Goal: Transaction & Acquisition: Purchase product/service

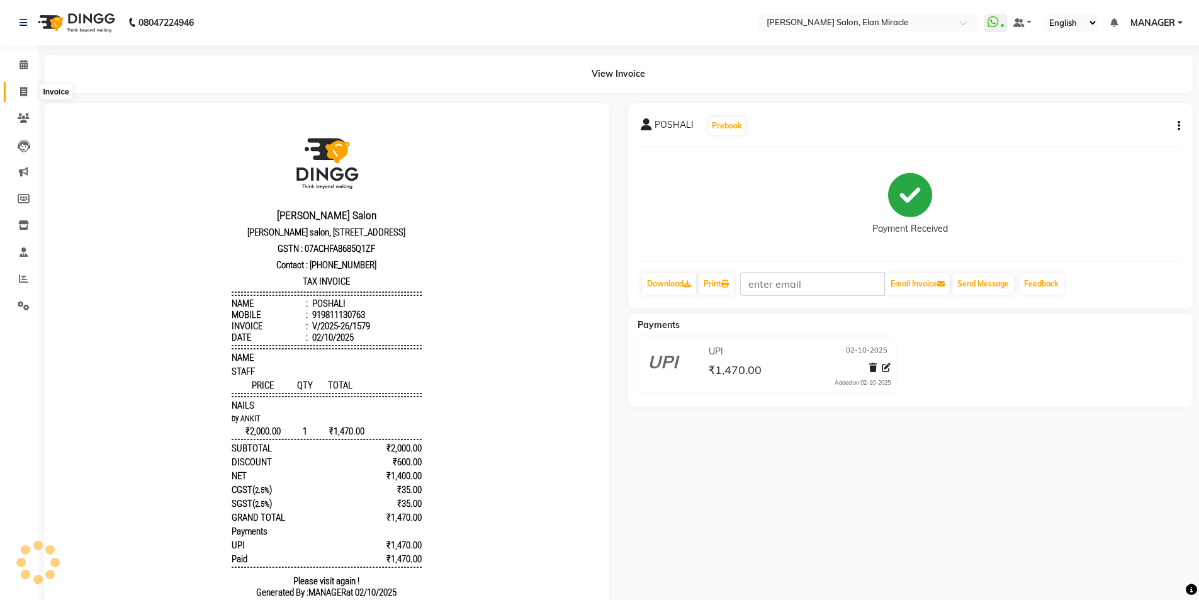
click at [22, 97] on span at bounding box center [24, 92] width 22 height 14
select select "7738"
select select "service"
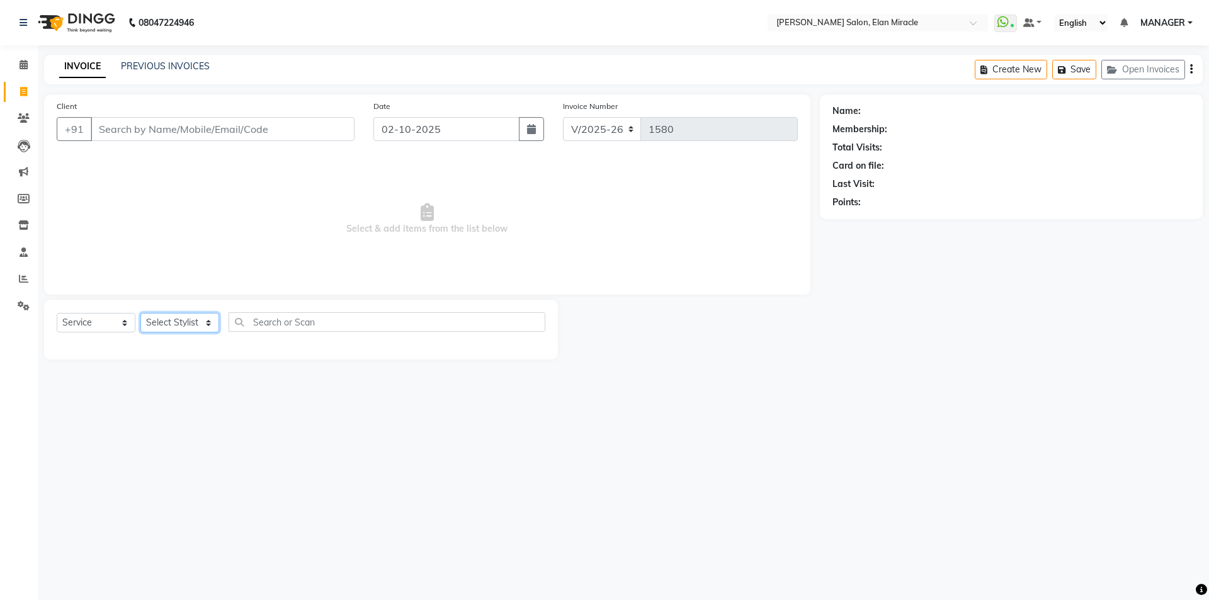
click at [191, 323] on select "Select Stylist [PERSON_NAME] ANKIT KAIF [PERSON_NAME] LUCKY MADHU MANAGER [PERS…" at bounding box center [179, 323] width 79 height 20
select select "89644"
click at [234, 130] on input "Client" at bounding box center [223, 129] width 264 height 24
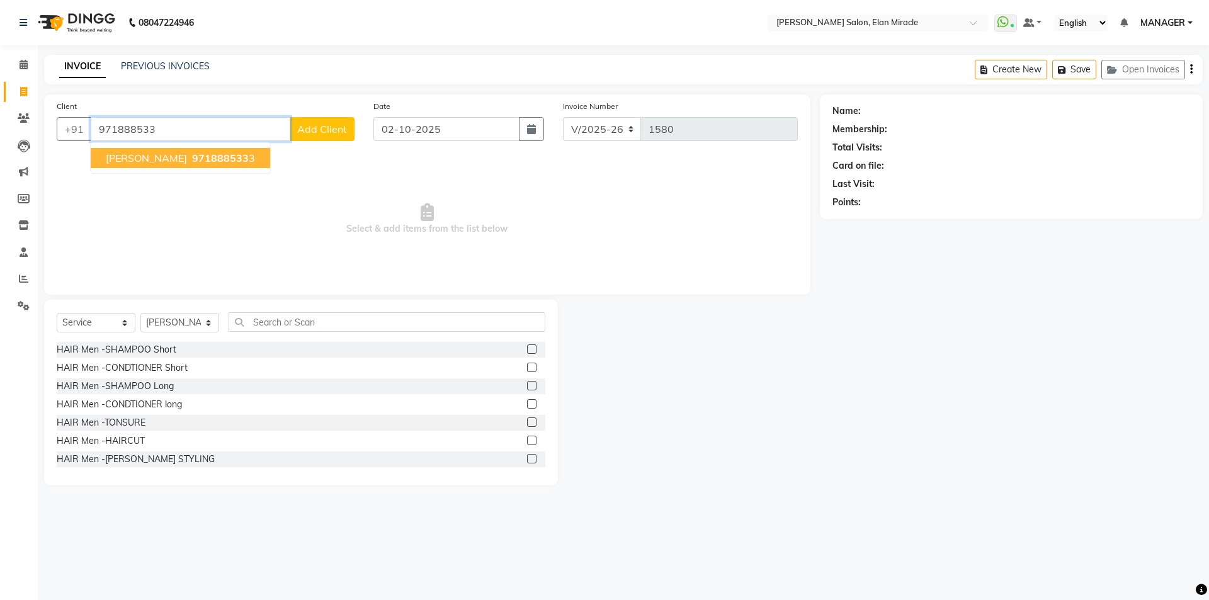
click at [248, 166] on button "[PERSON_NAME] 971888533 3" at bounding box center [180, 158] width 179 height 20
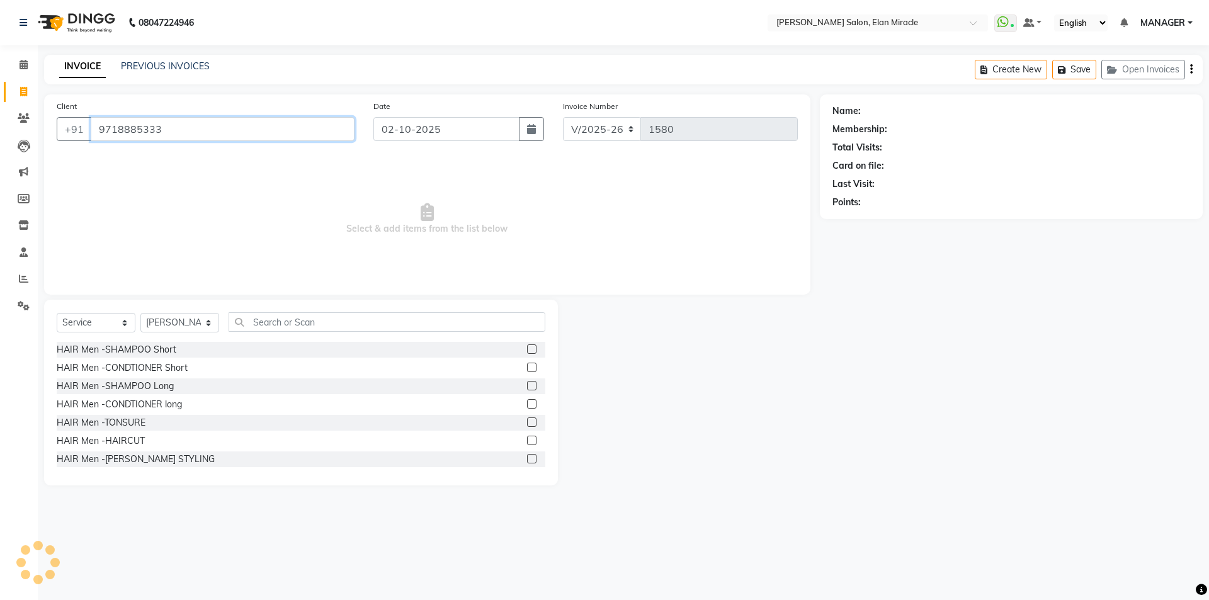
type input "9718885333"
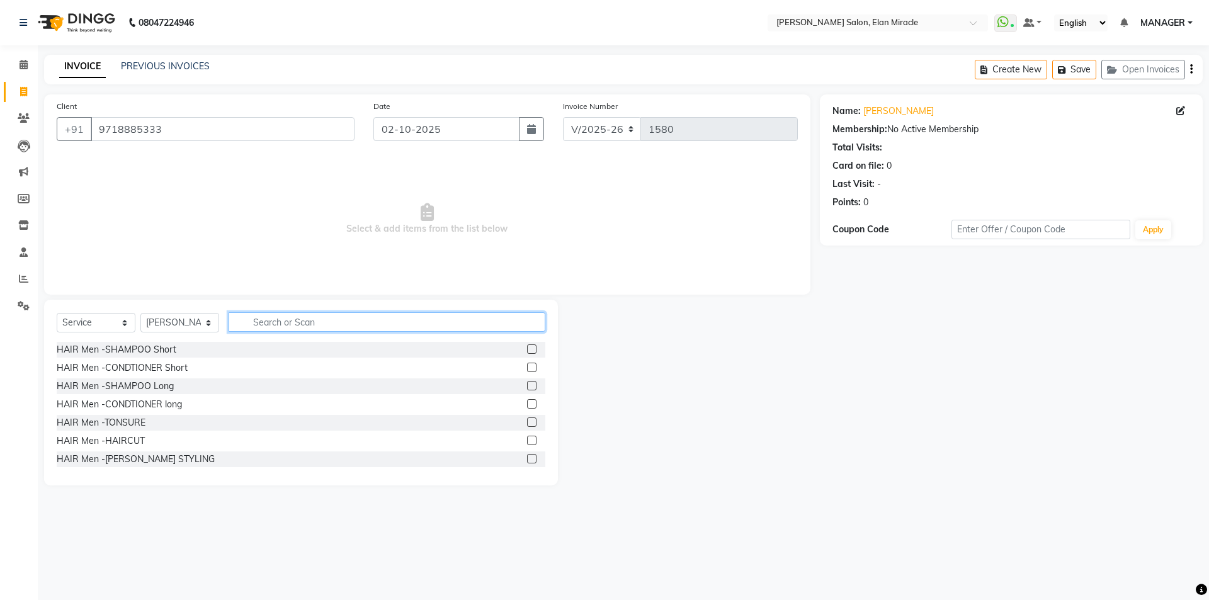
click at [272, 323] on input "text" at bounding box center [387, 322] width 317 height 20
type input "KER"
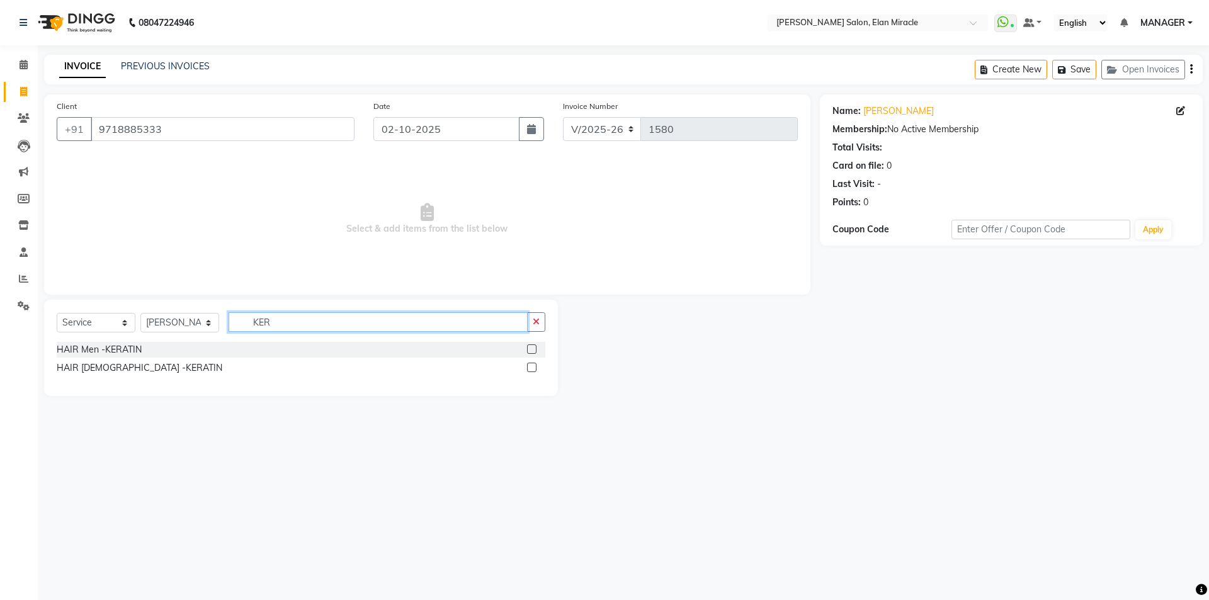
drag, startPoint x: 262, startPoint y: 320, endPoint x: 176, endPoint y: 322, distance: 85.6
click at [176, 322] on div "Select Service Product Membership Package Voucher Prepaid Gift Card Select Styl…" at bounding box center [301, 327] width 489 height 30
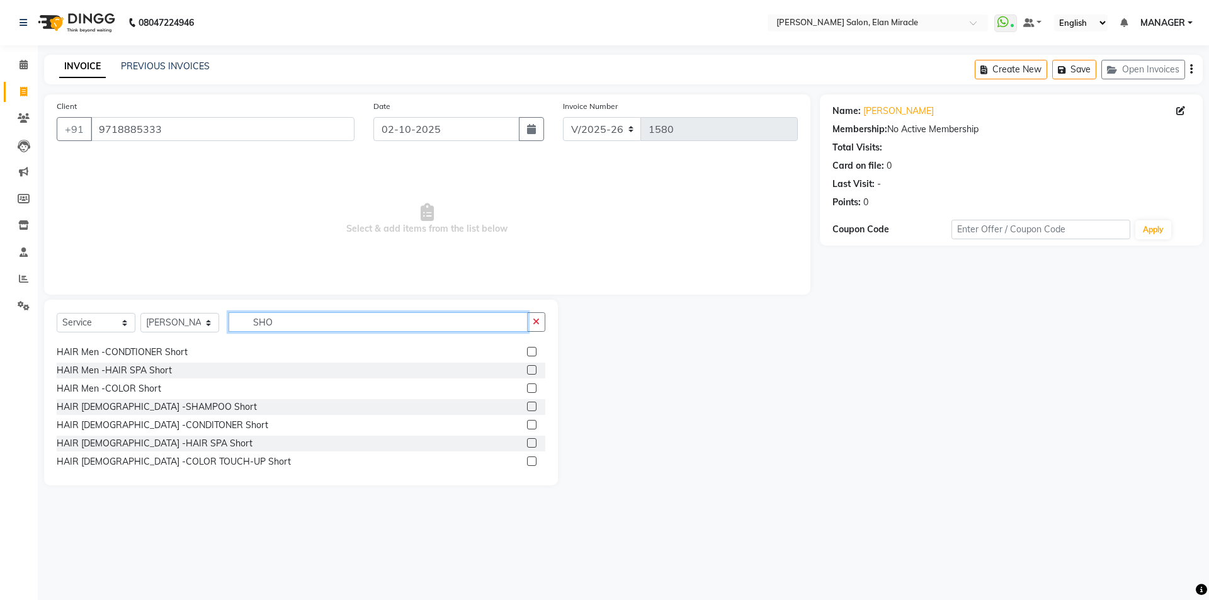
scroll to position [20, 0]
drag, startPoint x: 297, startPoint y: 327, endPoint x: 212, endPoint y: 322, distance: 85.8
click at [212, 322] on div "Select Service Product Membership Package Voucher Prepaid Gift Card Select Styl…" at bounding box center [301, 327] width 489 height 30
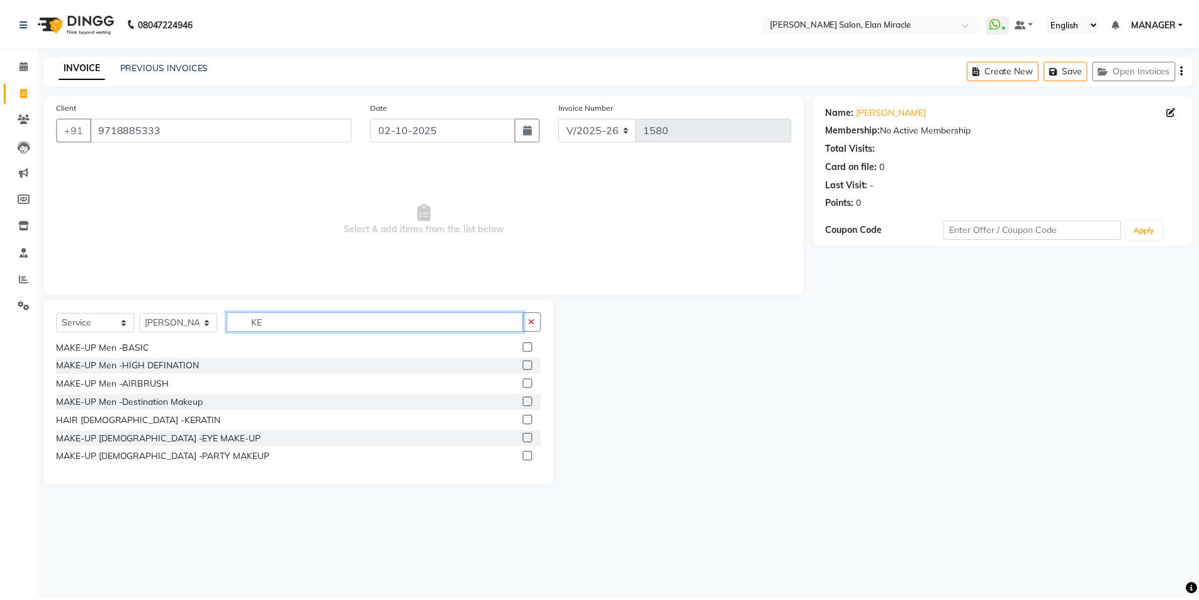
scroll to position [0, 0]
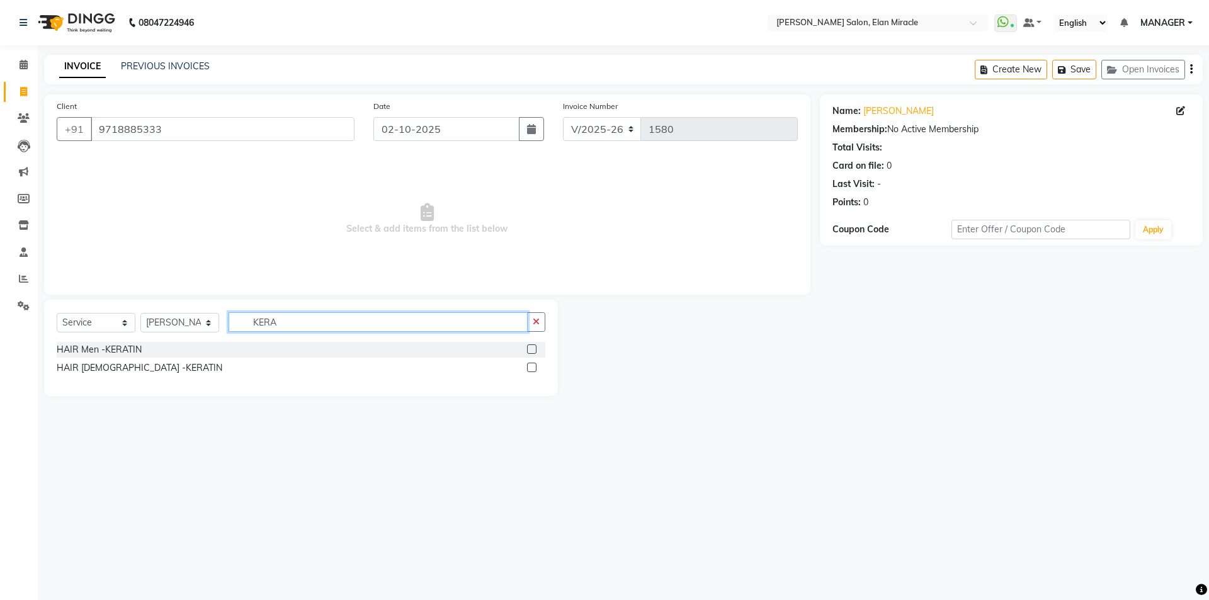
type input "KERA"
click at [536, 364] on label at bounding box center [531, 367] width 9 height 9
click at [535, 364] on input "checkbox" at bounding box center [531, 368] width 8 height 8
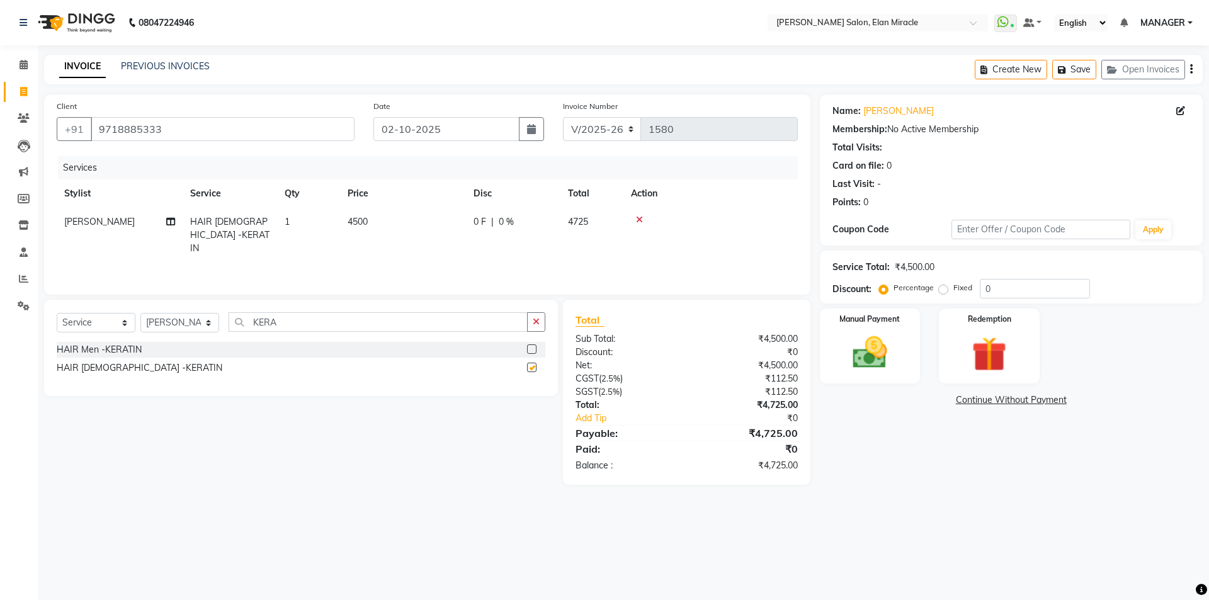
checkbox input "false"
drag, startPoint x: 232, startPoint y: 328, endPoint x: 196, endPoint y: 329, distance: 35.3
click at [196, 329] on div "Select Service Product Membership Package Voucher Prepaid Gift Card Select Styl…" at bounding box center [301, 327] width 489 height 30
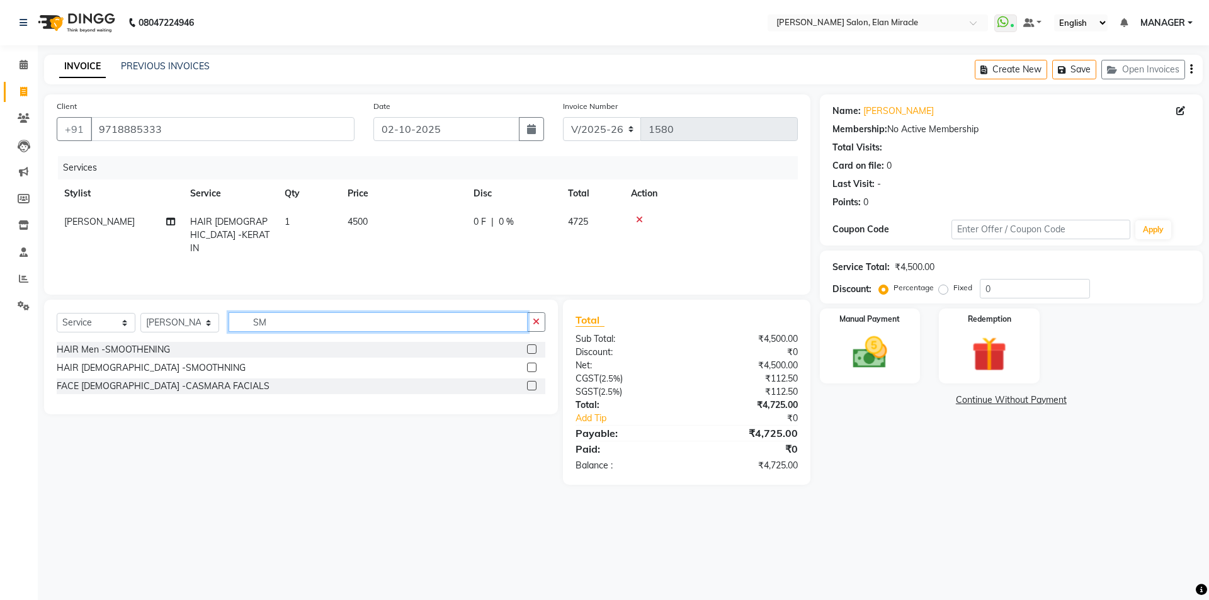
type input "SM"
click at [531, 370] on label at bounding box center [531, 367] width 9 height 9
click at [531, 370] on input "checkbox" at bounding box center [531, 368] width 8 height 8
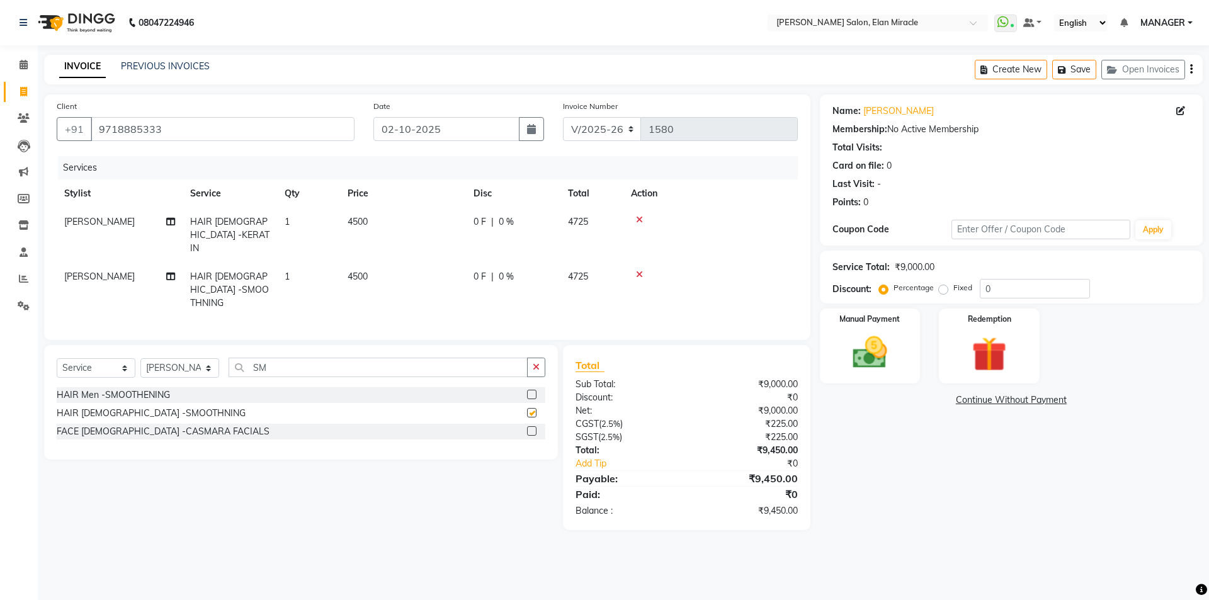
checkbox input "false"
drag, startPoint x: 285, startPoint y: 356, endPoint x: 209, endPoint y: 339, distance: 77.6
click at [209, 345] on div "Select Service Product Membership Package Voucher Prepaid Gift Card Select Styl…" at bounding box center [301, 402] width 514 height 115
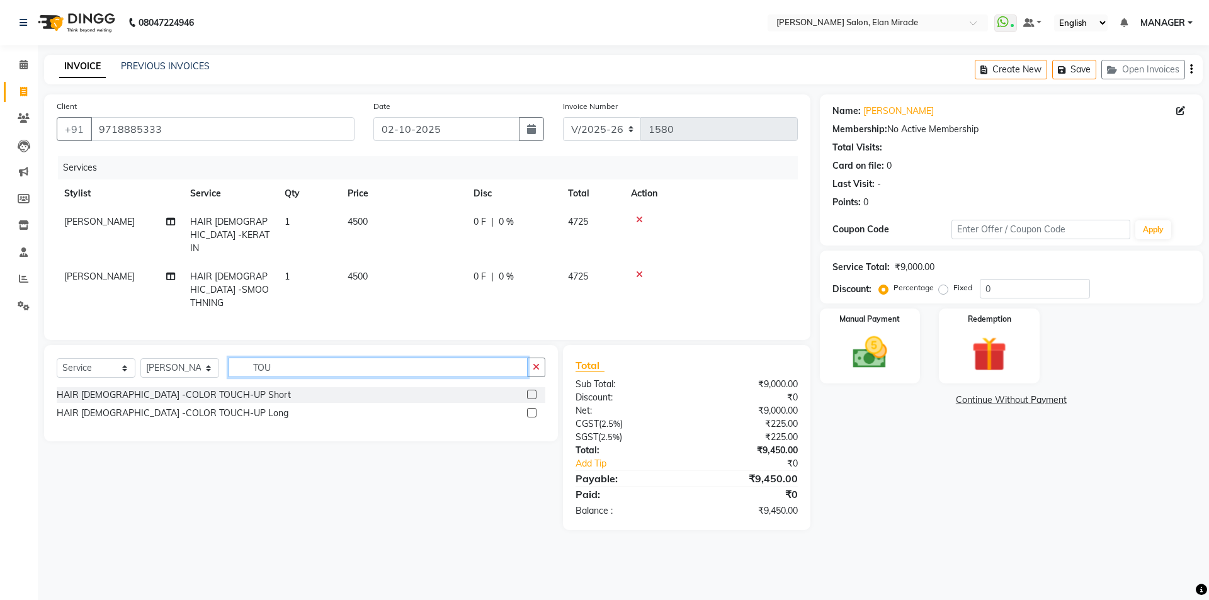
type input "TOU"
click at [533, 390] on label at bounding box center [531, 394] width 9 height 9
click at [533, 391] on input "checkbox" at bounding box center [531, 395] width 8 height 8
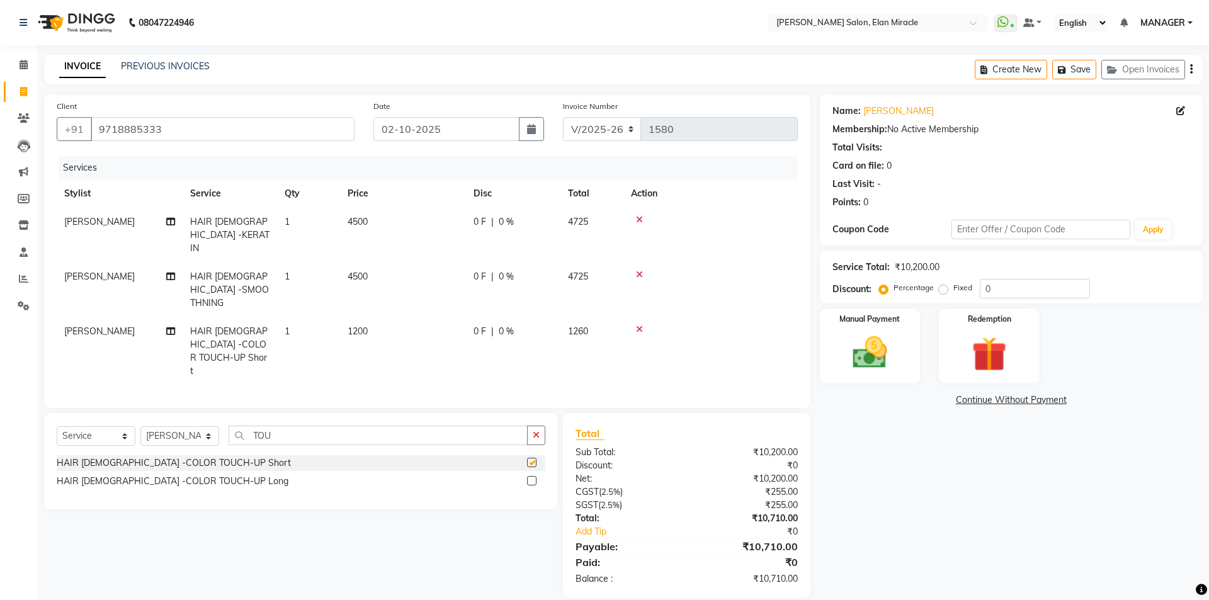
checkbox input "false"
click at [577, 220] on span "4725" at bounding box center [578, 221] width 20 height 11
select select "89644"
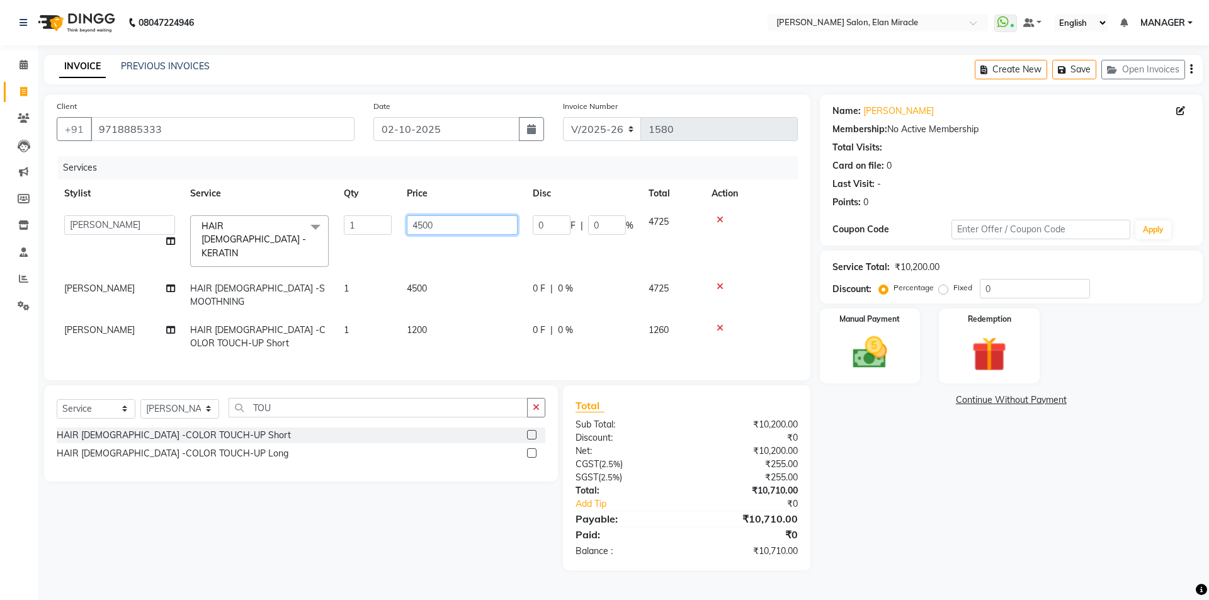
drag, startPoint x: 439, startPoint y: 223, endPoint x: 352, endPoint y: 236, distance: 87.8
click at [352, 236] on tr "[PERSON_NAME] ANKIT KAIF [PERSON_NAME] LUCKY MADHU MANAGER [PERSON_NAME] HAIR […" at bounding box center [427, 241] width 741 height 67
type input "4000"
click at [410, 274] on td "4500" at bounding box center [462, 295] width 126 height 42
select select "89644"
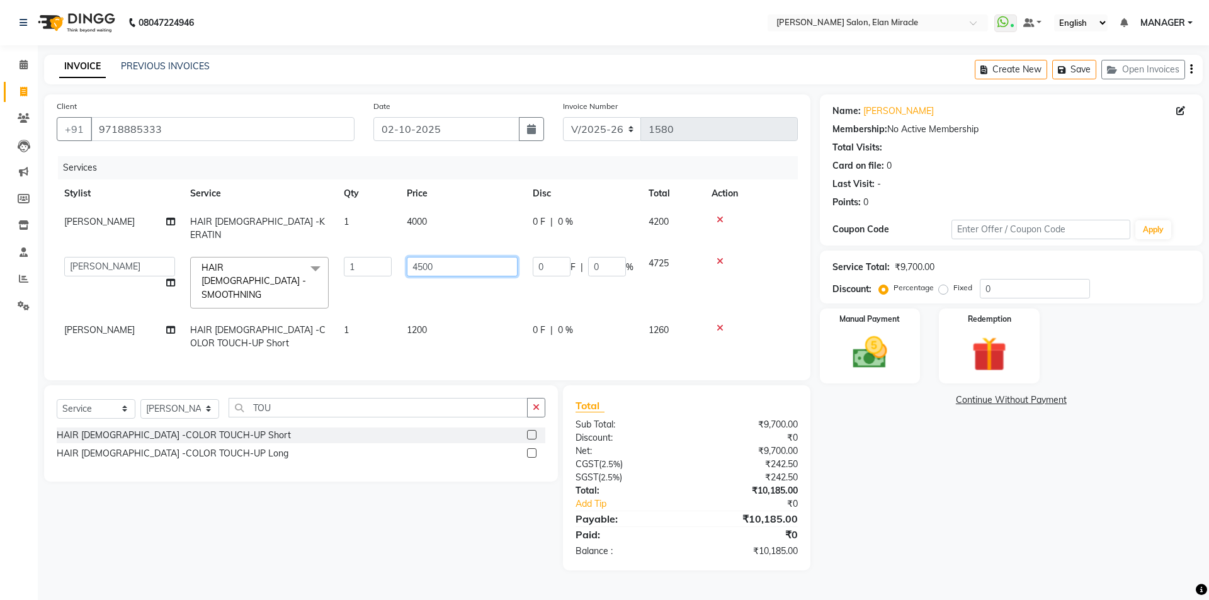
drag, startPoint x: 443, startPoint y: 254, endPoint x: 350, endPoint y: 262, distance: 93.5
click at [350, 262] on tr "[PERSON_NAME] ANKIT KAIF [PERSON_NAME] LUCKY MADHU MANAGER [PERSON_NAME] HAIR […" at bounding box center [427, 282] width 741 height 67
type input "4000"
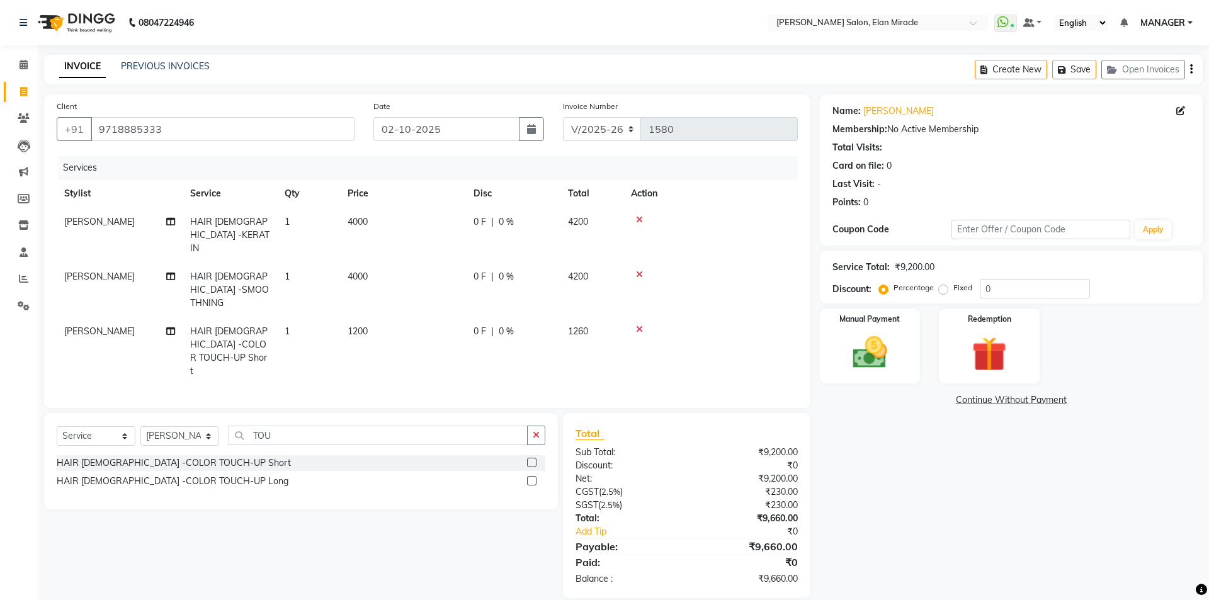
click at [75, 525] on div "Select Service Product Membership Package Voucher Prepaid Gift Card Select Styl…" at bounding box center [296, 505] width 523 height 185
click at [358, 325] on span "1200" at bounding box center [358, 330] width 20 height 11
select select "89644"
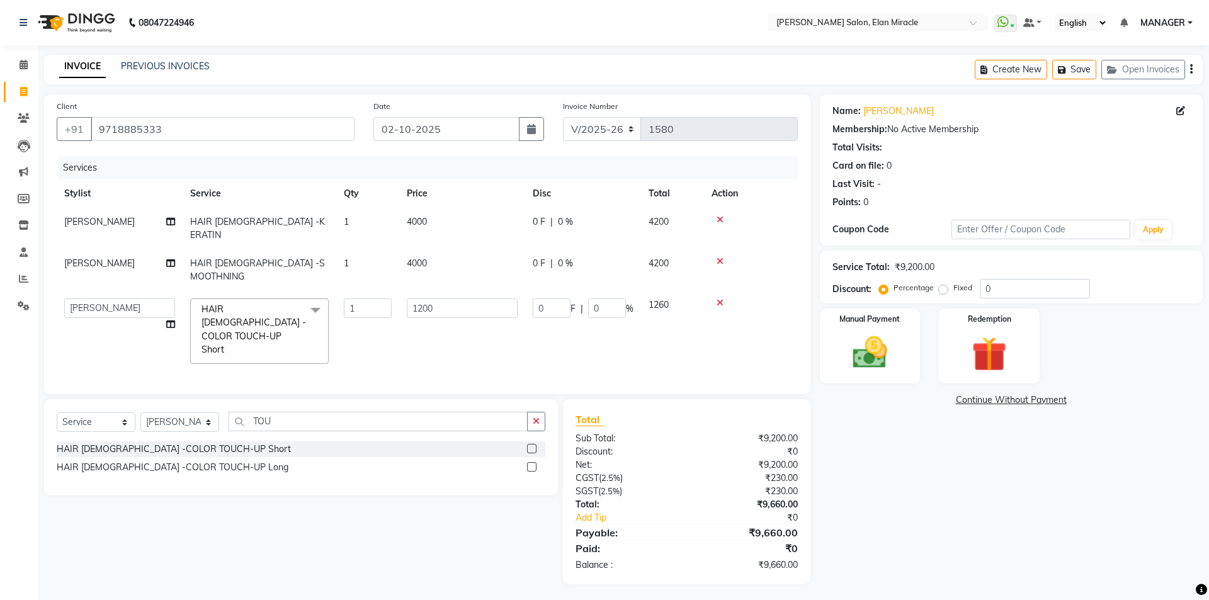
click at [436, 249] on td "4000" at bounding box center [462, 270] width 126 height 42
select select "89644"
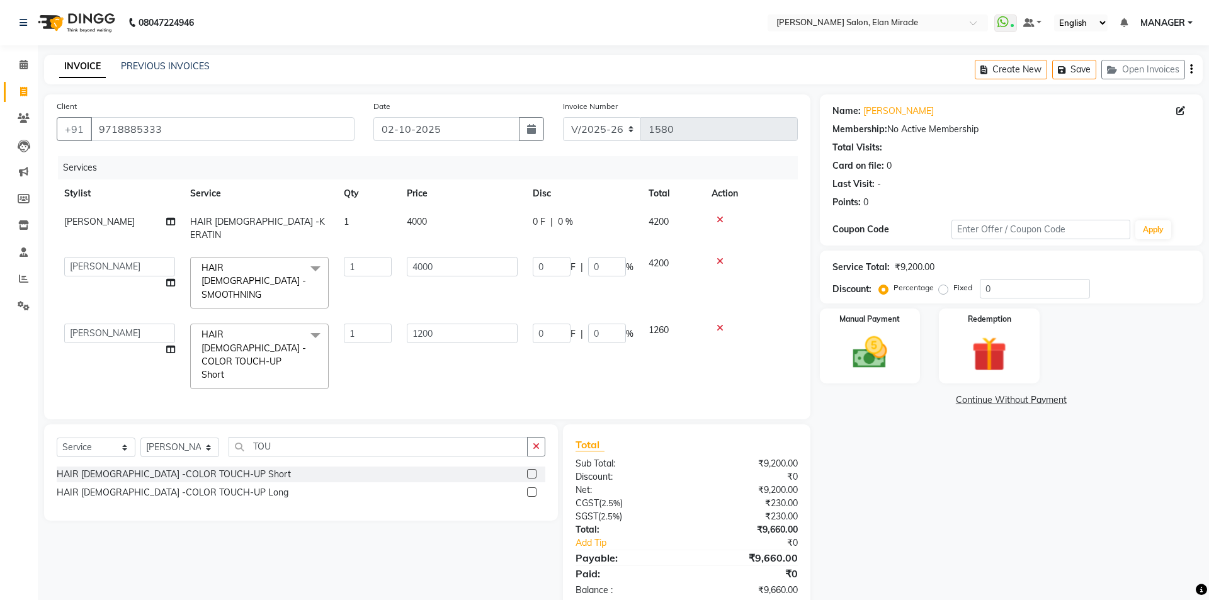
click at [433, 217] on td "4000" at bounding box center [462, 229] width 126 height 42
select select "89644"
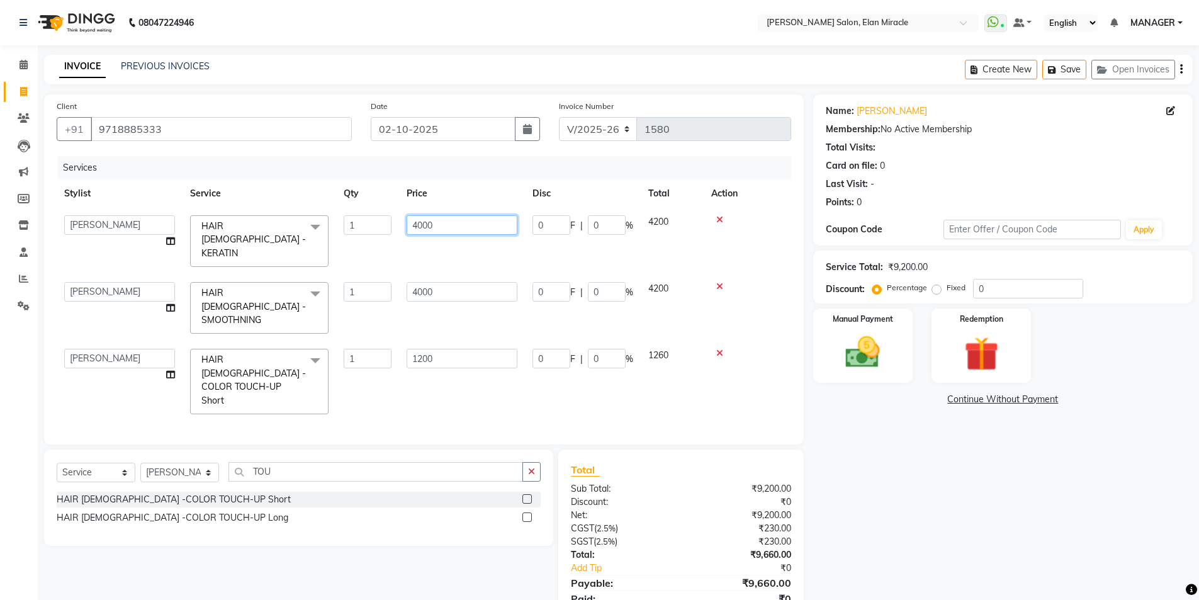
drag, startPoint x: 456, startPoint y: 228, endPoint x: 351, endPoint y: 246, distance: 106.1
click at [351, 246] on tr "[PERSON_NAME] ANKIT KAIF [PERSON_NAME] LUCKY MADHU MANAGER [PERSON_NAME] HAIR […" at bounding box center [424, 241] width 735 height 67
type input "4500"
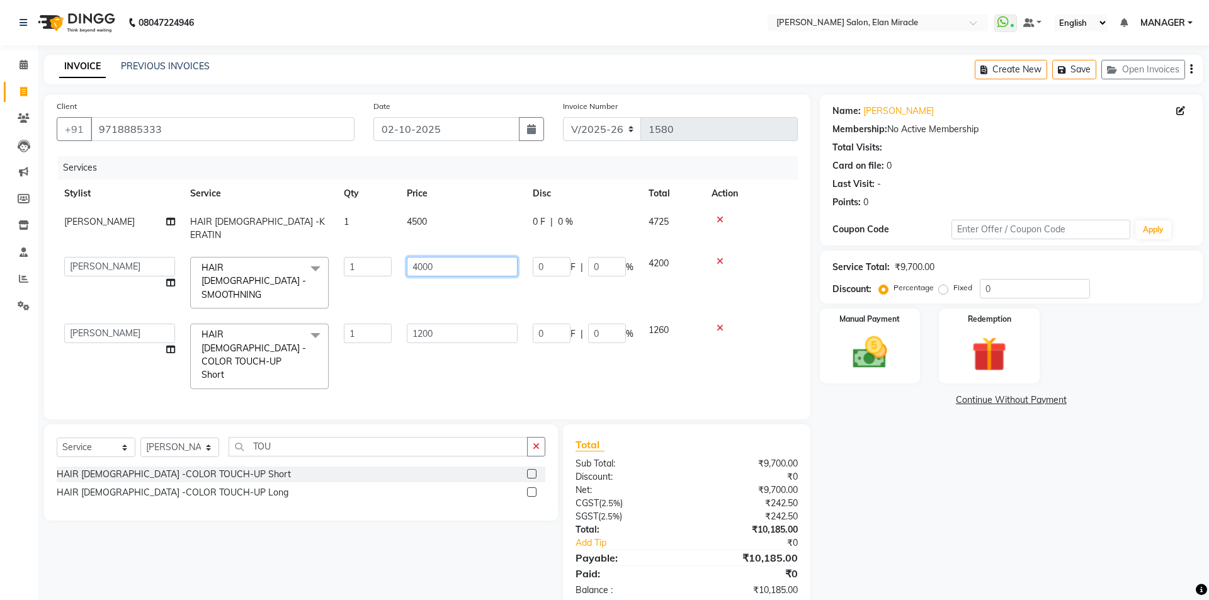
drag, startPoint x: 463, startPoint y: 274, endPoint x: 375, endPoint y: 284, distance: 88.7
click at [375, 284] on tr "[PERSON_NAME] ANKIT KAIF [PERSON_NAME] LUCKY MADHU MANAGER [PERSON_NAME] HAIR […" at bounding box center [427, 282] width 741 height 67
type input "4500"
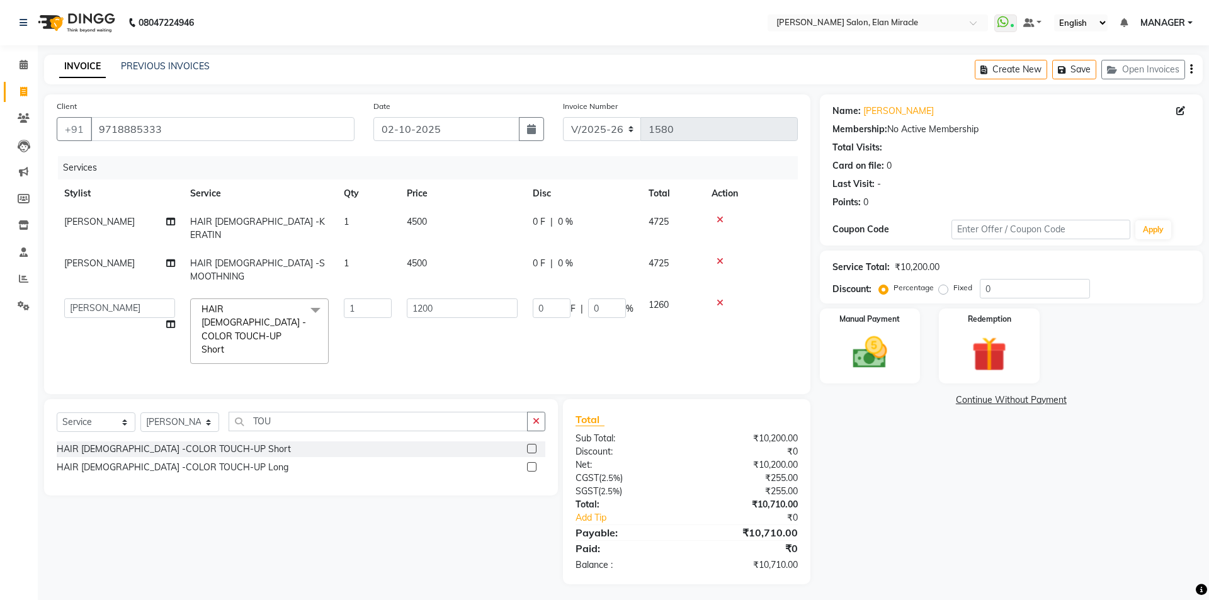
click at [975, 468] on div "Name: [PERSON_NAME] Membership: No Active Membership Total Visits: Card on file…" at bounding box center [1016, 339] width 392 height 490
click at [932, 426] on div "Name: [PERSON_NAME] Membership: No Active Membership Total Visits: Card on file…" at bounding box center [1016, 339] width 392 height 490
drag, startPoint x: 1026, startPoint y: 286, endPoint x: 895, endPoint y: 285, distance: 131.0
click at [895, 285] on div "Percentage Fixed 0" at bounding box center [985, 289] width 208 height 20
type input "1"
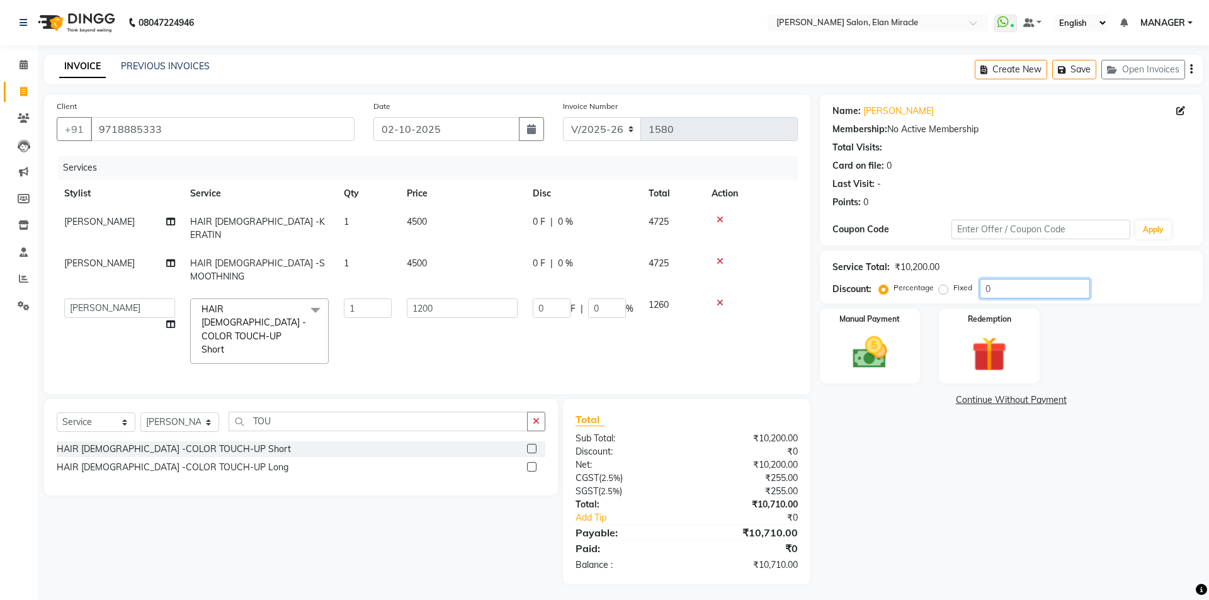
type input "12"
type input "1"
type input "11"
type input "132"
type input "11"
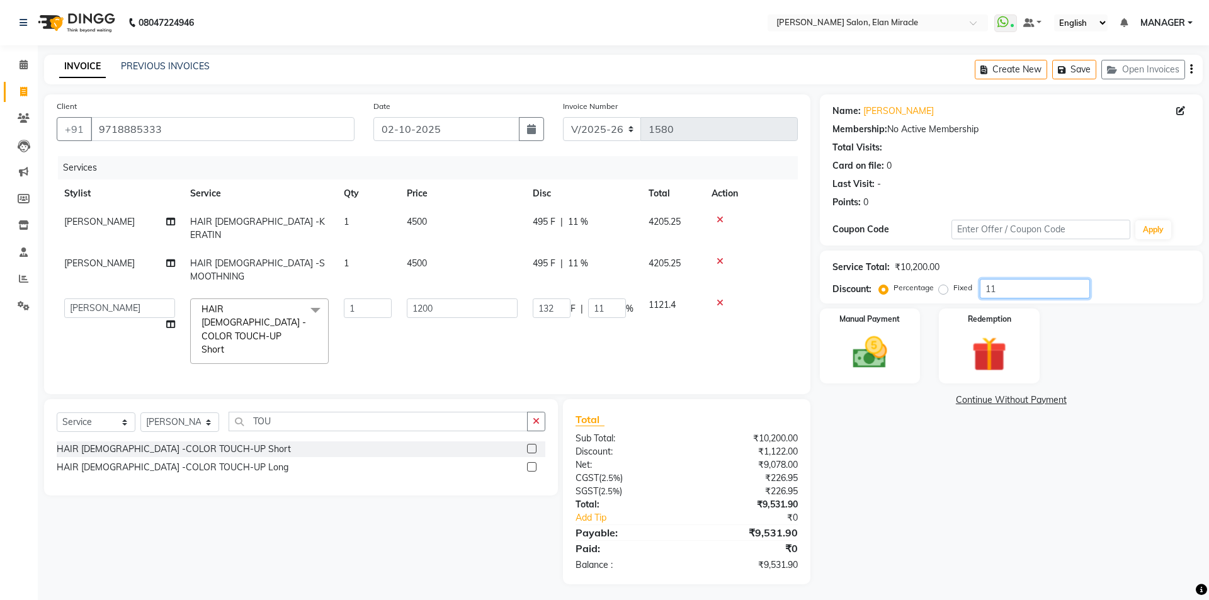
type input "11.2"
type input "134.4"
type input "11.2"
type input "11.29"
type input "135.48"
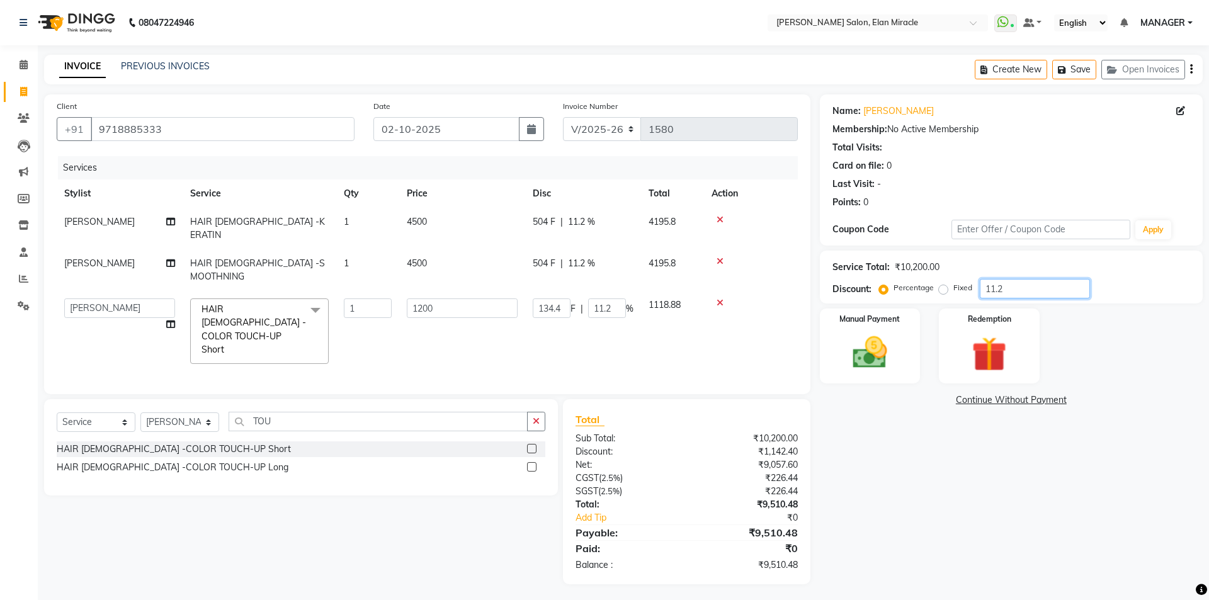
type input "11.29"
click at [944, 465] on div "Name: [PERSON_NAME] Membership: No Active Membership Total Visits: Card on file…" at bounding box center [1016, 339] width 392 height 490
click at [1020, 285] on input "11.29" at bounding box center [1035, 289] width 110 height 20
type input "11.2"
type input "134.4"
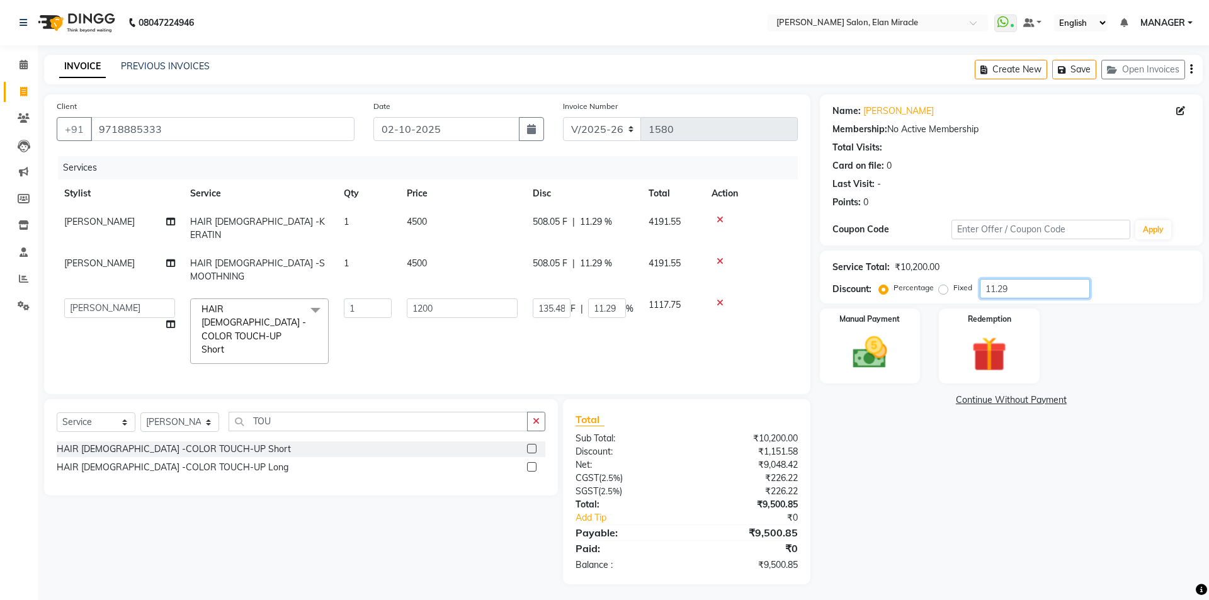
type input "11.2"
type input "11"
type input "132"
type input "11"
type input "11.5"
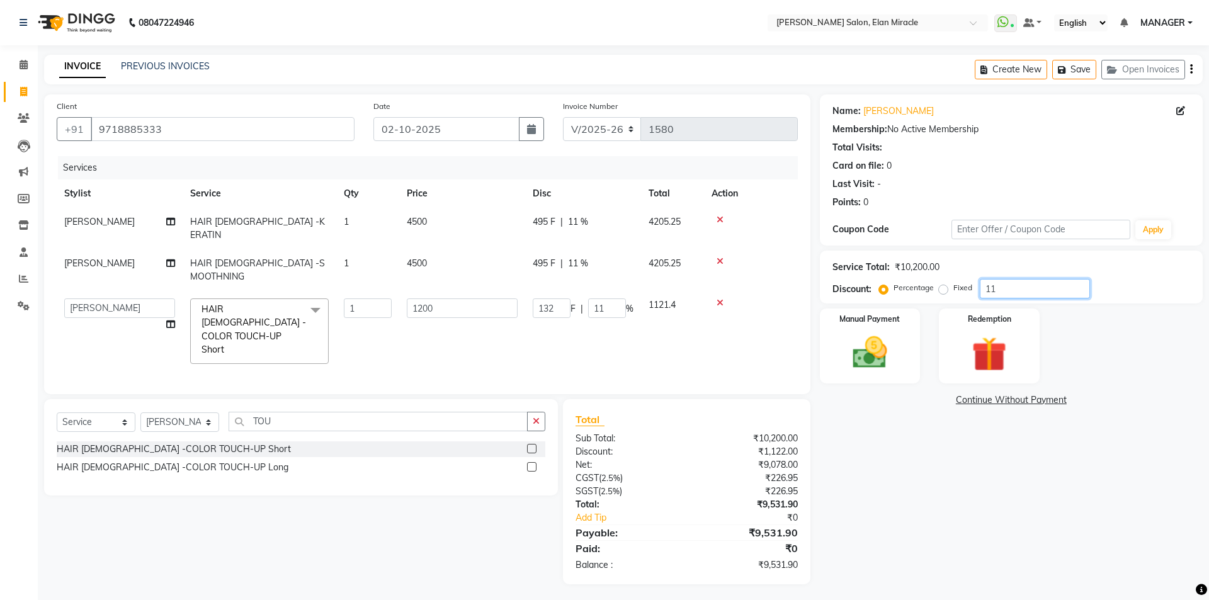
type input "138"
type input "11.5"
type input "11"
type input "132"
type input "11"
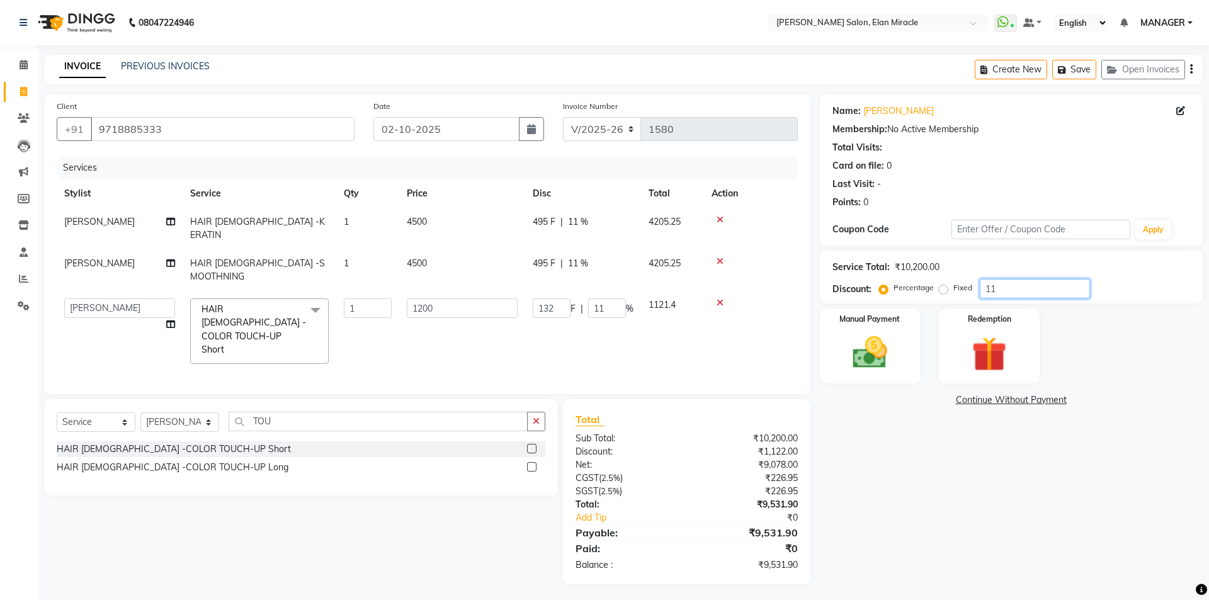
type input "11.3"
type input "135.6"
type input "11.3"
type input "11.32"
type input "135.84"
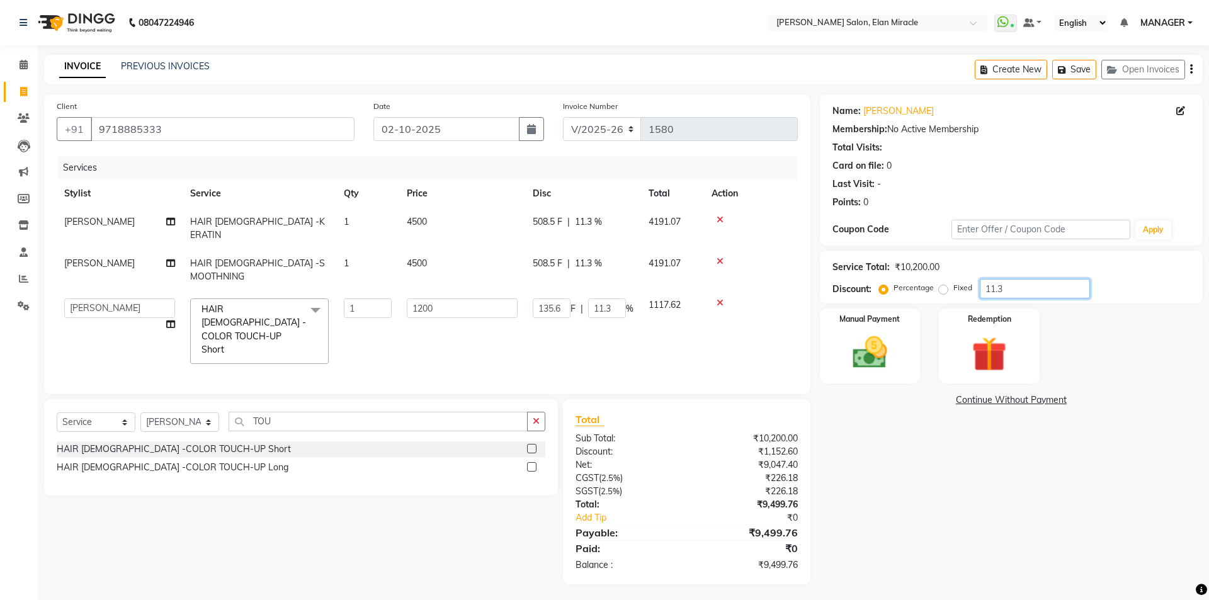
type input "11.32"
type input "11.329"
type input "135.95"
type input "11.33"
type input "11.3299"
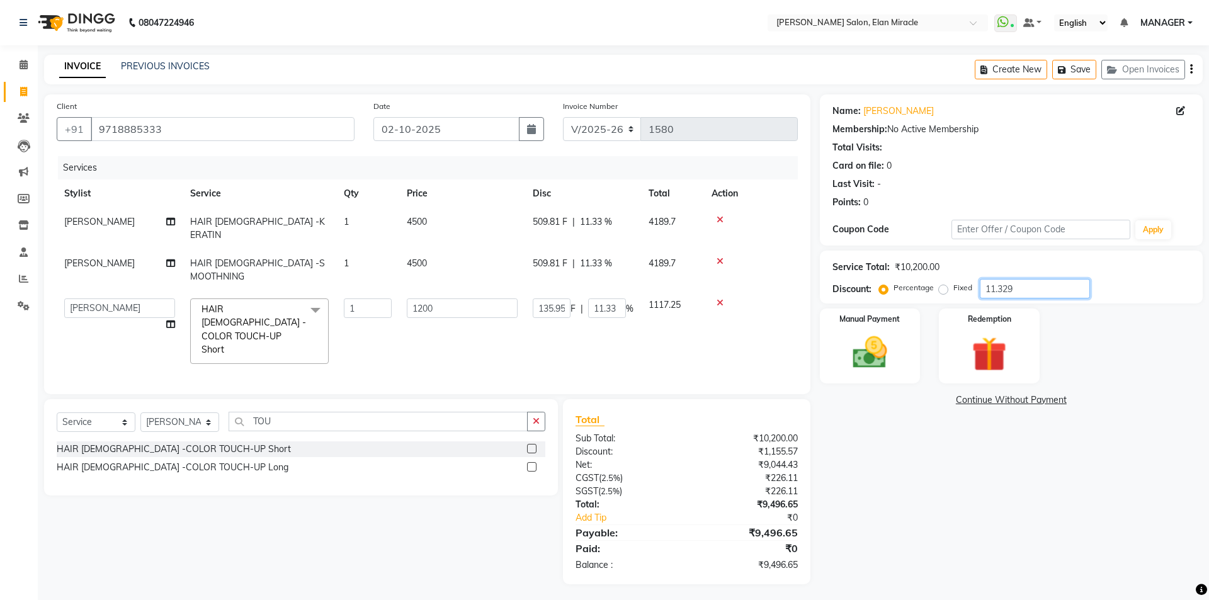
type input "135.96"
type input "11.329"
type input "135.95"
type input "11.32"
type input "135.84"
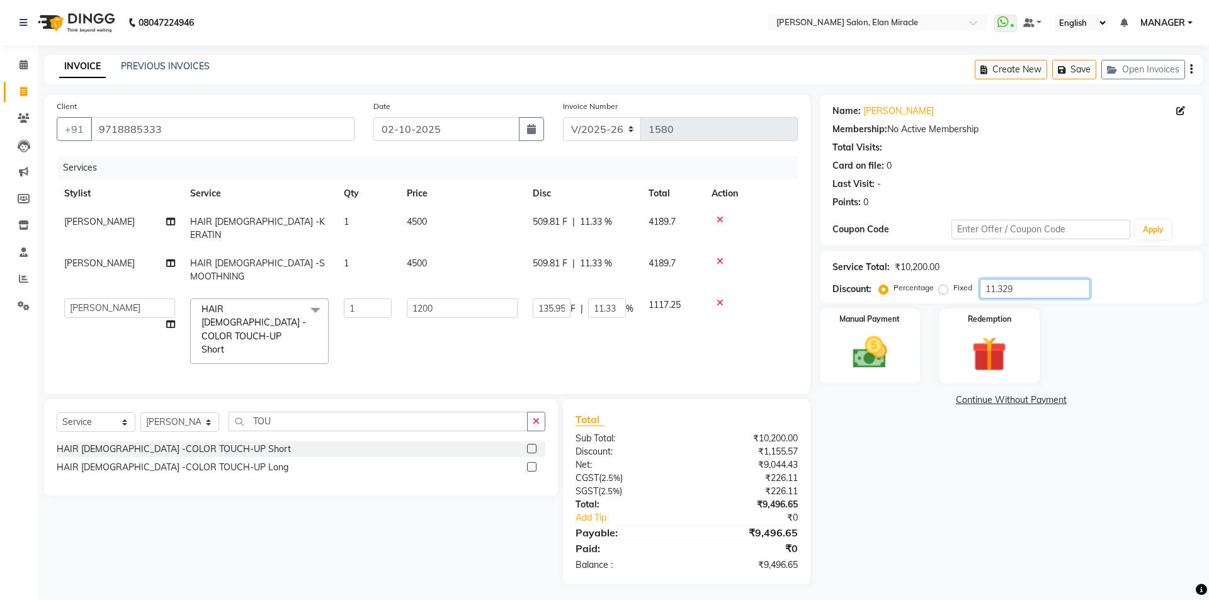
type input "11.32"
type input "11.3"
type input "135.6"
type input "11.3"
type input "11"
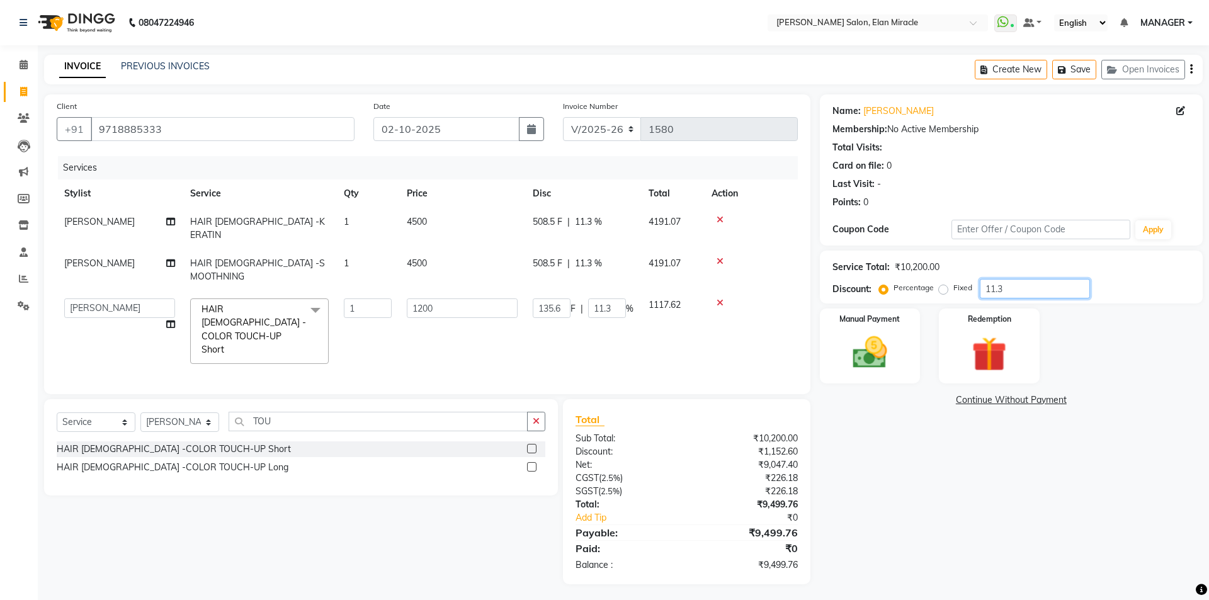
type input "132"
type input "11"
type input "11.2"
type input "134.4"
type input "11.2"
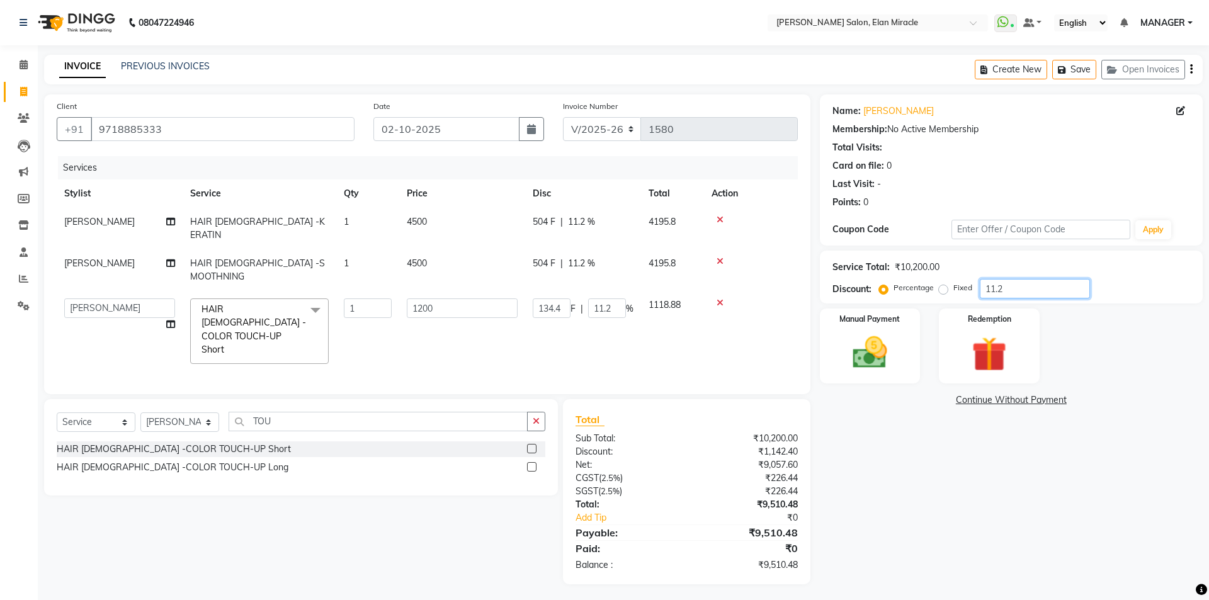
type input "11.29"
type input "135.48"
type input "11.29"
type input "11.298"
type input "135.58"
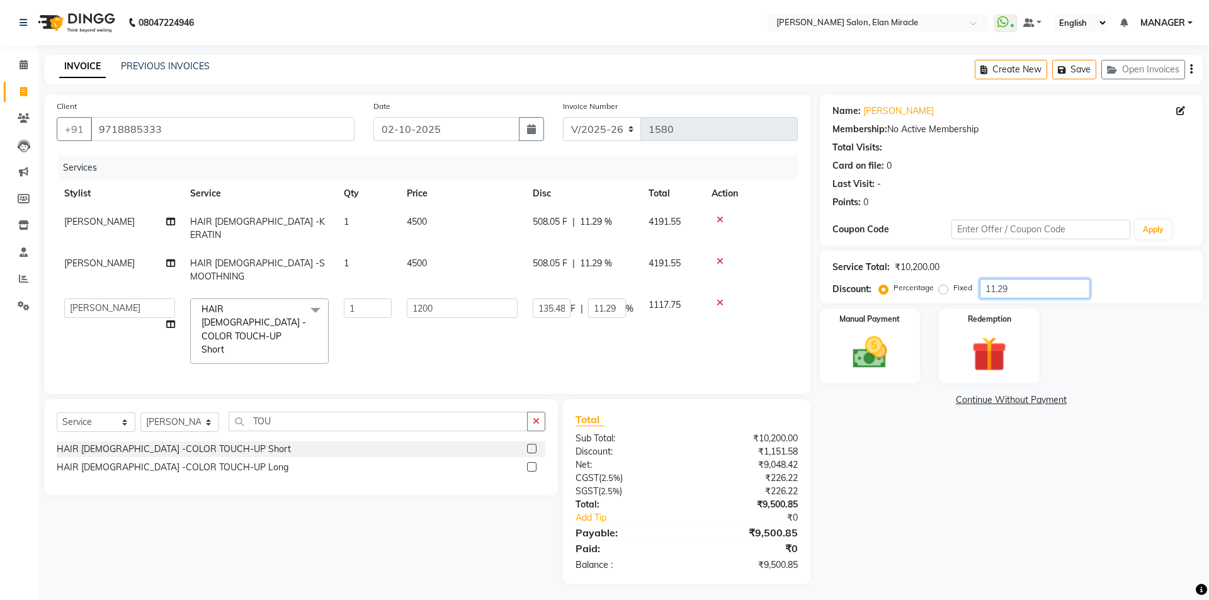
type input "11.3"
type input "11.29"
type input "135.48"
type input "11.29"
type input "11.297"
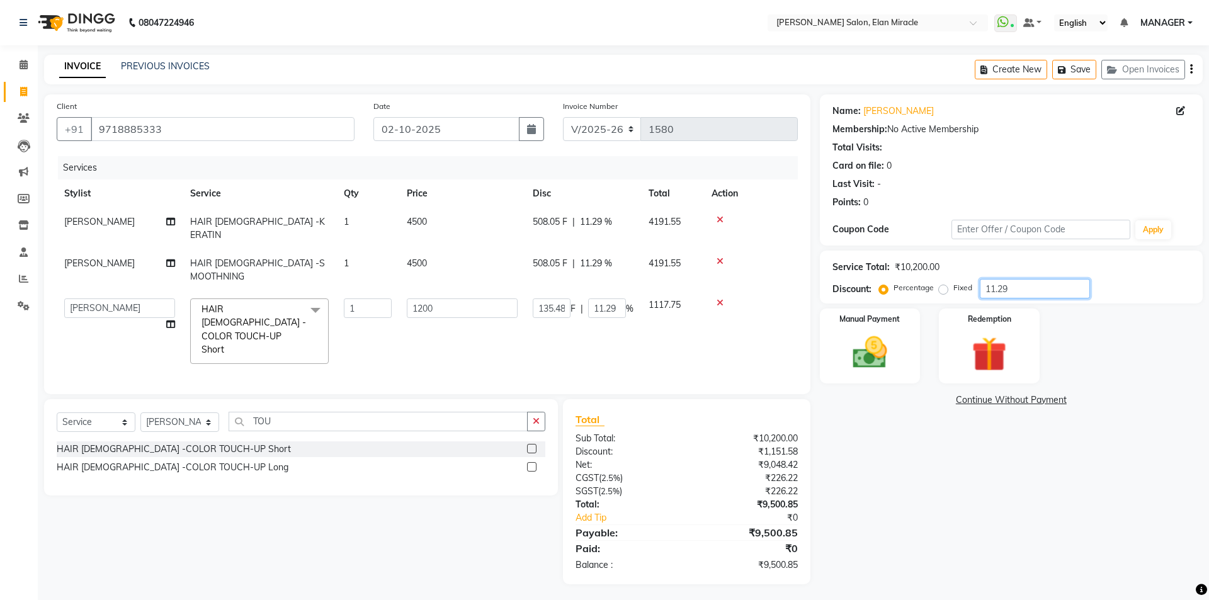
type input "135.56"
type input "11.3"
type input "11.29"
type input "135.48"
type input "11.29"
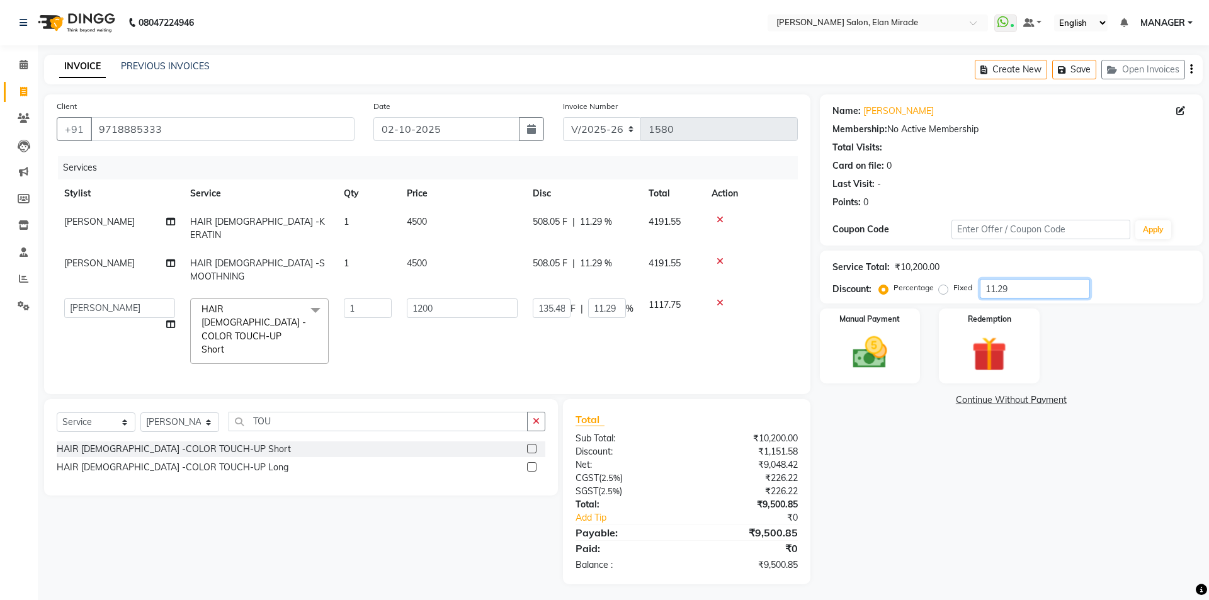
type input "11.296"
type input "135.55"
type input "11.3"
type input "11.29"
type input "135.48"
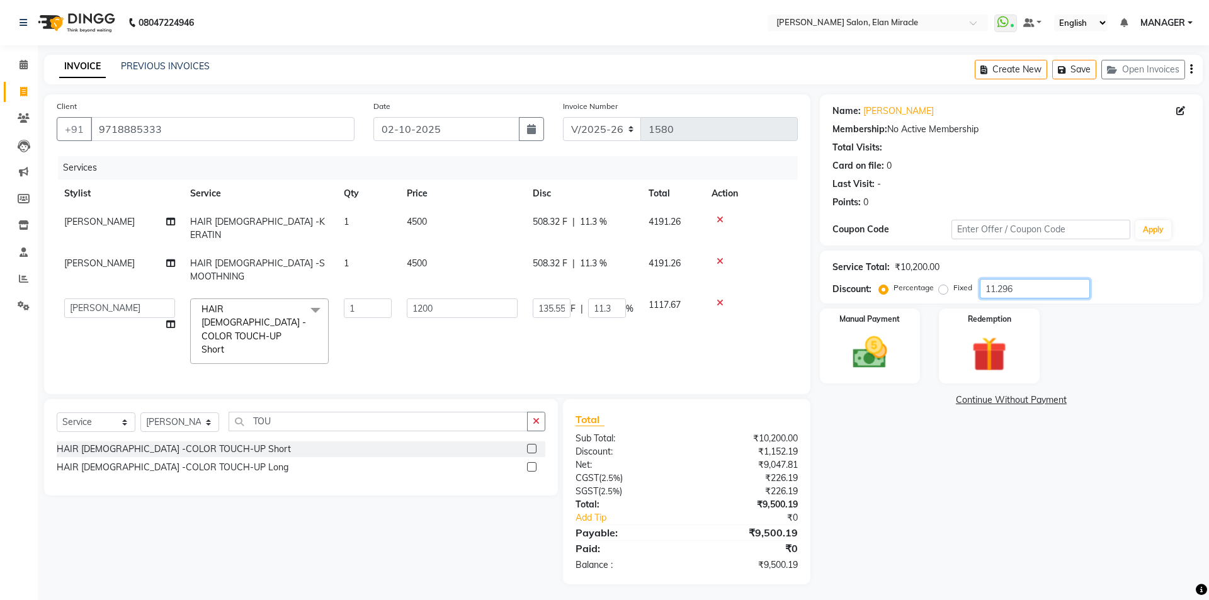
type input "11.29"
type input "11.299"
type input "135.59"
type input "11.3"
type input "11.29"
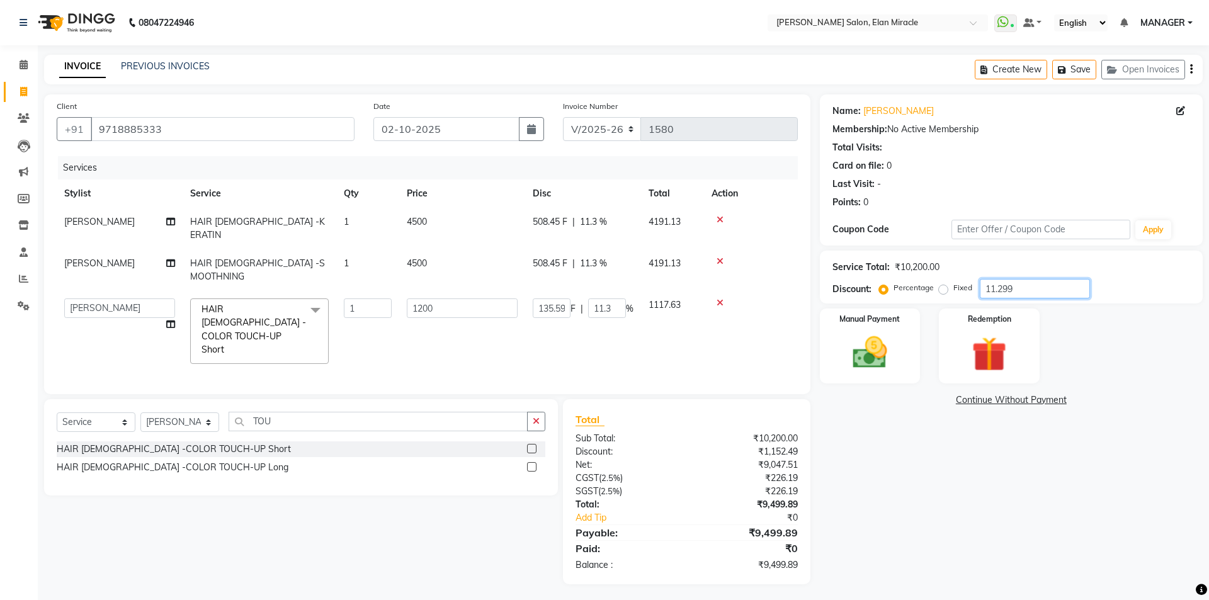
type input "135.48"
type input "11.29"
type input "11.298"
type input "135.58"
type input "11.3"
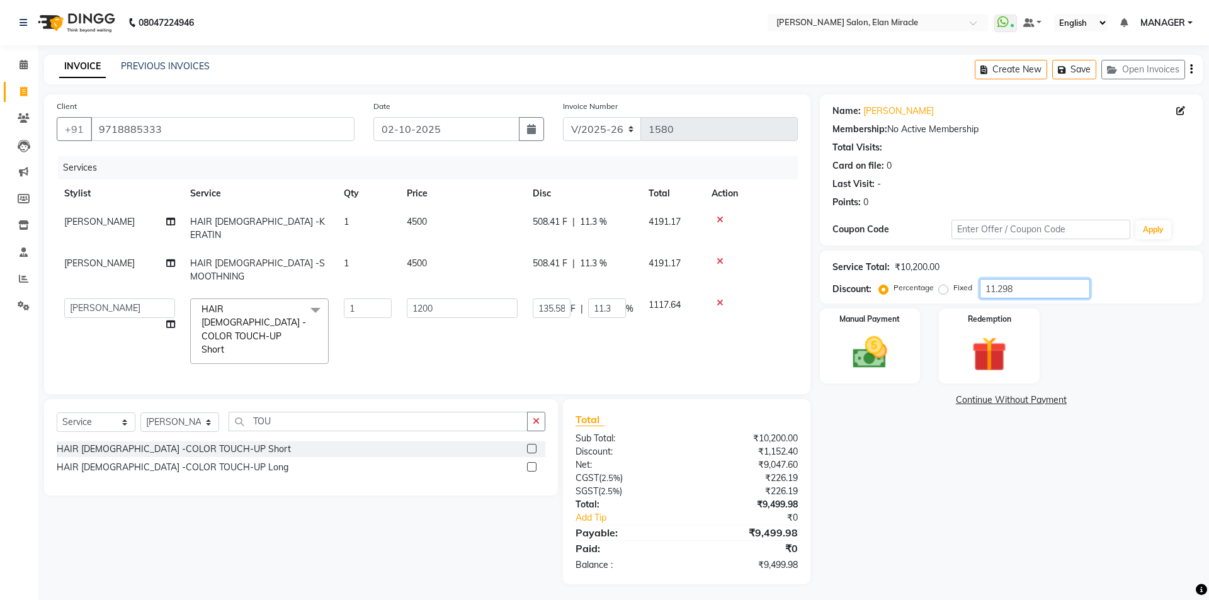
type input "11.29"
type input "135.48"
type input "11.29"
click at [491, 309] on td "1200" at bounding box center [462, 331] width 126 height 81
click at [684, 308] on tr "[PERSON_NAME] ANKIT KAIF [PERSON_NAME] LUCKY MADHU MANAGER [PERSON_NAME] HAIR […" at bounding box center [427, 331] width 741 height 81
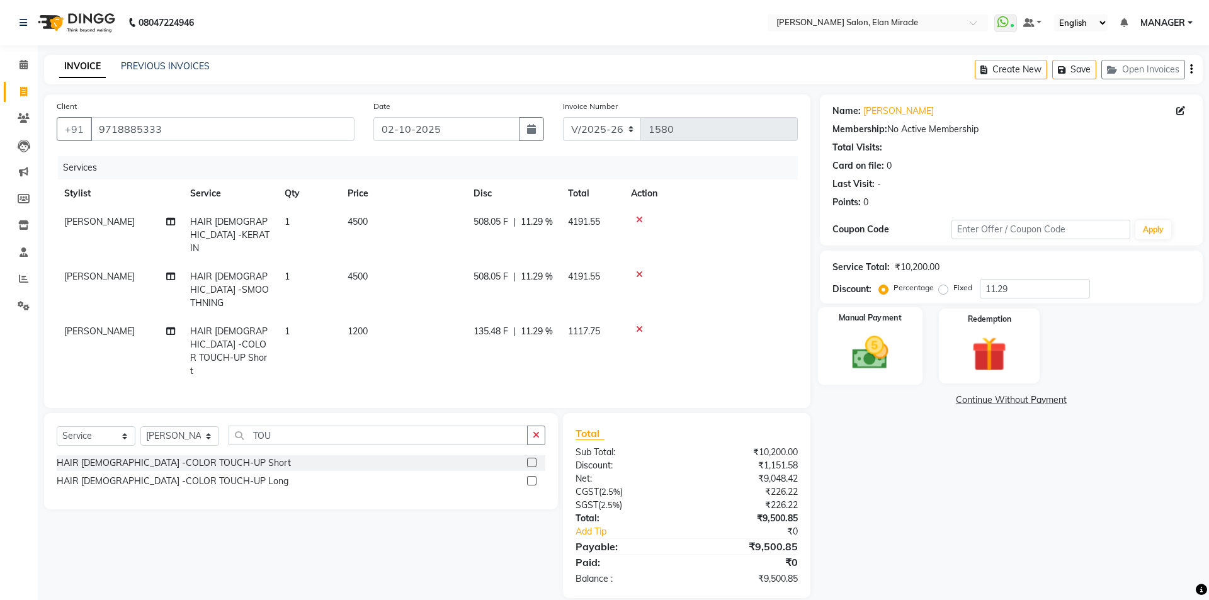
click at [861, 356] on img at bounding box center [869, 353] width 59 height 42
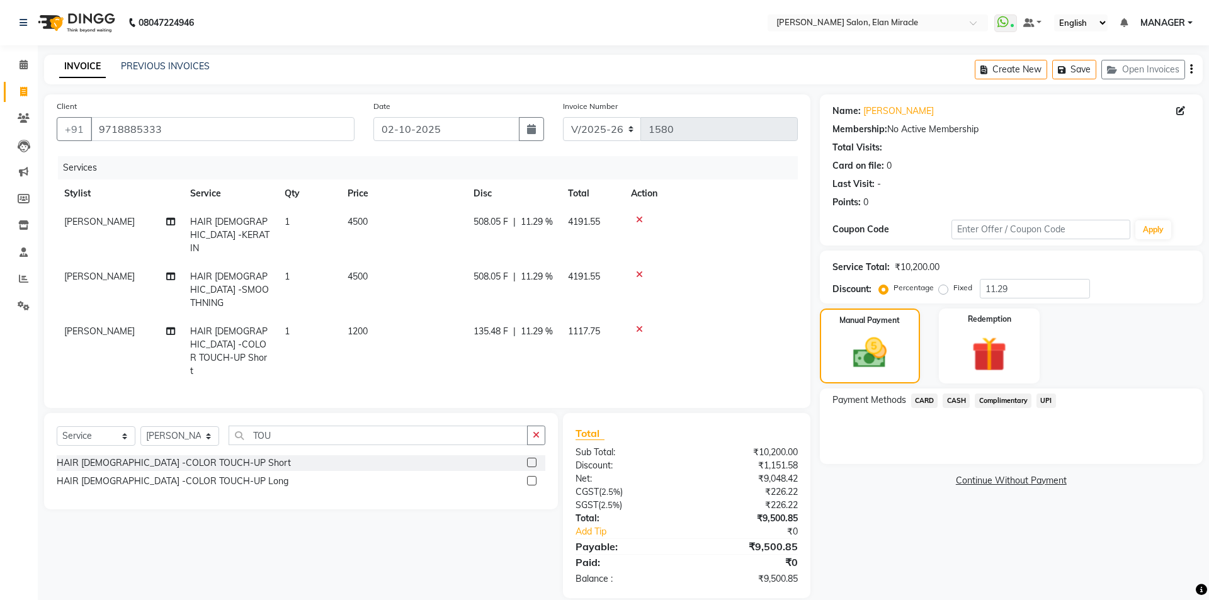
click at [928, 399] on span "CARD" at bounding box center [924, 400] width 27 height 14
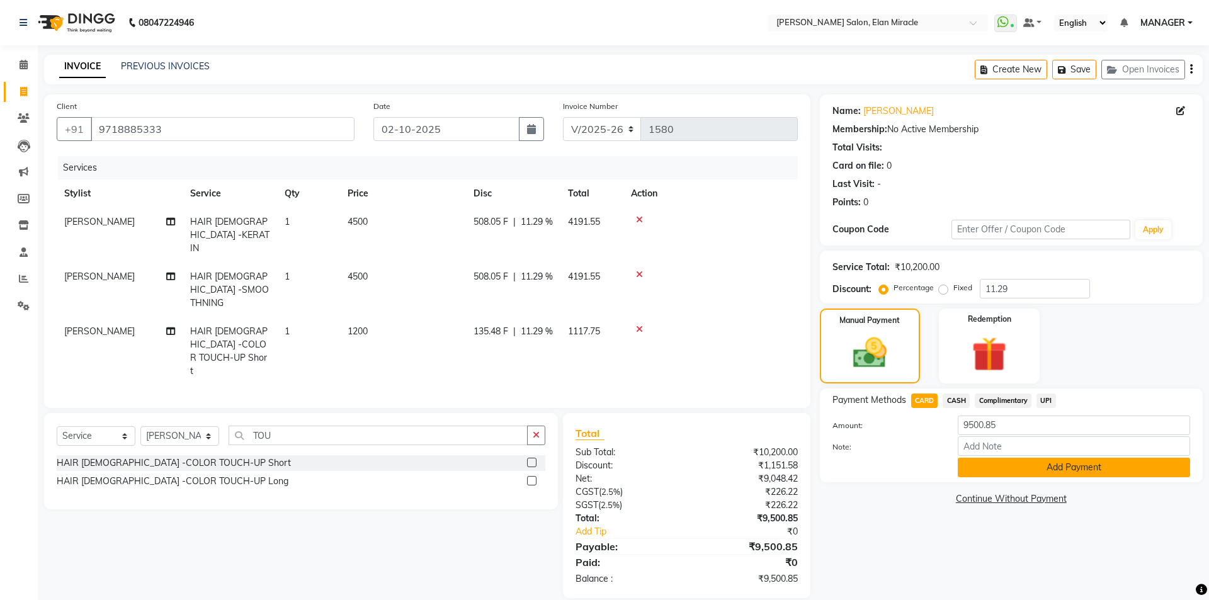
click at [1063, 473] on button "Add Payment" at bounding box center [1074, 468] width 232 height 20
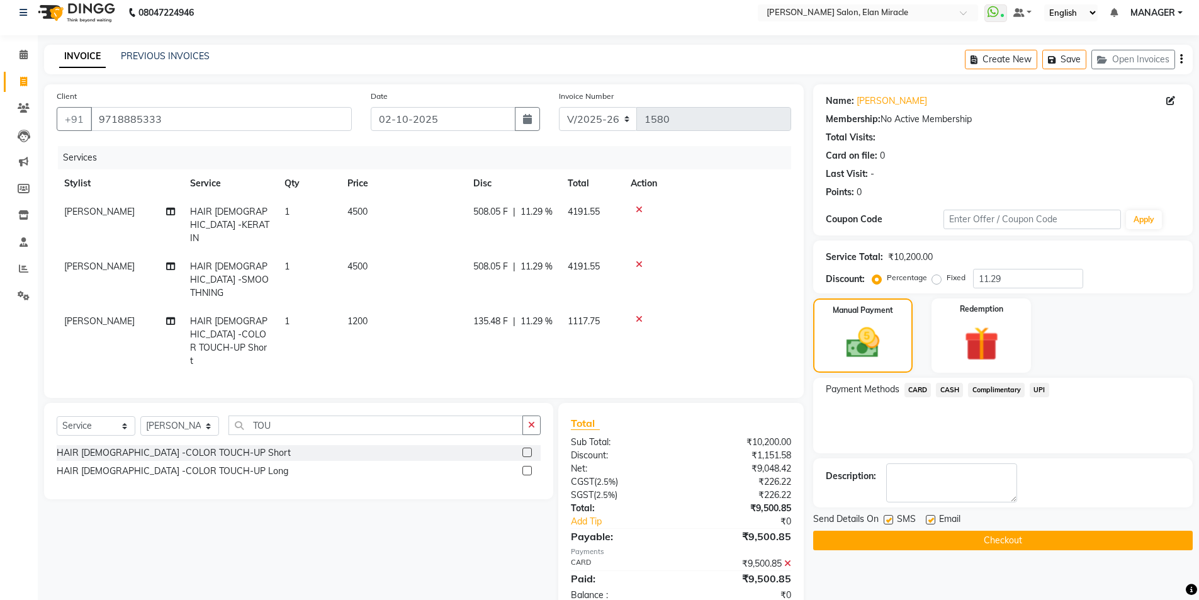
scroll to position [13, 0]
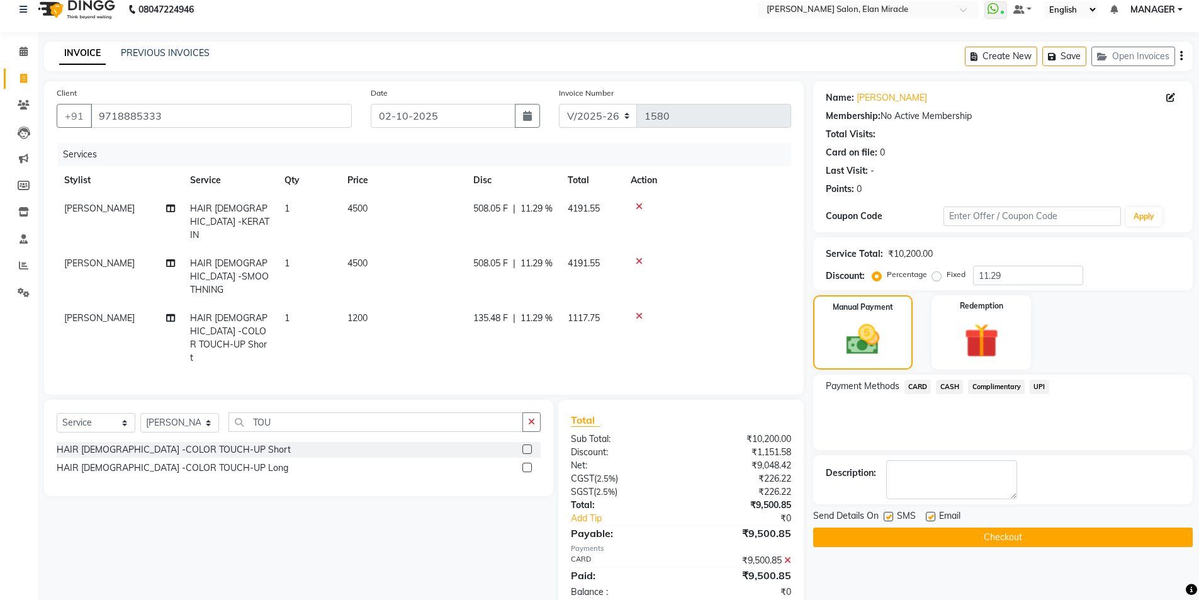
click at [1028, 538] on button "Checkout" at bounding box center [1003, 538] width 380 height 20
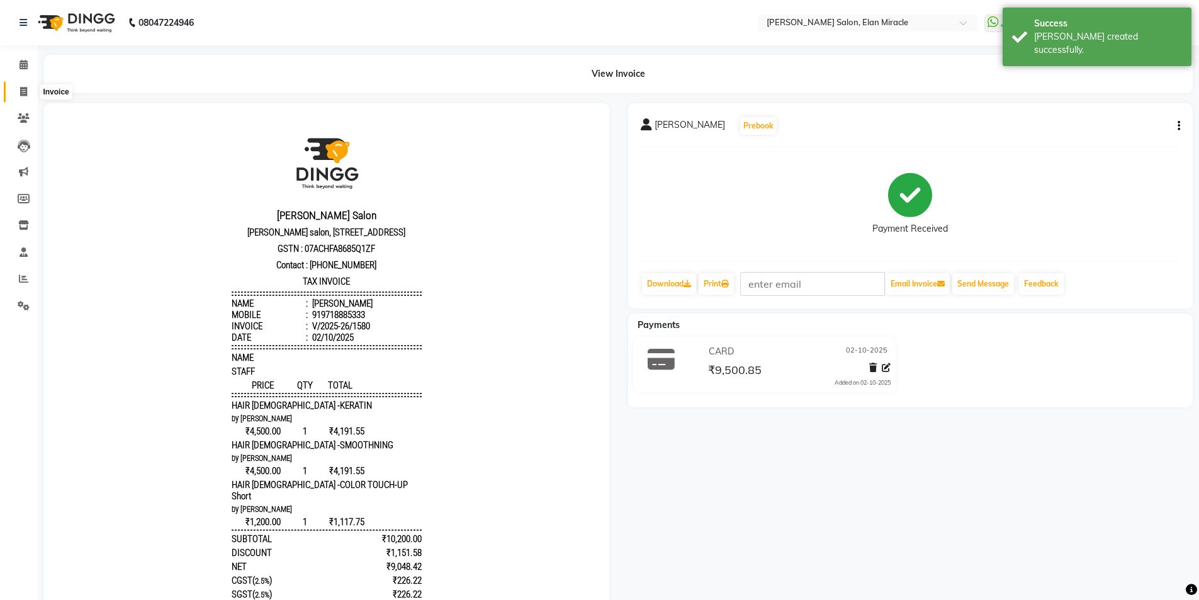
click at [28, 87] on span at bounding box center [24, 92] width 22 height 14
select select "service"
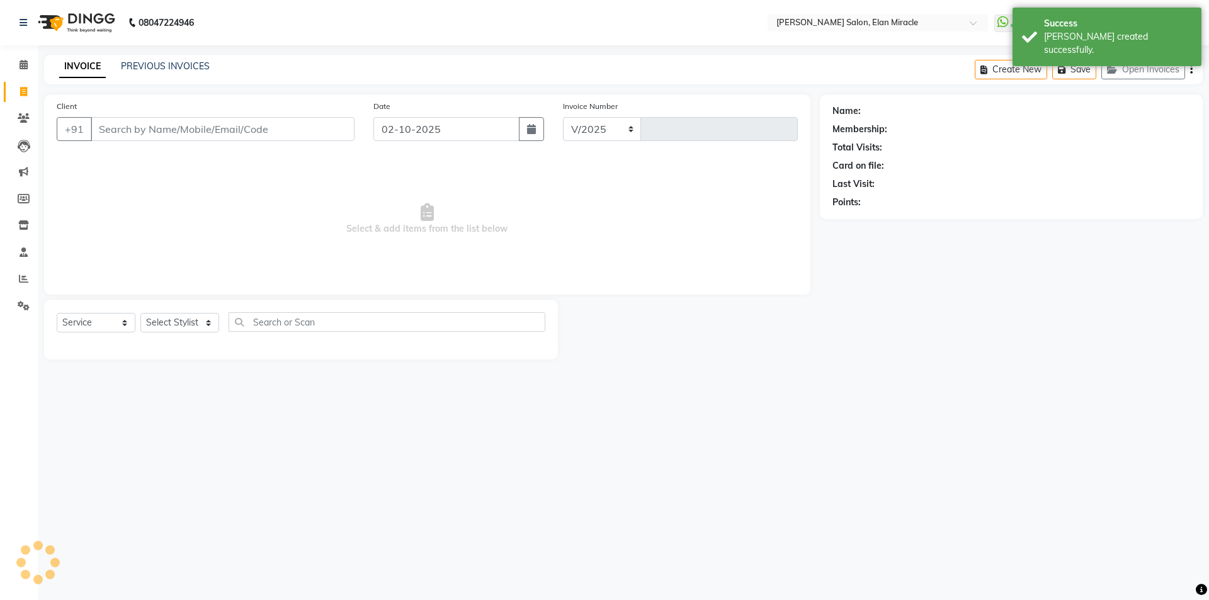
select select "7738"
type input "1581"
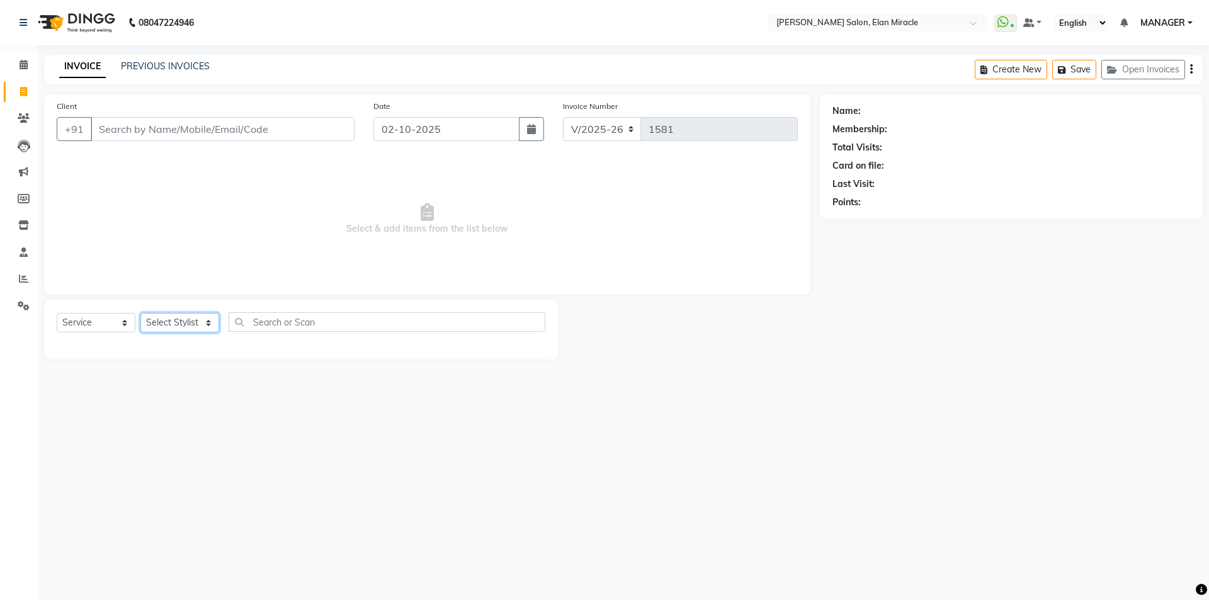
click at [186, 328] on select "Select Stylist [PERSON_NAME] ANKIT KAIF [PERSON_NAME] LUCKY MADHU MANAGER [PERS…" at bounding box center [179, 323] width 79 height 20
select select "89644"
click at [140, 313] on select "Select Stylist [PERSON_NAME] ANKIT KAIF [PERSON_NAME] LUCKY MADHU MANAGER [PERS…" at bounding box center [179, 323] width 79 height 20
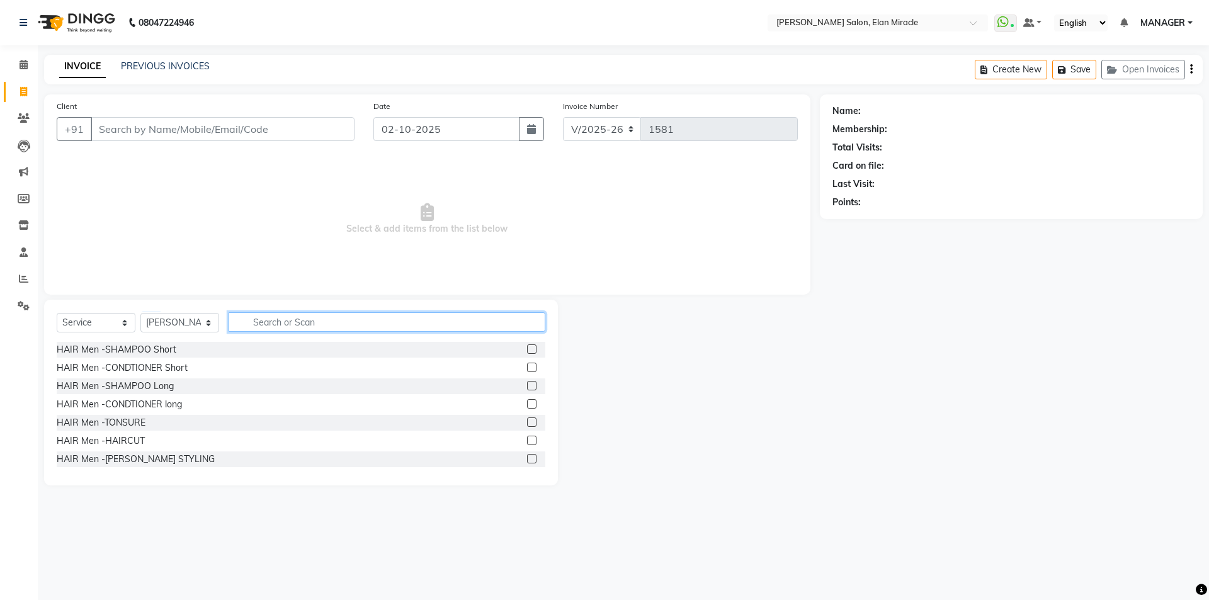
click at [297, 325] on input "text" at bounding box center [387, 322] width 317 height 20
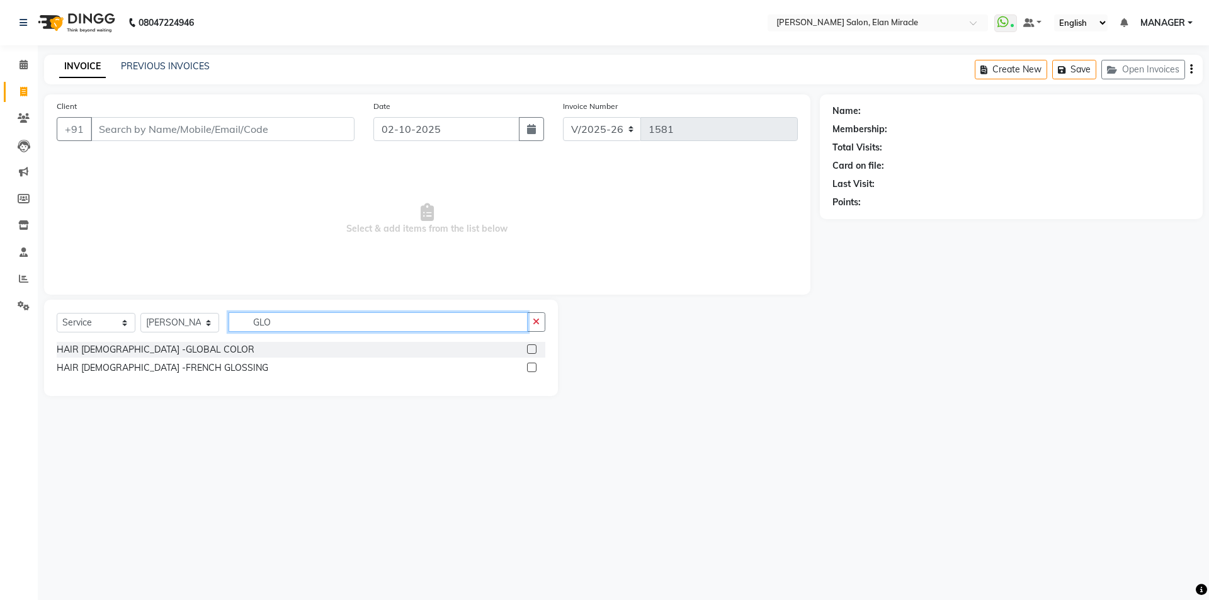
type input "GLO"
click at [531, 349] on label at bounding box center [531, 348] width 9 height 9
click at [531, 349] on input "checkbox" at bounding box center [531, 350] width 8 height 8
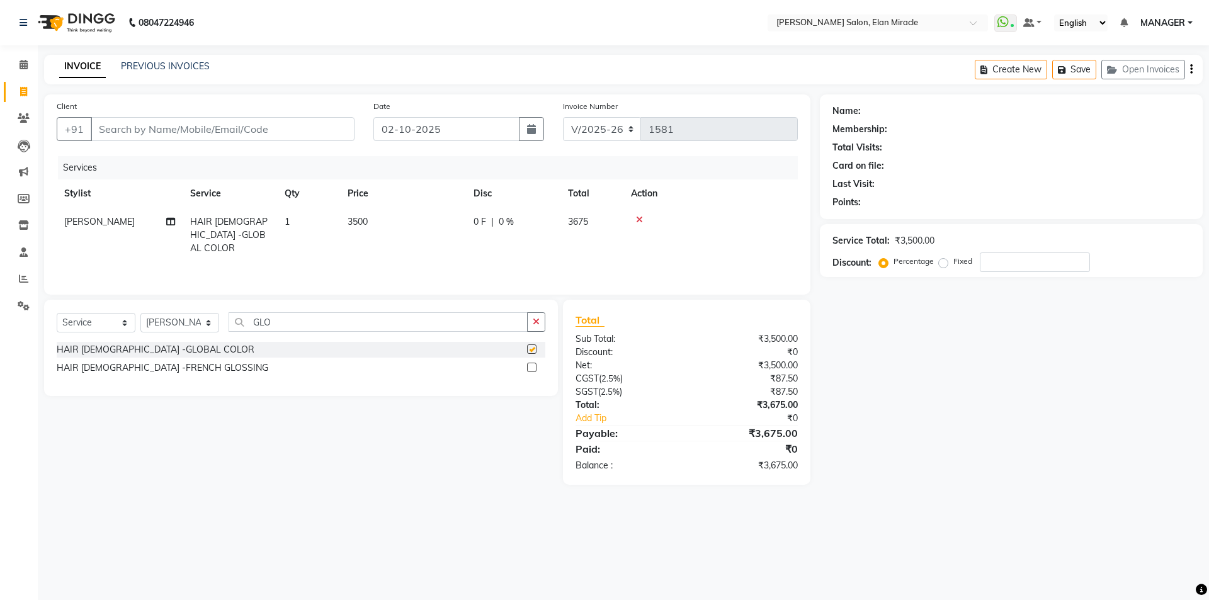
checkbox input "false"
drag, startPoint x: 310, startPoint y: 320, endPoint x: 208, endPoint y: 328, distance: 101.6
click at [208, 328] on div "Select Service Product Membership Package Voucher Prepaid Gift Card Select Styl…" at bounding box center [301, 327] width 489 height 30
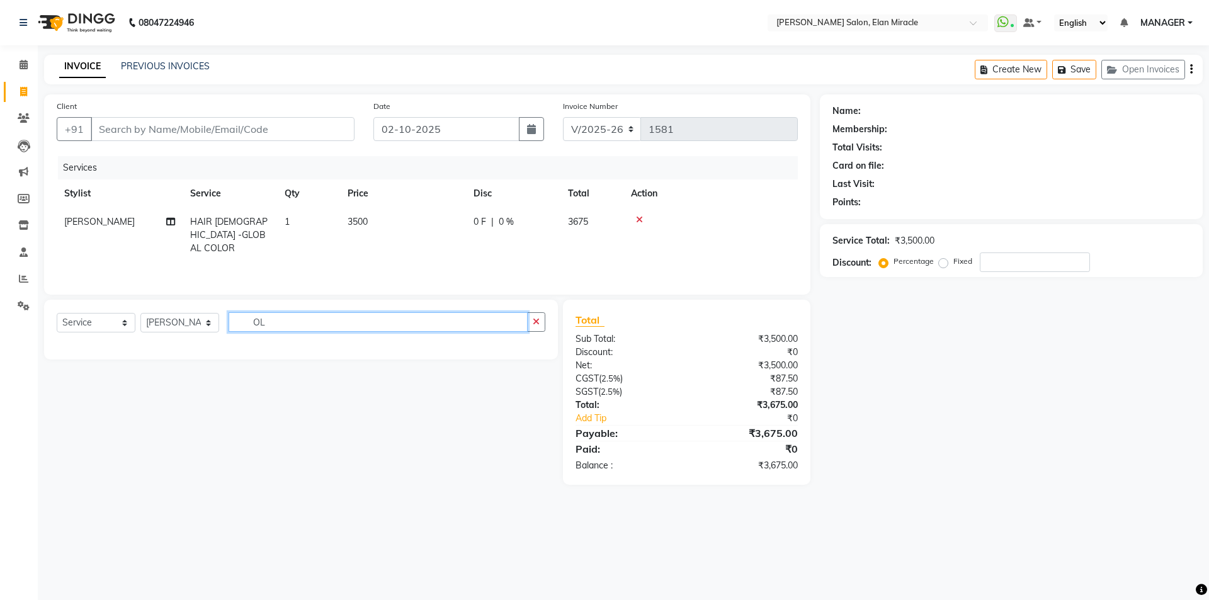
type input "O"
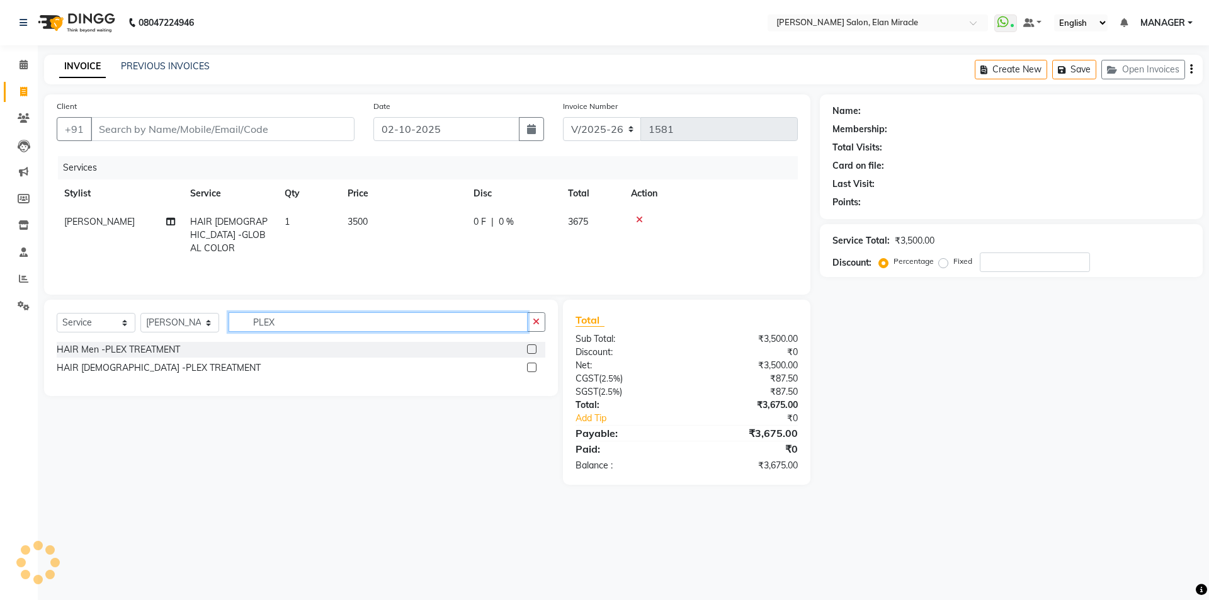
type input "PLEX"
click at [535, 371] on label at bounding box center [531, 367] width 9 height 9
click at [535, 371] on input "checkbox" at bounding box center [531, 368] width 8 height 8
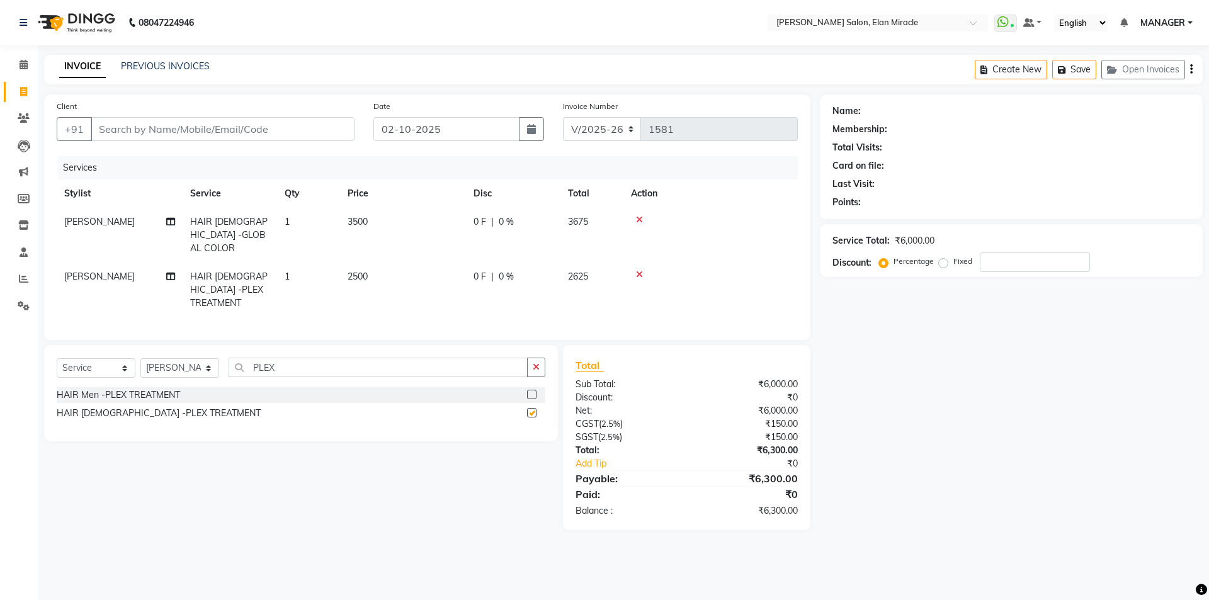
checkbox input "false"
click at [363, 271] on span "2500" at bounding box center [358, 276] width 20 height 11
select select "89644"
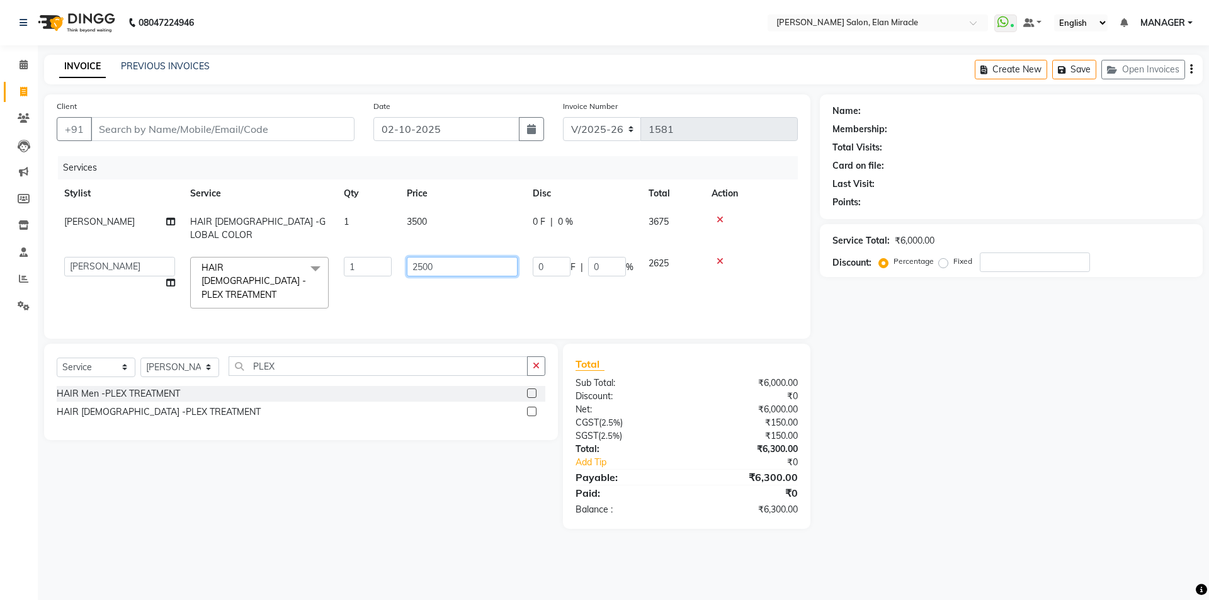
drag, startPoint x: 450, startPoint y: 246, endPoint x: 299, endPoint y: 263, distance: 152.0
click at [299, 263] on tr "[PERSON_NAME] ANKIT KAIF [PERSON_NAME] LUCKY MADHU MANAGER [PERSON_NAME] HAIR […" at bounding box center [427, 282] width 741 height 67
type input "1500"
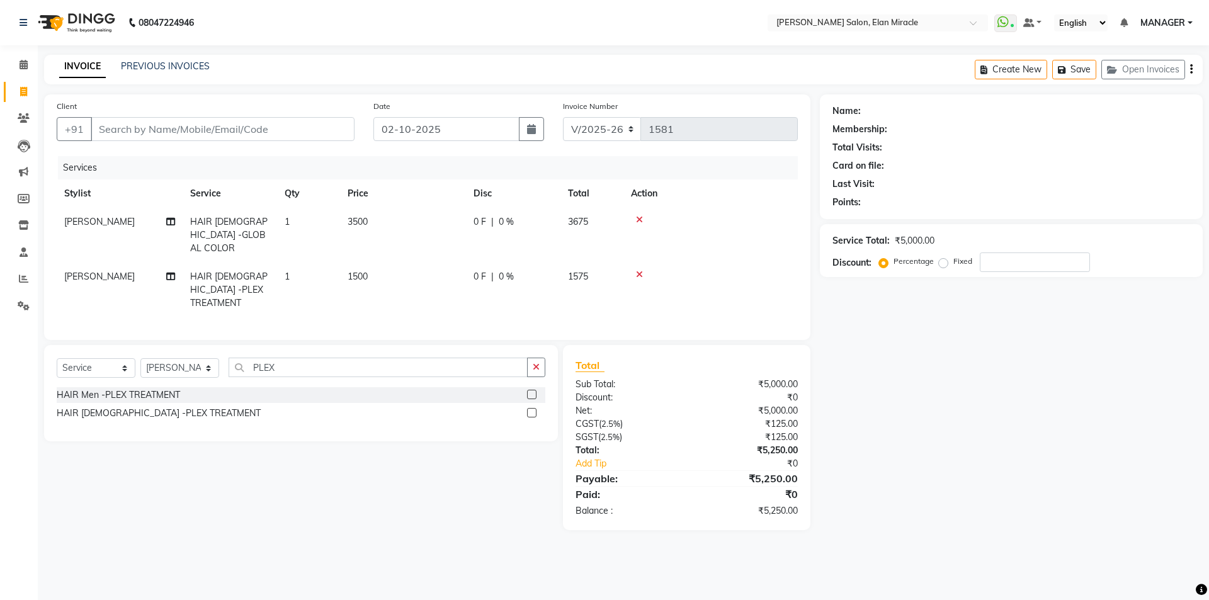
click at [439, 219] on td "3500" at bounding box center [403, 235] width 126 height 55
select select "89644"
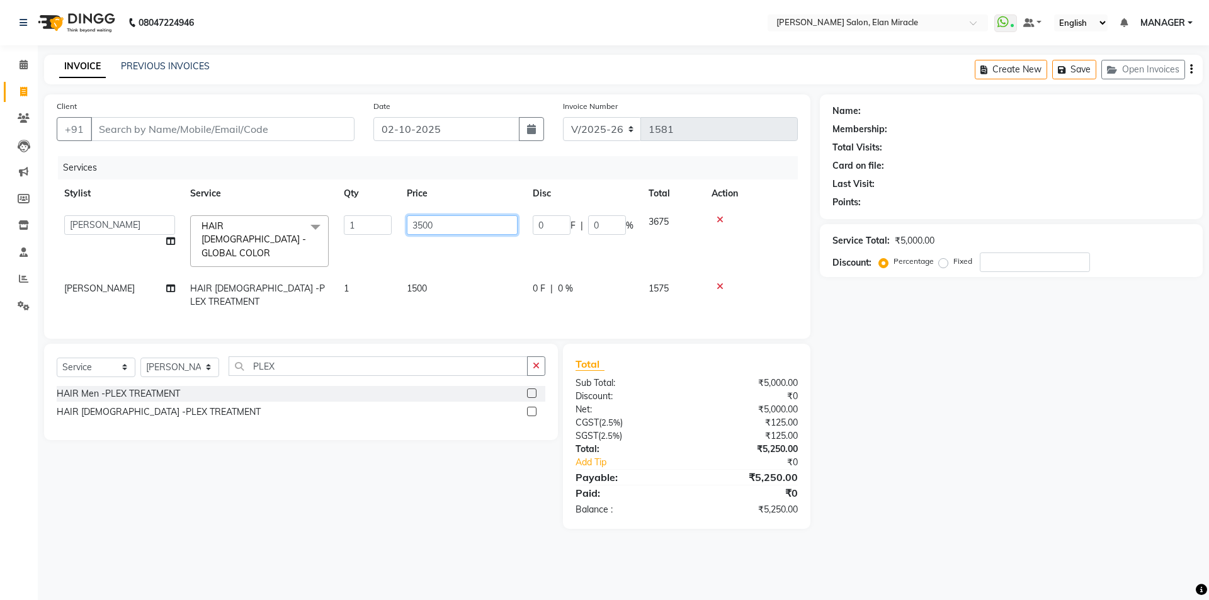
drag, startPoint x: 472, startPoint y: 225, endPoint x: 224, endPoint y: 213, distance: 247.7
click at [224, 213] on tr "[PERSON_NAME] ANKIT KAIF [PERSON_NAME] LUCKY MADHU MANAGER [PERSON_NAME] HAIR […" at bounding box center [427, 241] width 741 height 67
type input "4000"
click at [976, 370] on div "Name: Membership: Total Visits: Card on file: Last Visit: Points: Service Total…" at bounding box center [1016, 311] width 392 height 434
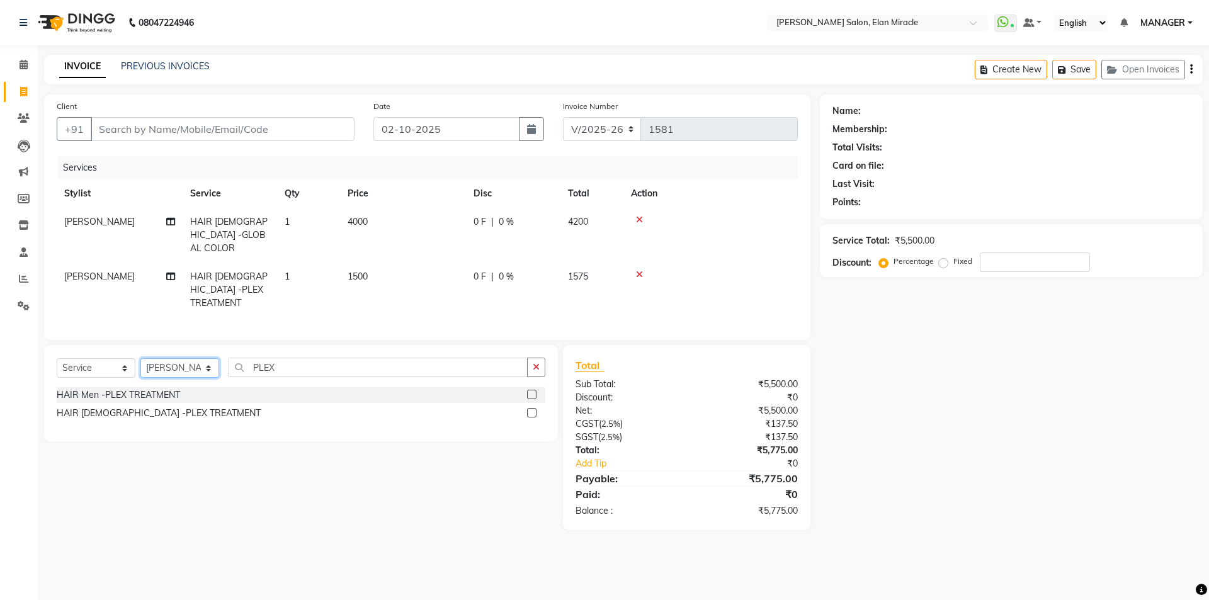
click at [186, 358] on select "Select Stylist [PERSON_NAME] ANKIT KAIF [PERSON_NAME] LUCKY MADHU MANAGER [PERS…" at bounding box center [179, 368] width 79 height 20
select select "90069"
click at [140, 358] on select "Select Stylist [PERSON_NAME] ANKIT KAIF [PERSON_NAME] LUCKY MADHU MANAGER [PERS…" at bounding box center [179, 368] width 79 height 20
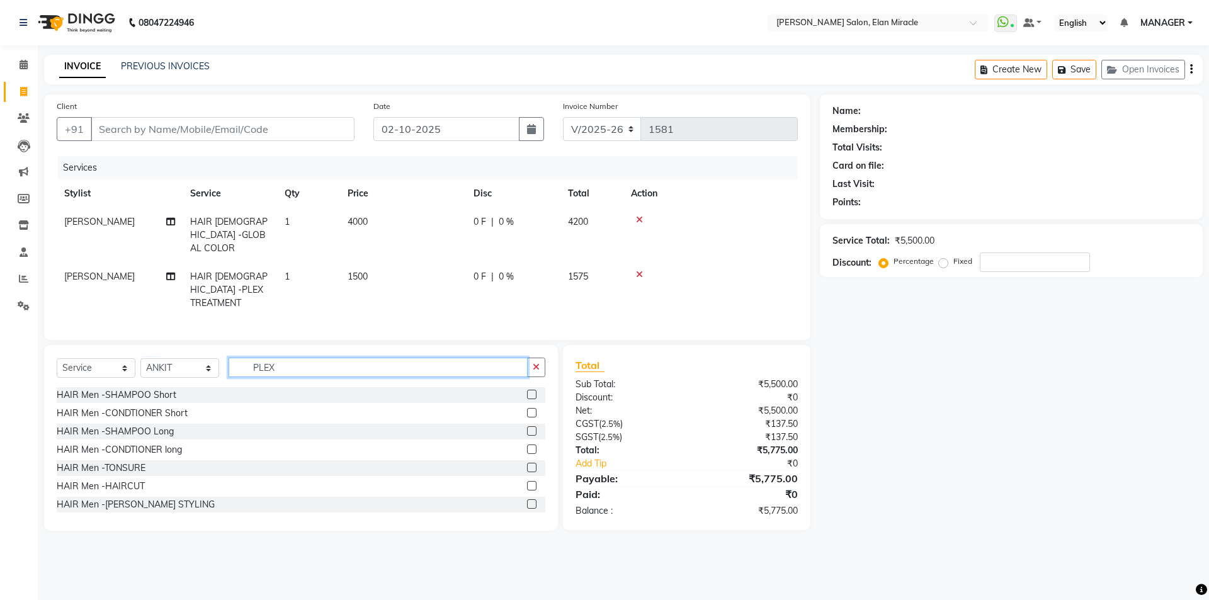
drag, startPoint x: 305, startPoint y: 357, endPoint x: 203, endPoint y: 355, distance: 102.0
click at [202, 358] on div "Select Service Product Membership Package Voucher Prepaid Gift Card Select Styl…" at bounding box center [301, 373] width 489 height 30
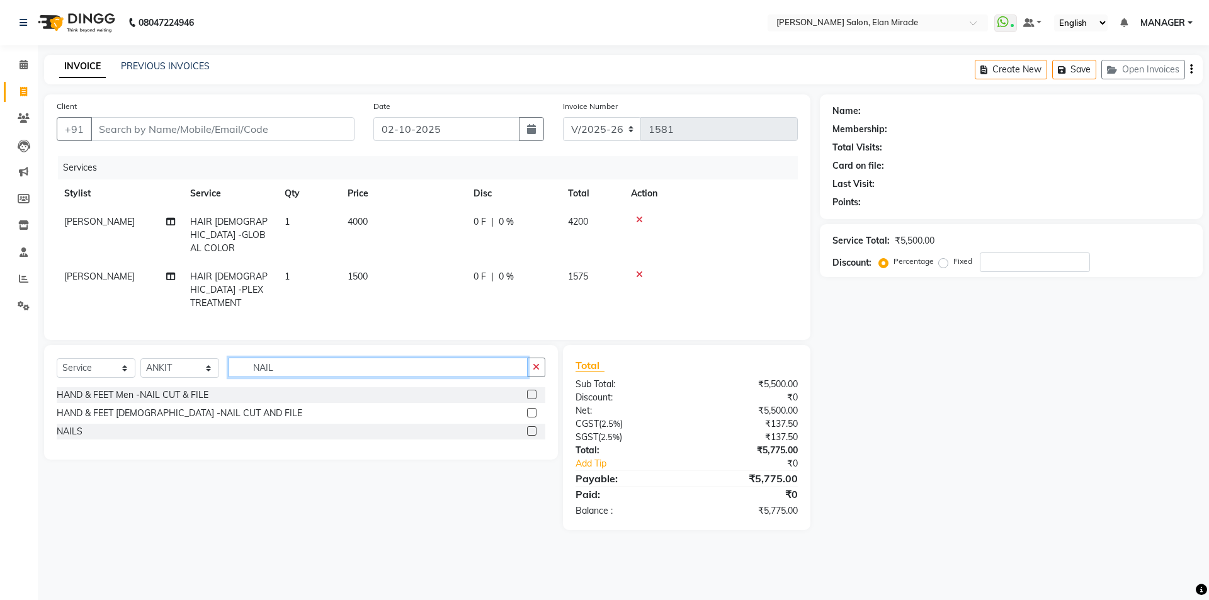
type input "NAIL"
click at [533, 426] on label at bounding box center [531, 430] width 9 height 9
click at [533, 427] on input "checkbox" at bounding box center [531, 431] width 8 height 8
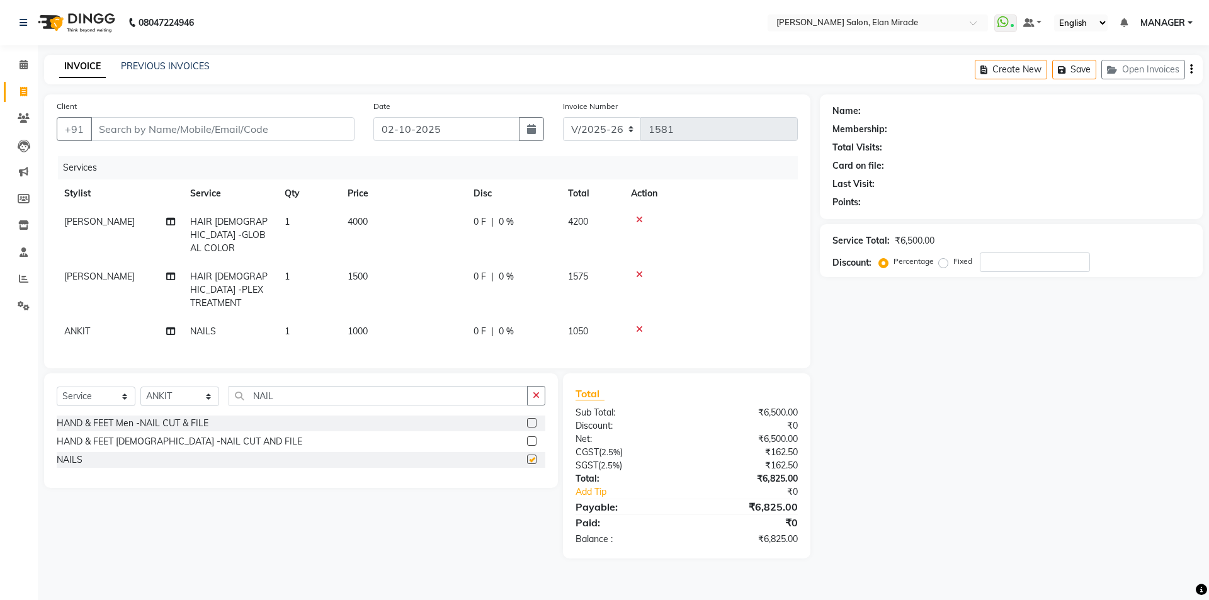
checkbox input "false"
click at [509, 325] on span "0 %" at bounding box center [506, 331] width 15 height 13
select select "90069"
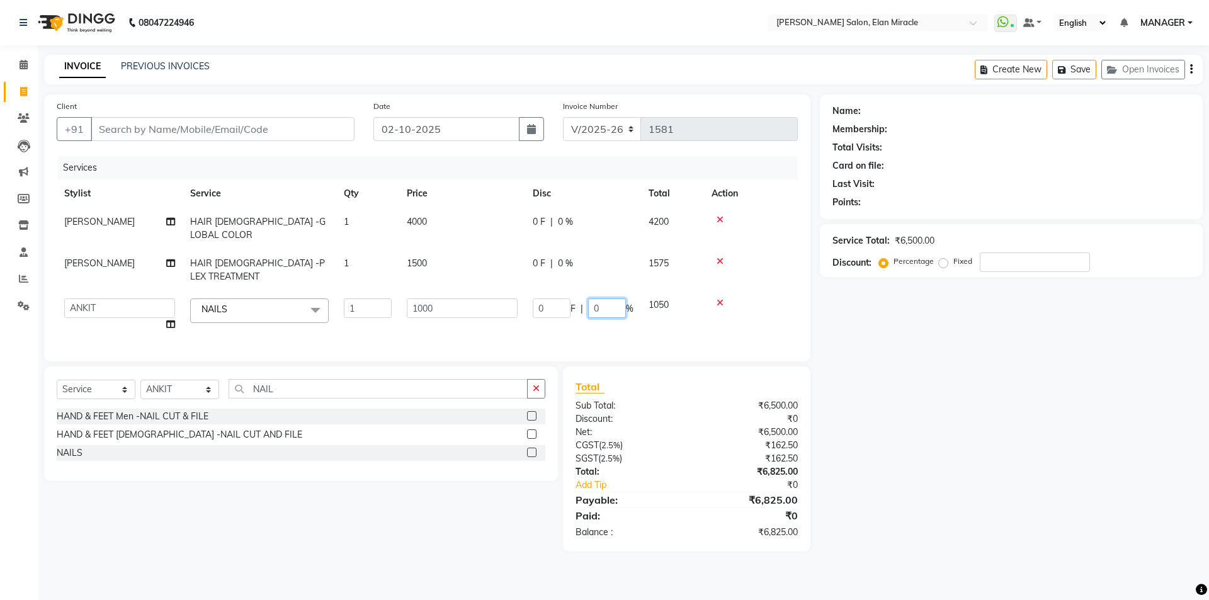
drag, startPoint x: 609, startPoint y: 280, endPoint x: 505, endPoint y: 284, distance: 104.6
click at [505, 291] on tr "[PERSON_NAME] ANKIT KAIF [PERSON_NAME] LUCKY MADHU MANAGER [PERSON_NAME] NAILS …" at bounding box center [427, 315] width 741 height 48
type input "30"
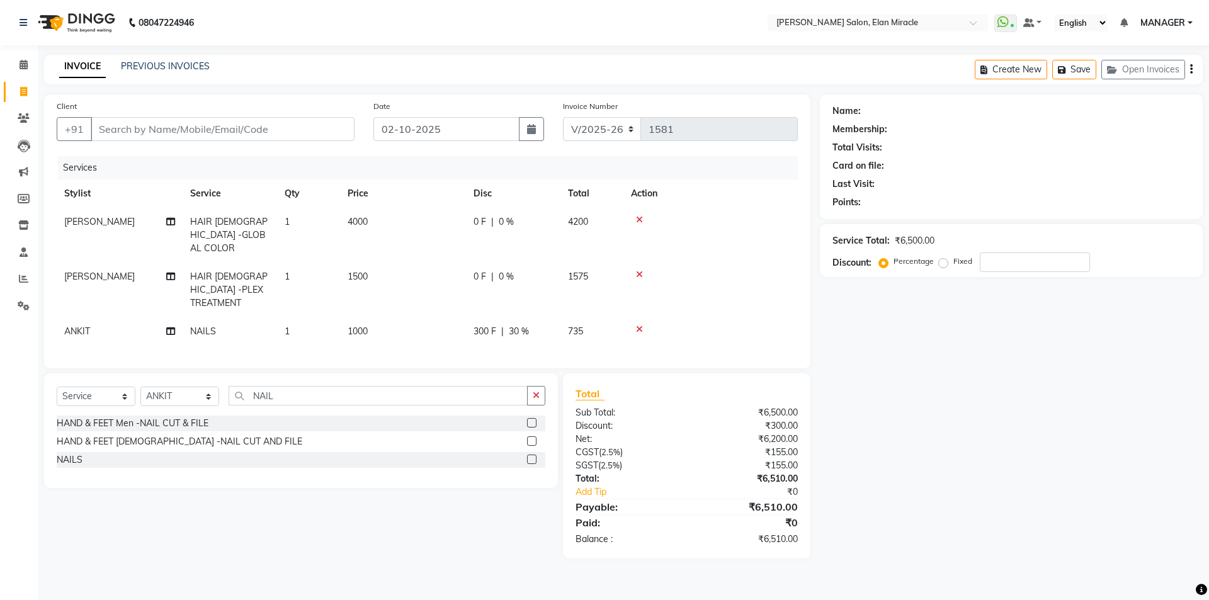
click at [612, 317] on tr "ANKIT NAILS 1 1000 300 F | 30 % 735" at bounding box center [427, 331] width 741 height 28
click at [174, 132] on input "Client" at bounding box center [223, 129] width 264 height 24
type input "9"
type input "0"
type input "9650010877"
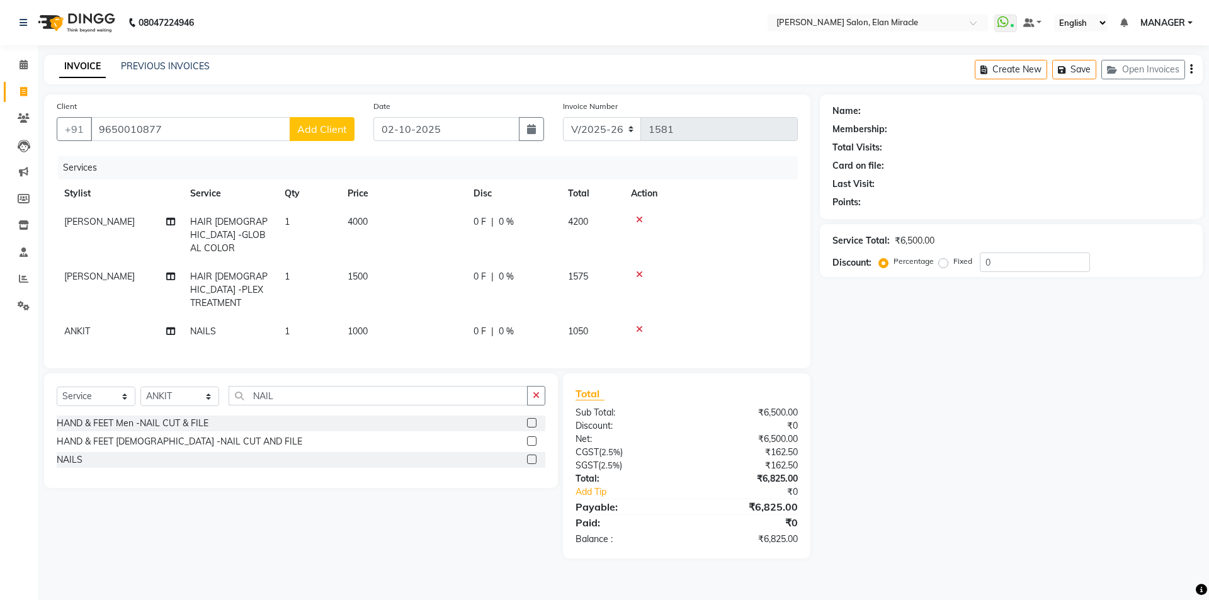
click at [512, 325] on span "0 %" at bounding box center [506, 331] width 15 height 13
select select "90069"
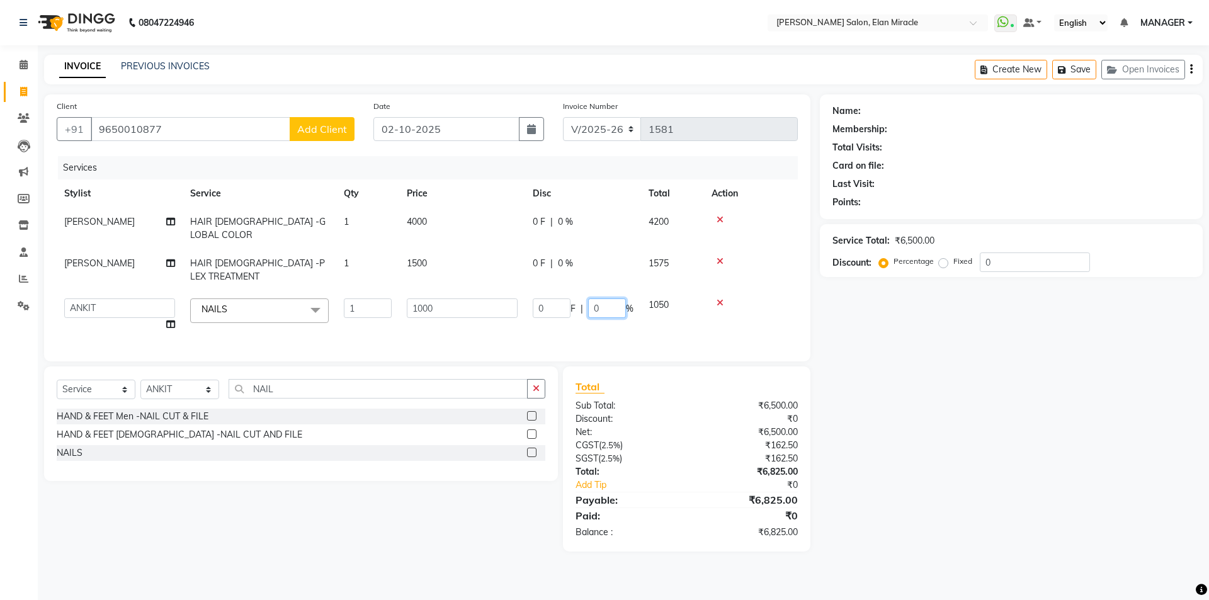
drag, startPoint x: 606, startPoint y: 276, endPoint x: 553, endPoint y: 286, distance: 54.3
click at [553, 298] on div "0 F | 0 %" at bounding box center [583, 308] width 101 height 20
type input "30"
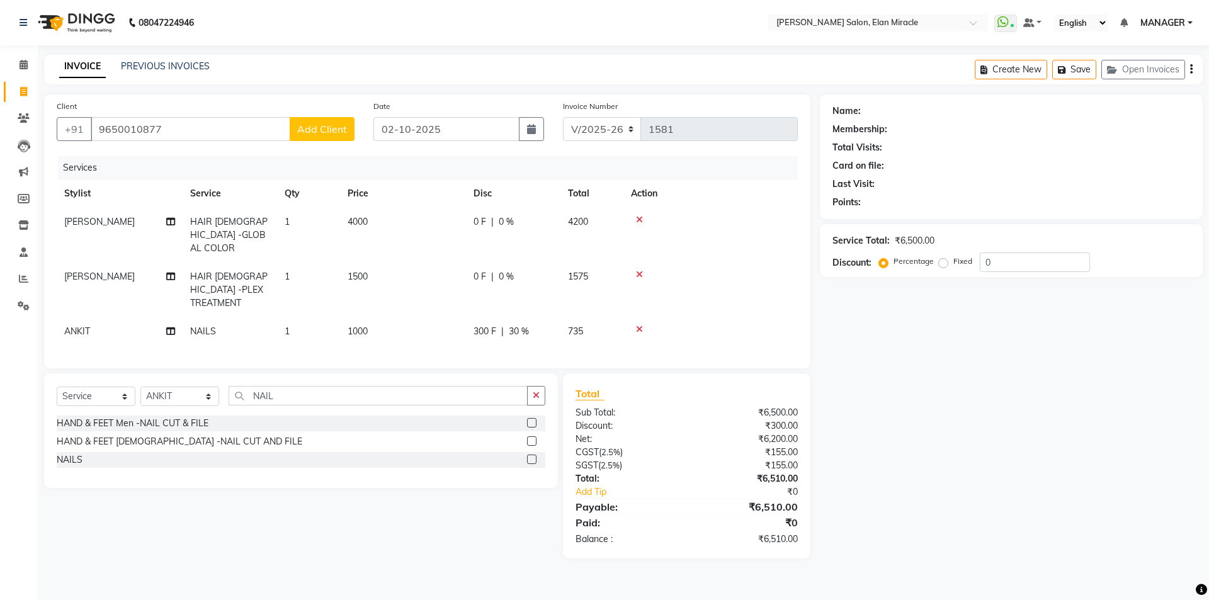
click at [674, 317] on tr "ANKIT NAILS 1 1000 300 F | 30 % 735" at bounding box center [427, 331] width 741 height 28
click at [325, 133] on span "Add Client" at bounding box center [322, 129] width 50 height 13
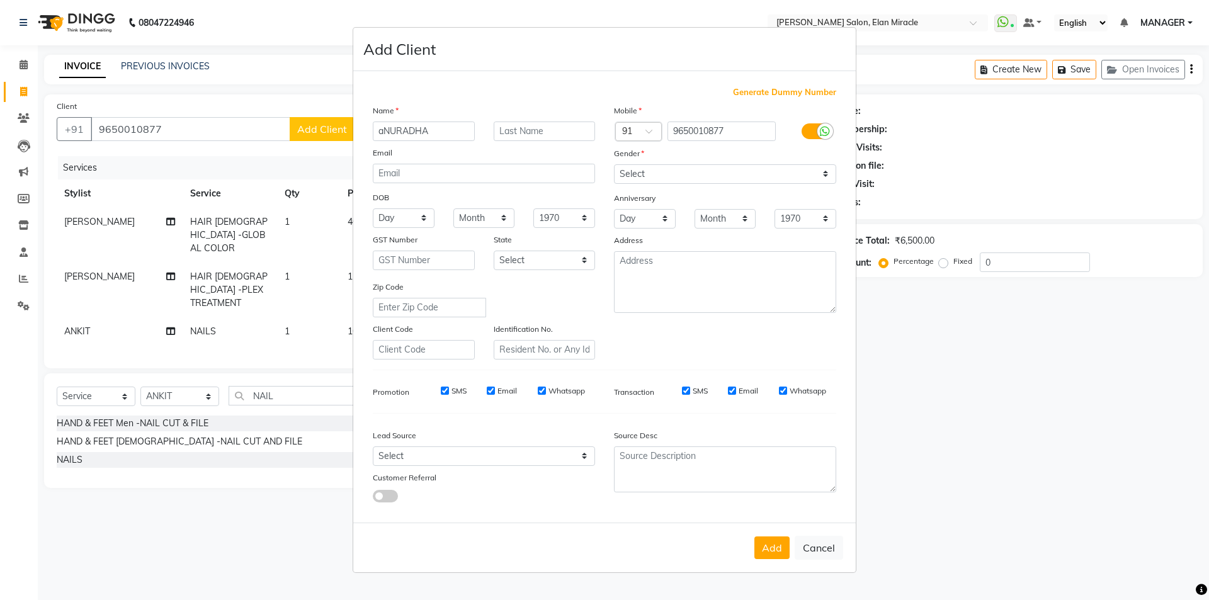
drag, startPoint x: 382, startPoint y: 132, endPoint x: 344, endPoint y: 143, distance: 38.8
click at [344, 143] on ngb-modal-window "Add Client Generate Dummy Number Name aNURADHA Email DOB Day 01 02 03 04 05 06 …" at bounding box center [604, 300] width 1209 height 600
type input "ANURADHA"
click at [689, 169] on select "Select [DEMOGRAPHIC_DATA] [DEMOGRAPHIC_DATA] Other Prefer Not To Say" at bounding box center [725, 174] width 222 height 20
select select "[DEMOGRAPHIC_DATA]"
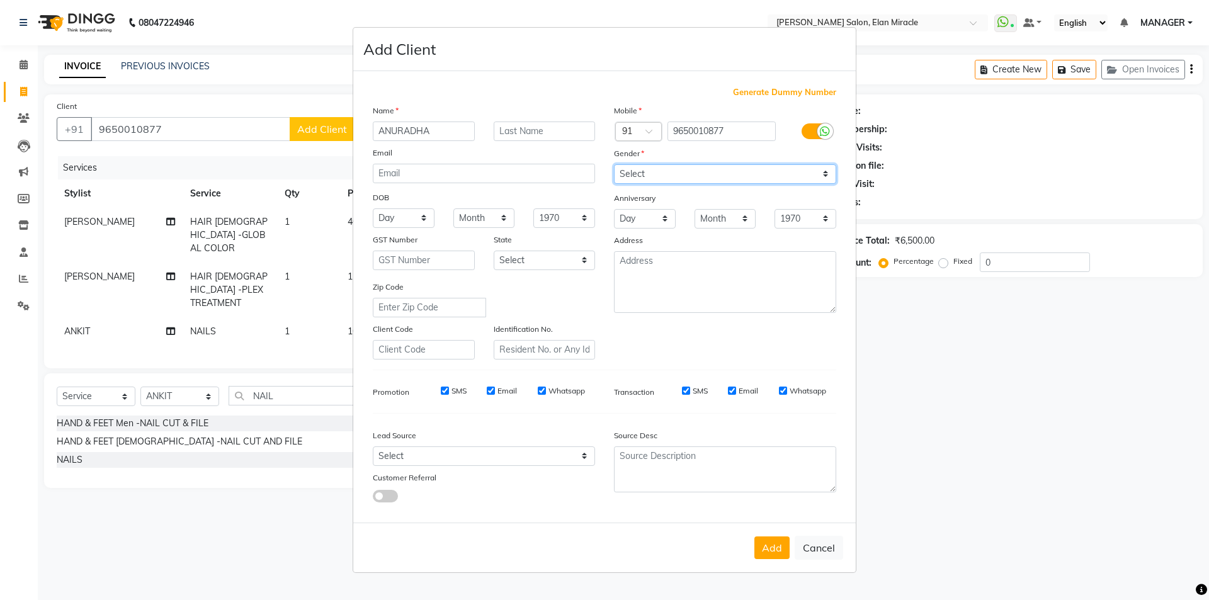
click at [614, 164] on select "Select [DEMOGRAPHIC_DATA] [DEMOGRAPHIC_DATA] Other Prefer Not To Say" at bounding box center [725, 174] width 222 height 20
click at [767, 553] on button "Add" at bounding box center [771, 547] width 35 height 23
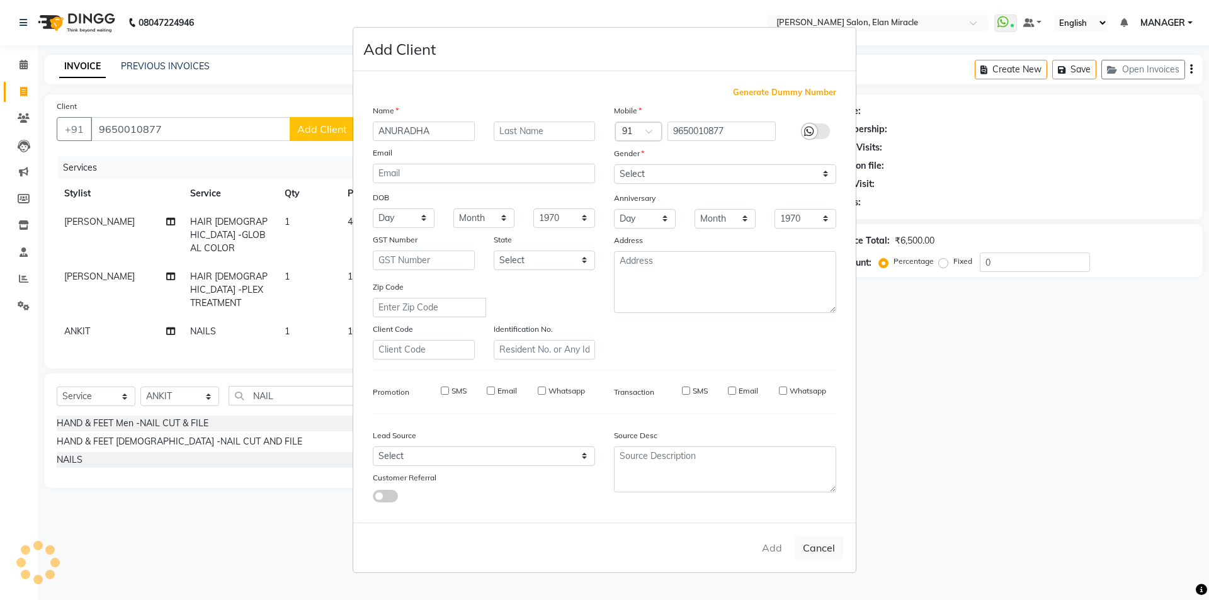
select select
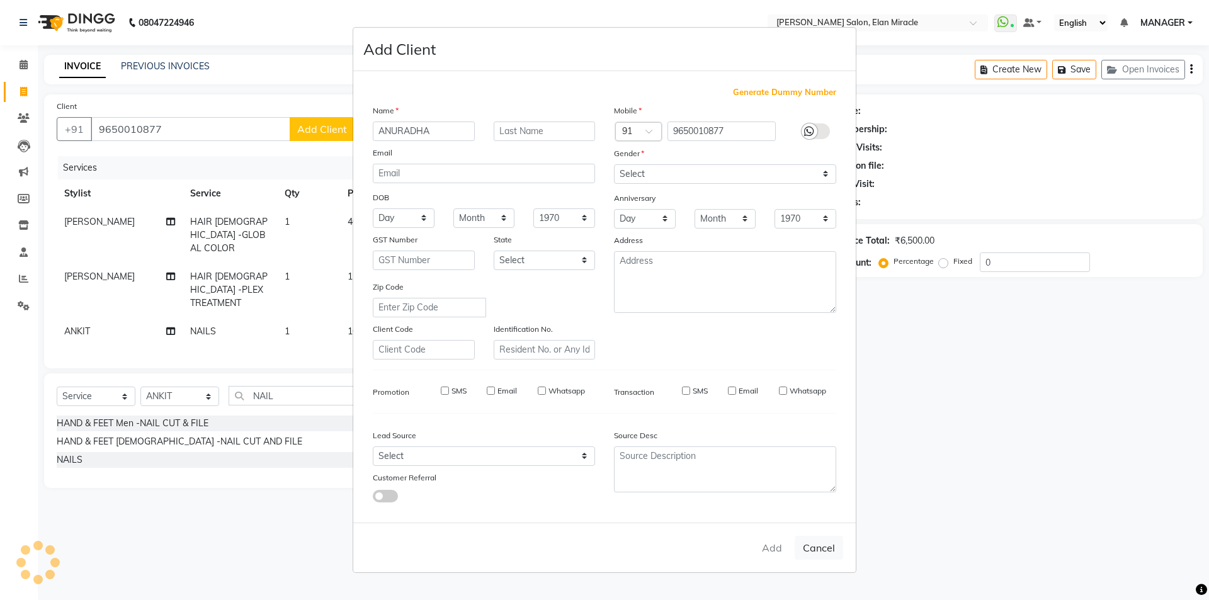
select select
checkbox input "false"
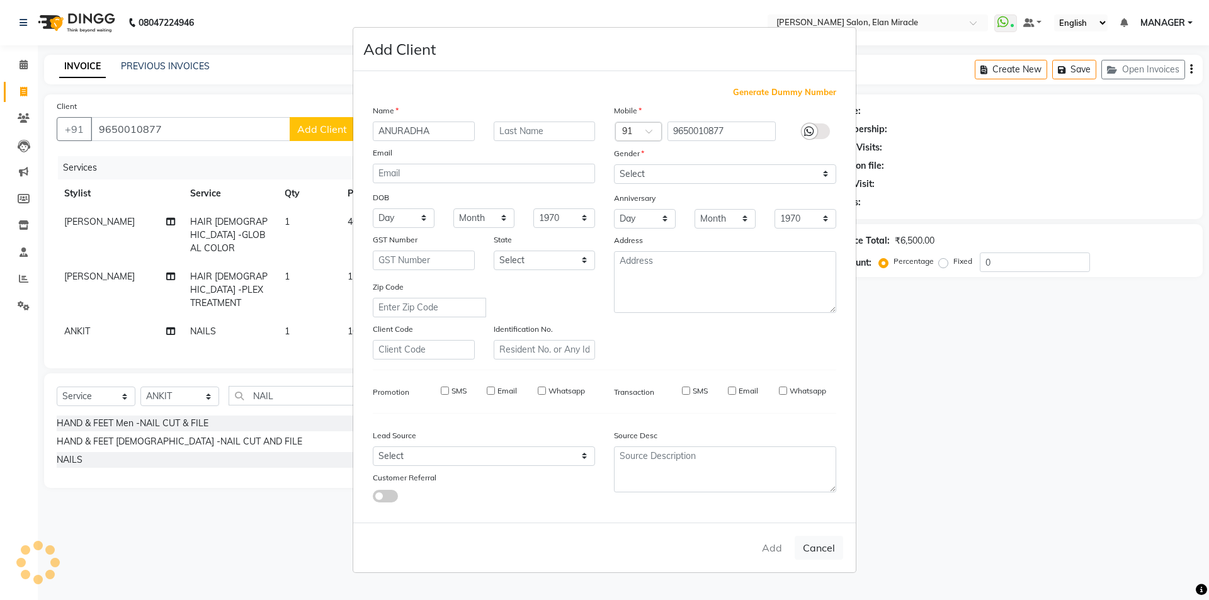
checkbox input "false"
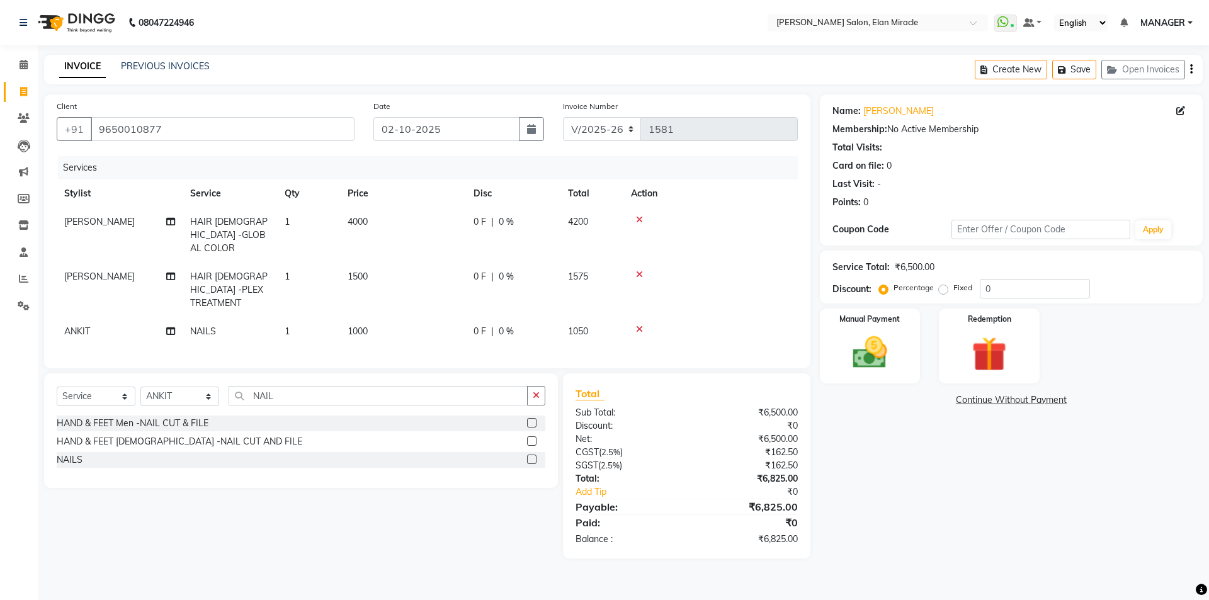
click at [509, 325] on span "0 %" at bounding box center [506, 331] width 15 height 13
select select "90069"
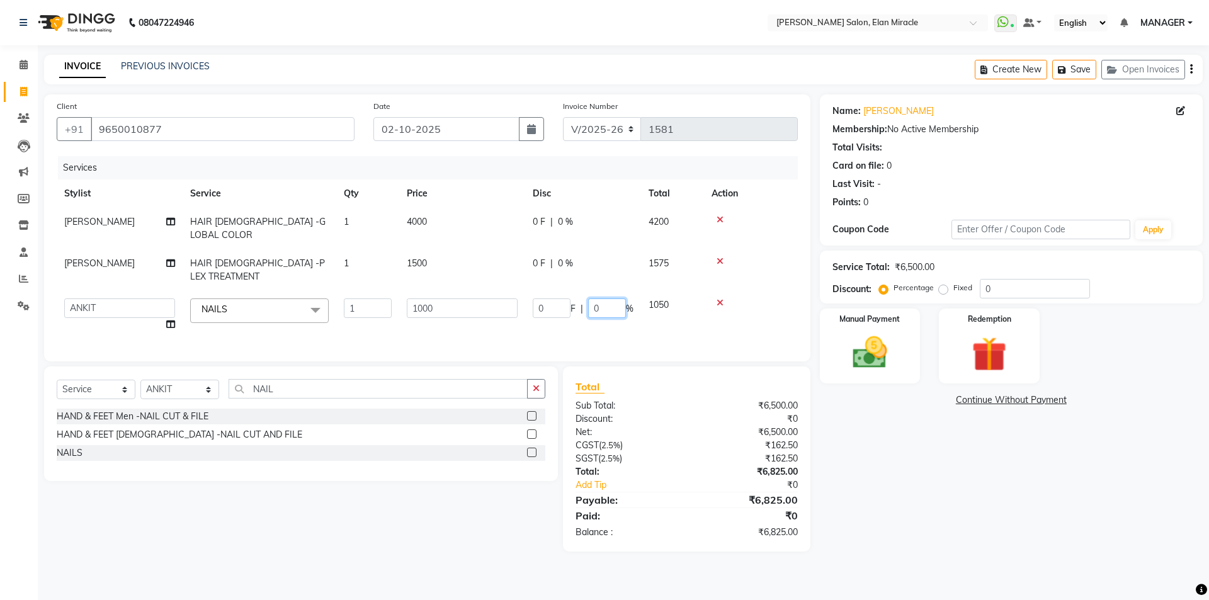
drag, startPoint x: 606, startPoint y: 281, endPoint x: 570, endPoint y: 285, distance: 35.5
click at [570, 298] on div "0 F | 0 %" at bounding box center [583, 308] width 101 height 20
type input "30"
click at [712, 307] on td at bounding box center [751, 315] width 94 height 48
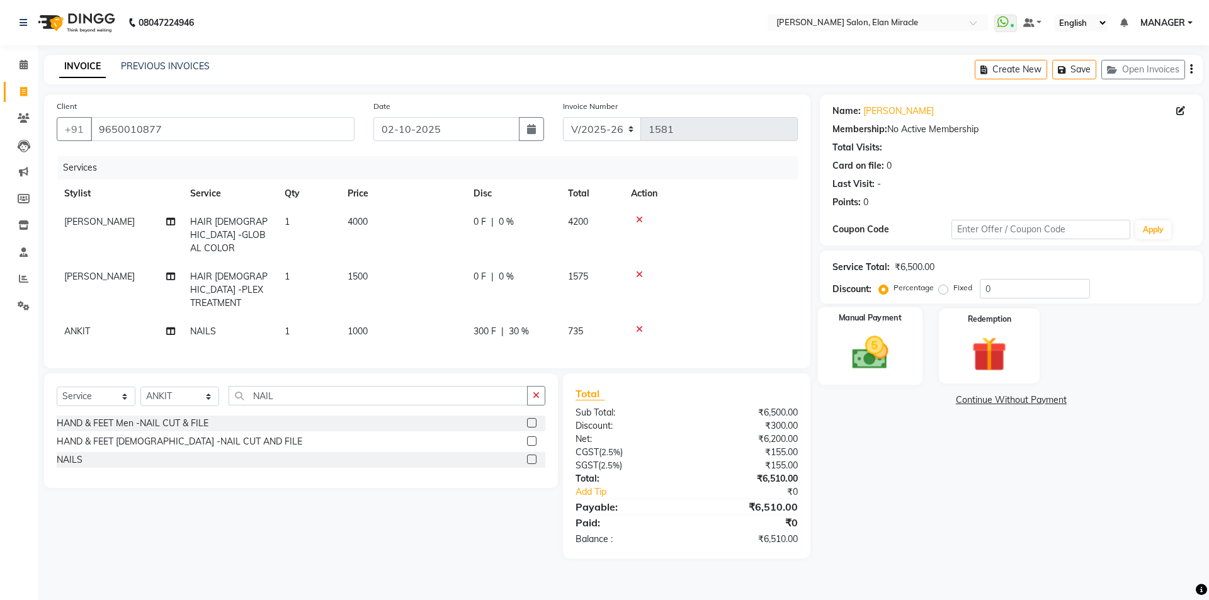
click at [864, 354] on img at bounding box center [869, 353] width 59 height 42
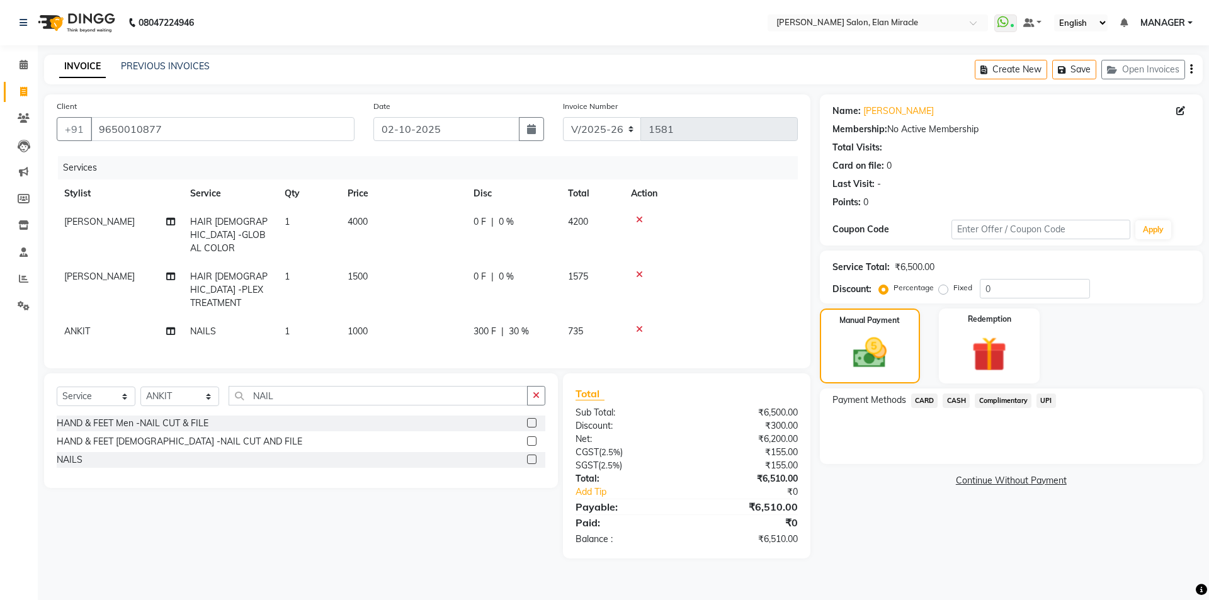
click at [1049, 400] on span "UPI" at bounding box center [1046, 400] width 20 height 14
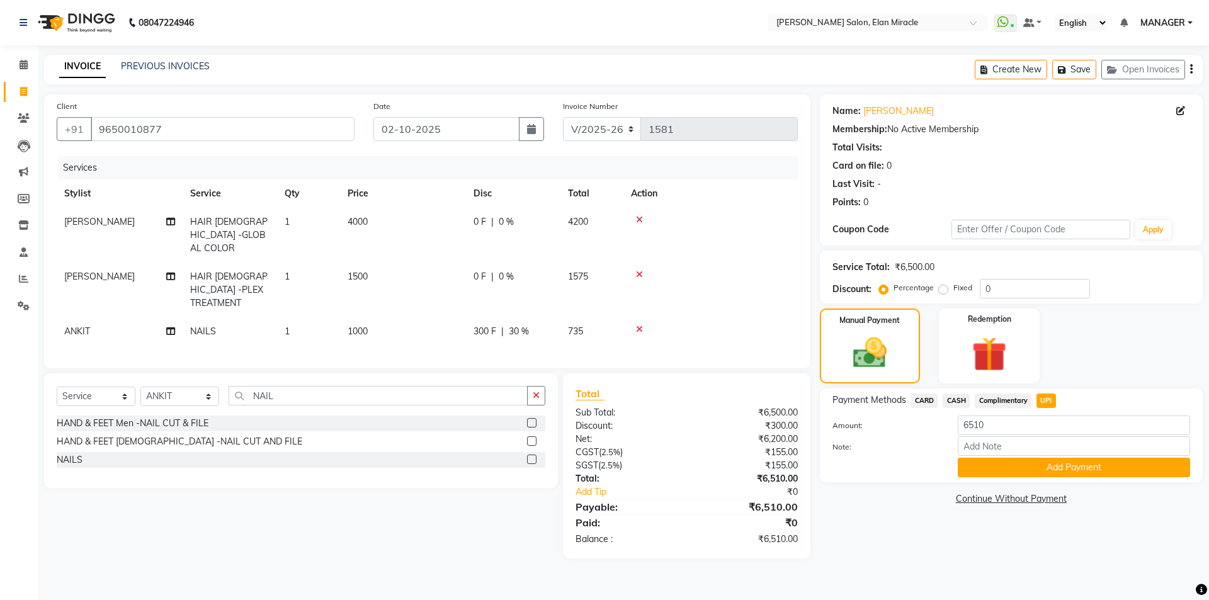
drag, startPoint x: 1044, startPoint y: 463, endPoint x: 1031, endPoint y: 456, distance: 14.9
click at [1044, 463] on button "Add Payment" at bounding box center [1074, 468] width 232 height 20
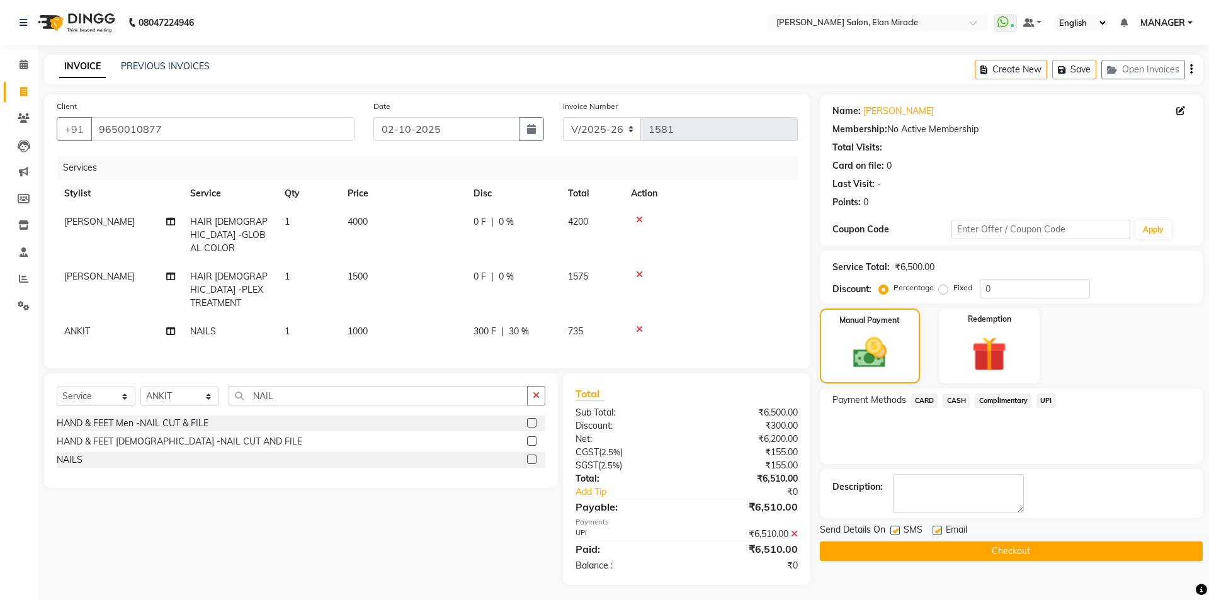
click at [951, 548] on button "Checkout" at bounding box center [1011, 551] width 383 height 20
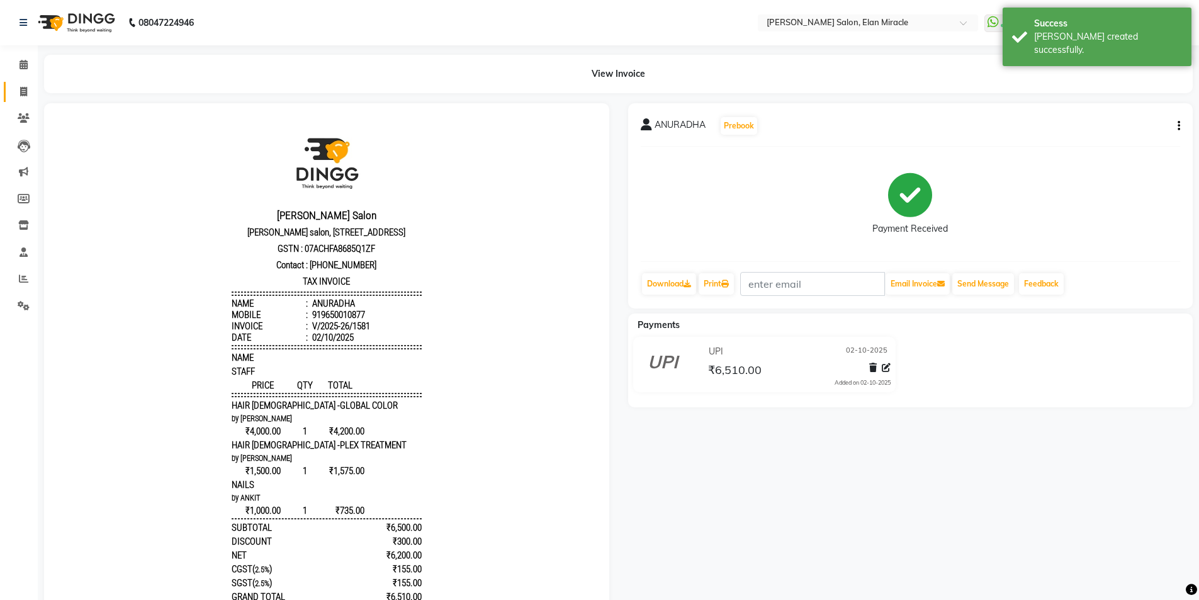
click at [11, 89] on link "Invoice" at bounding box center [19, 92] width 30 height 21
select select "service"
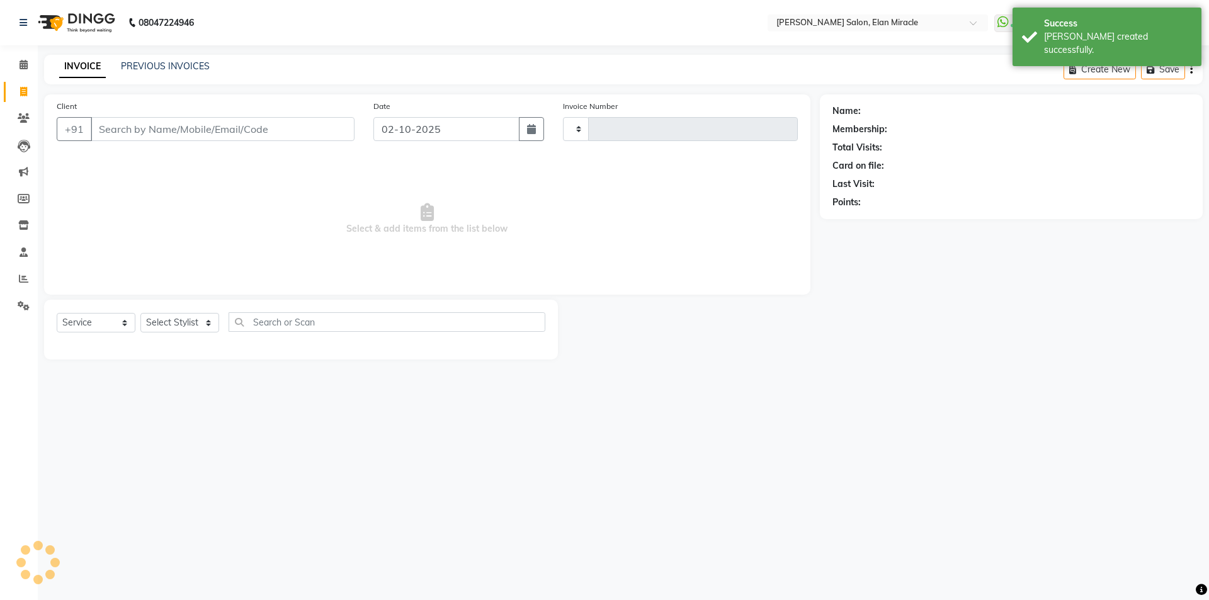
type input "1582"
select select "7738"
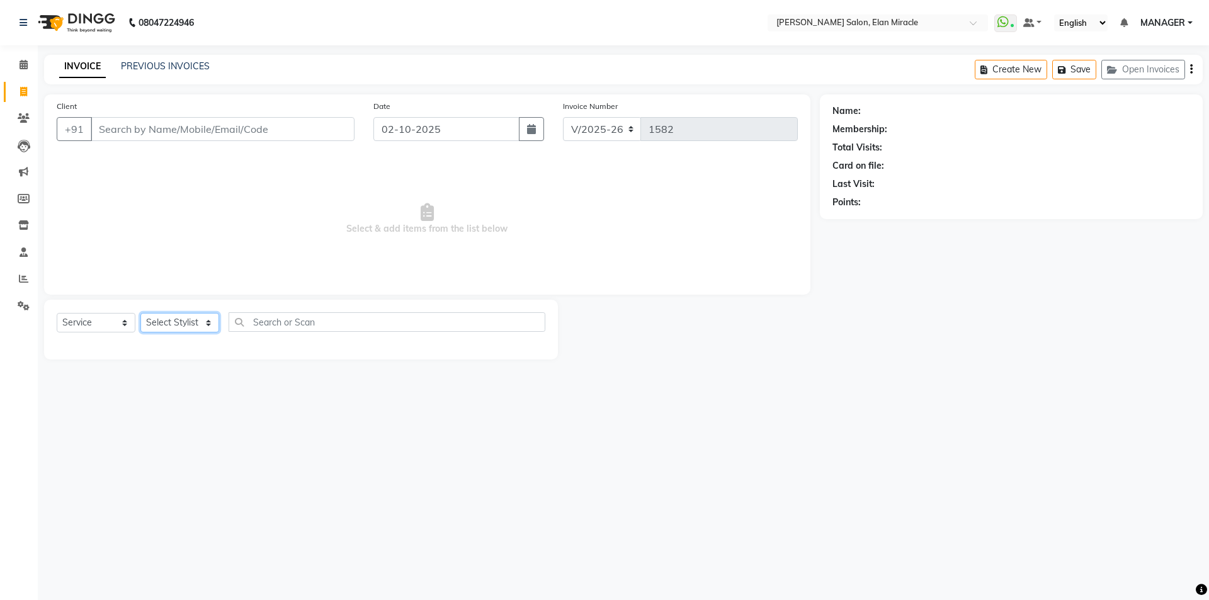
click at [164, 320] on select "Select Stylist [PERSON_NAME] ANKIT KAIF [PERSON_NAME] LUCKY MADHU MANAGER [PERS…" at bounding box center [179, 323] width 79 height 20
select select "69364"
click at [140, 313] on select "Select Stylist [PERSON_NAME] ANKIT KAIF [PERSON_NAME] LUCKY MADHU MANAGER [PERS…" at bounding box center [179, 323] width 79 height 20
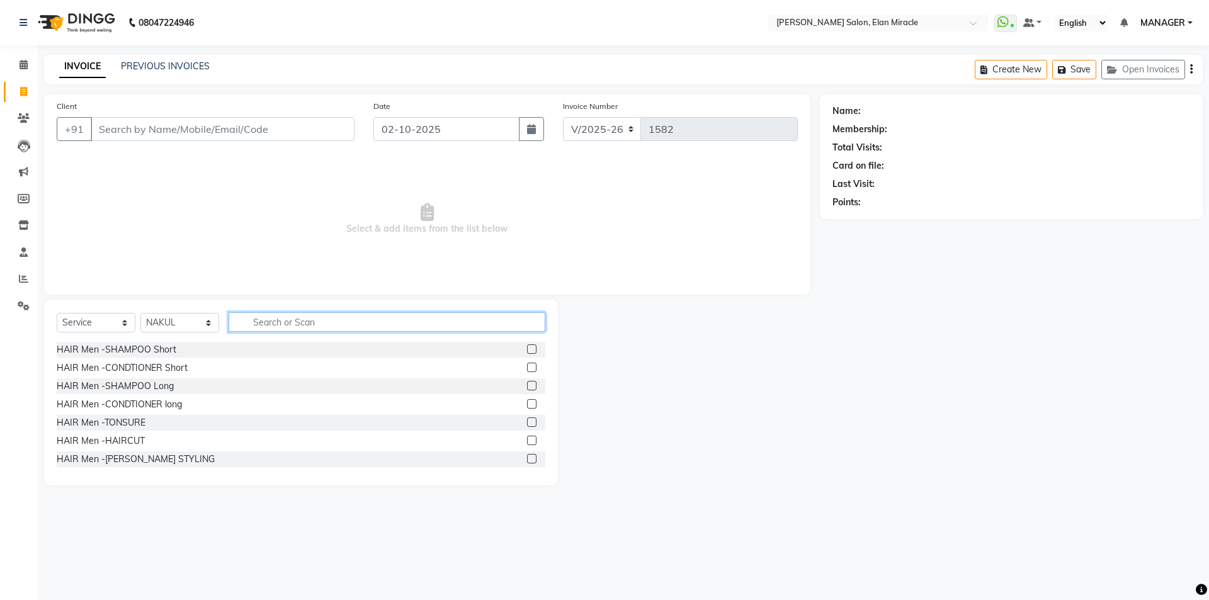
click at [299, 317] on input "text" at bounding box center [387, 322] width 317 height 20
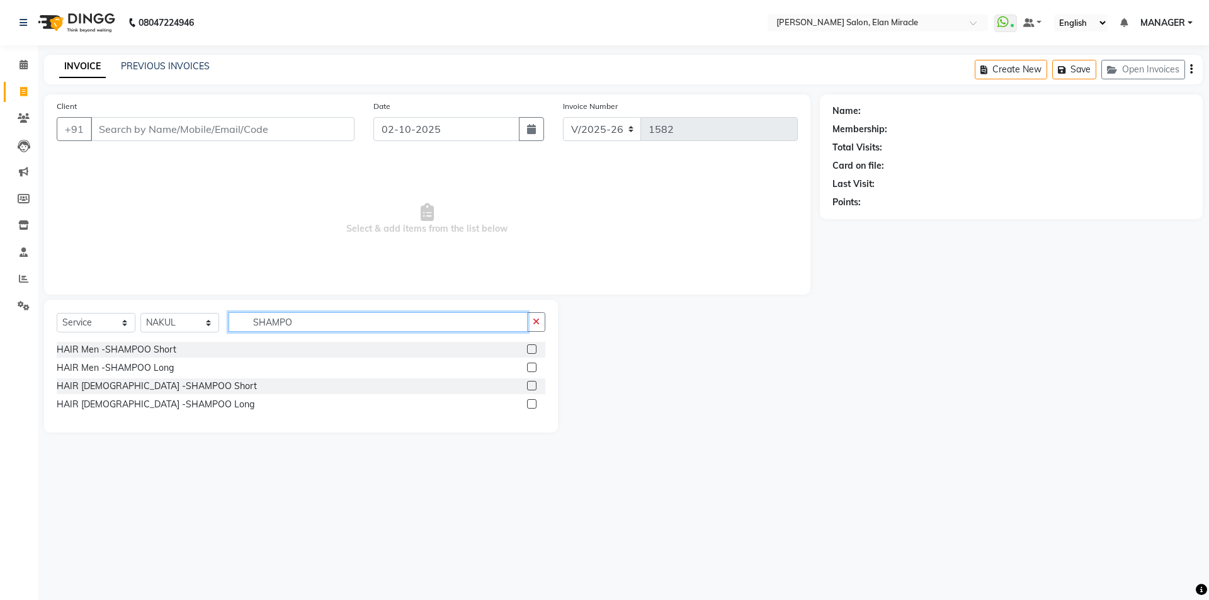
type input "SHAMPO"
click at [530, 388] on label at bounding box center [531, 385] width 9 height 9
click at [530, 388] on input "checkbox" at bounding box center [531, 386] width 8 height 8
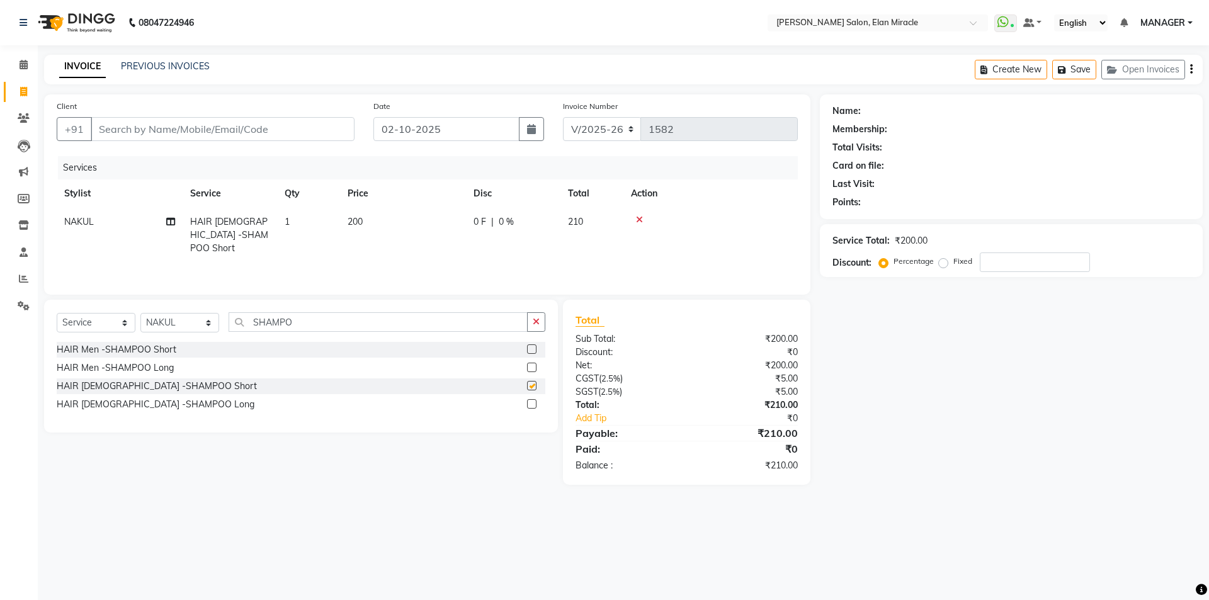
checkbox input "false"
drag, startPoint x: 312, startPoint y: 324, endPoint x: 186, endPoint y: 323, distance: 125.9
click at [186, 323] on div "Select Service Product Membership Package Voucher Prepaid Gift Card Select Styl…" at bounding box center [301, 327] width 489 height 30
type input "COND"
click at [529, 389] on label at bounding box center [531, 385] width 9 height 9
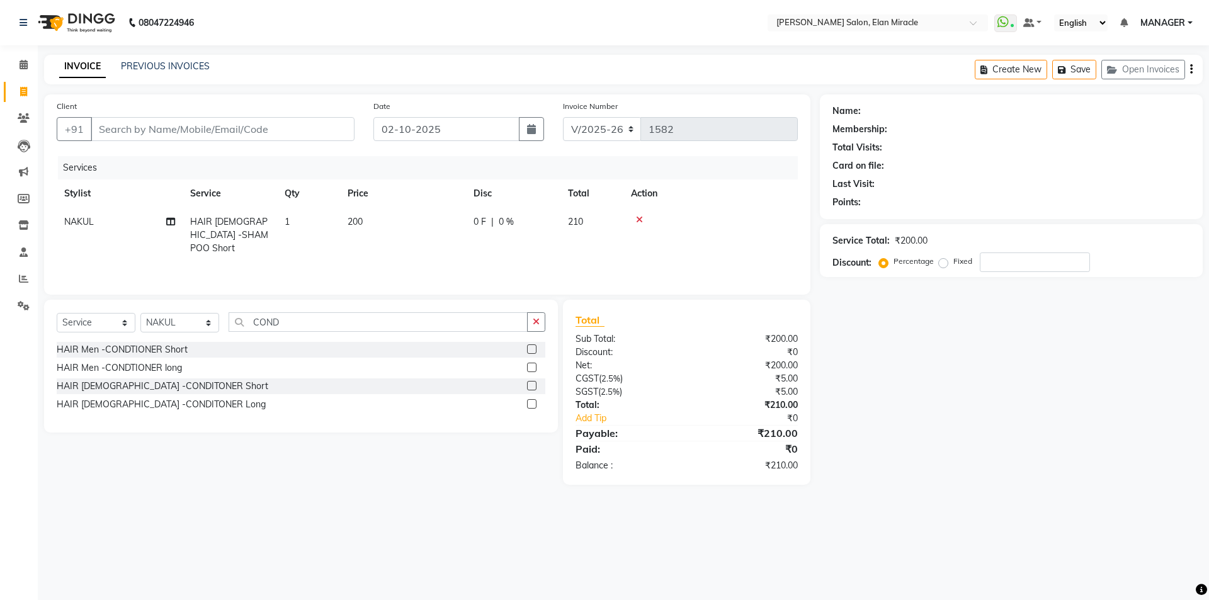
click at [529, 389] on input "checkbox" at bounding box center [531, 386] width 8 height 8
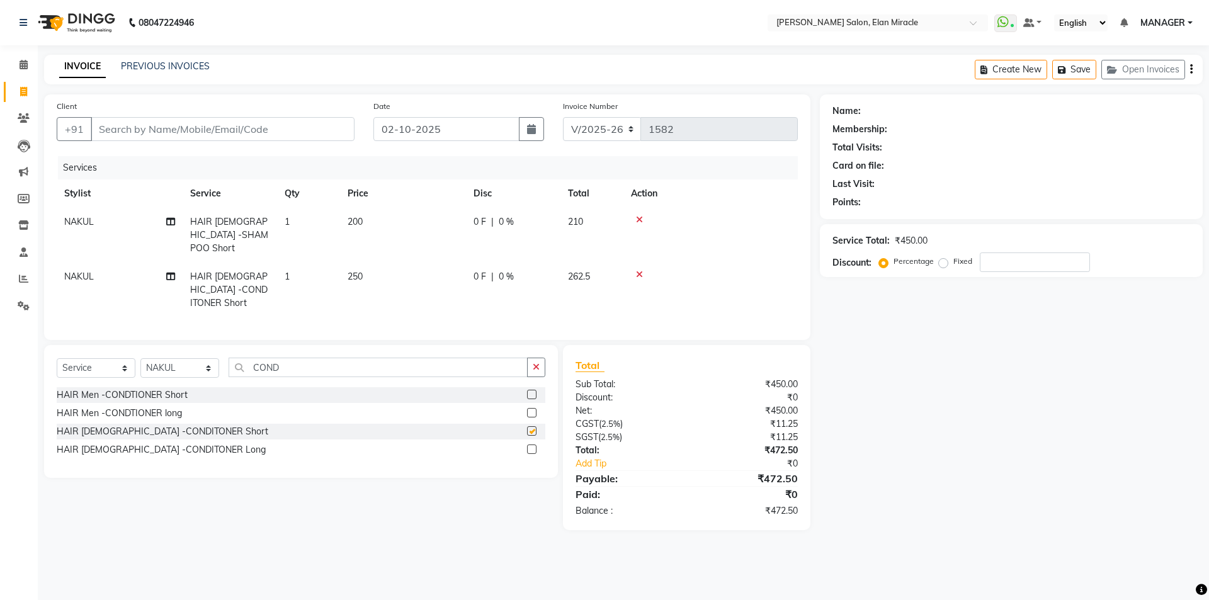
checkbox input "false"
click at [169, 358] on select "Select Stylist [PERSON_NAME] ANKIT KAIF [PERSON_NAME] LUCKY MADHU MANAGER [PERS…" at bounding box center [179, 368] width 79 height 20
select select "83799"
click at [140, 358] on select "Select Stylist [PERSON_NAME] ANKIT KAIF [PERSON_NAME] LUCKY MADHU MANAGER [PERS…" at bounding box center [179, 368] width 79 height 20
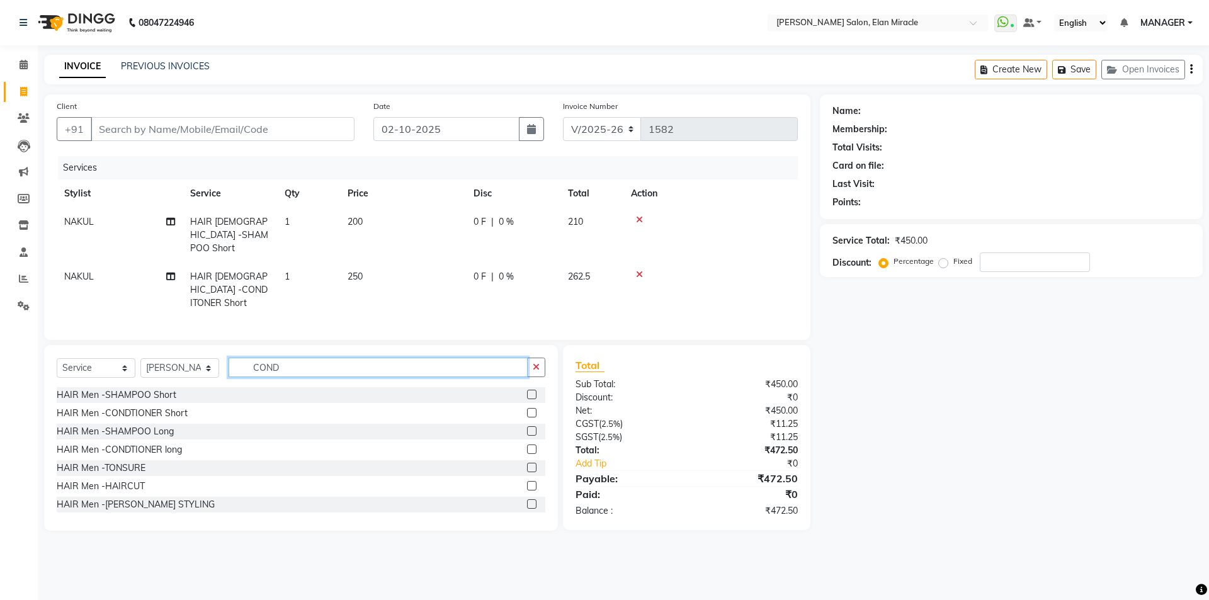
click at [359, 358] on input "COND" at bounding box center [378, 368] width 299 height 20
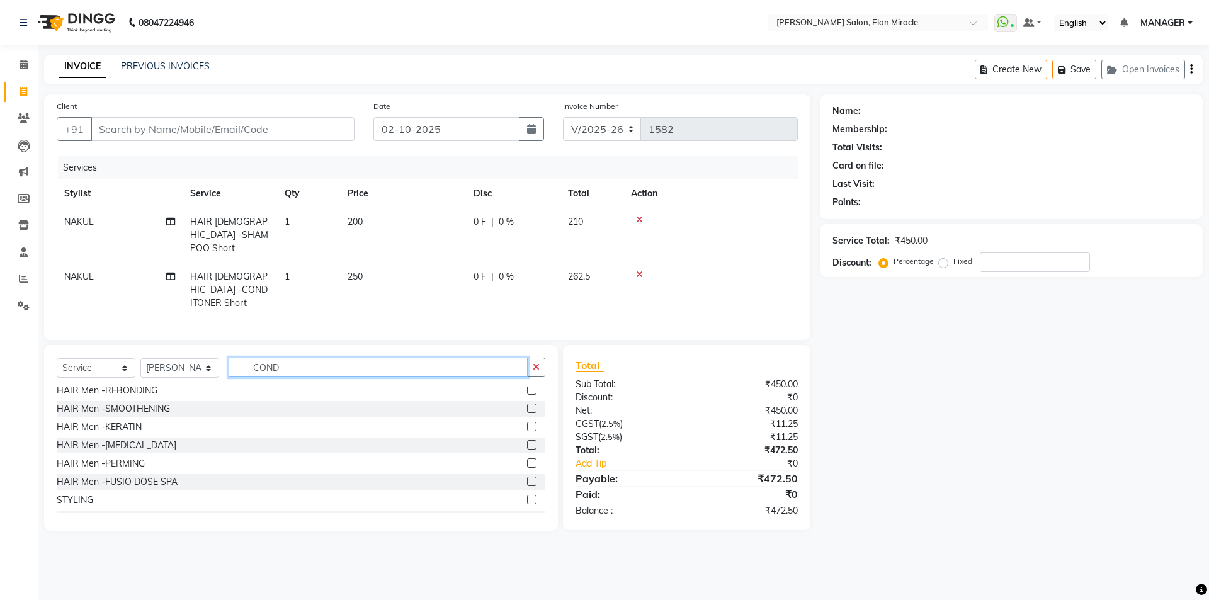
click at [314, 358] on input "COND" at bounding box center [378, 368] width 299 height 20
type input "C"
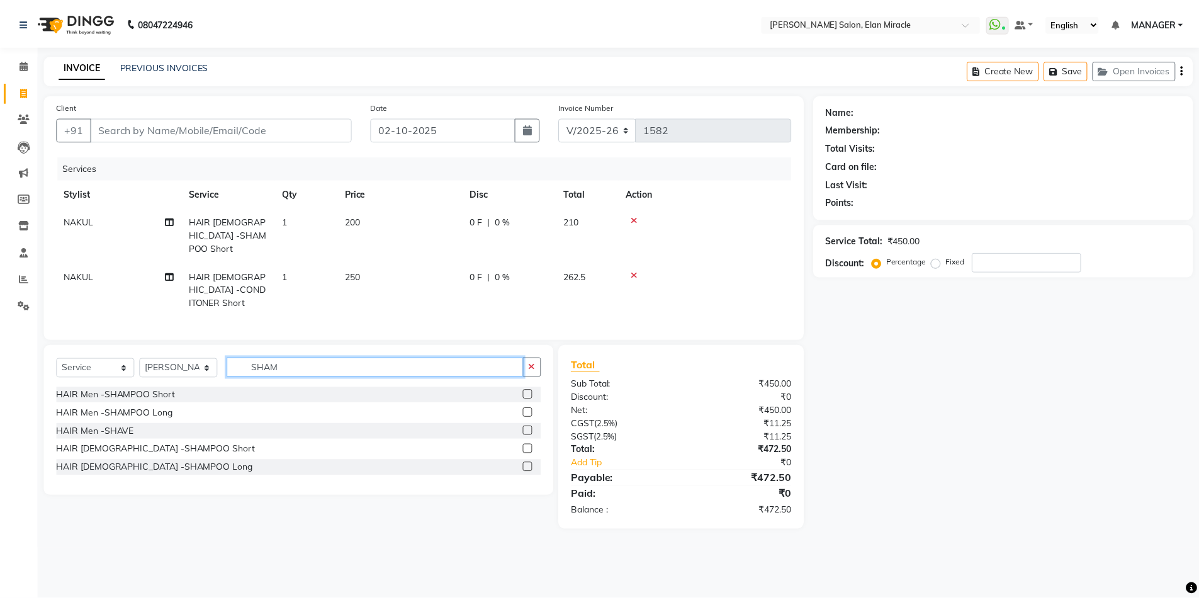
scroll to position [0, 0]
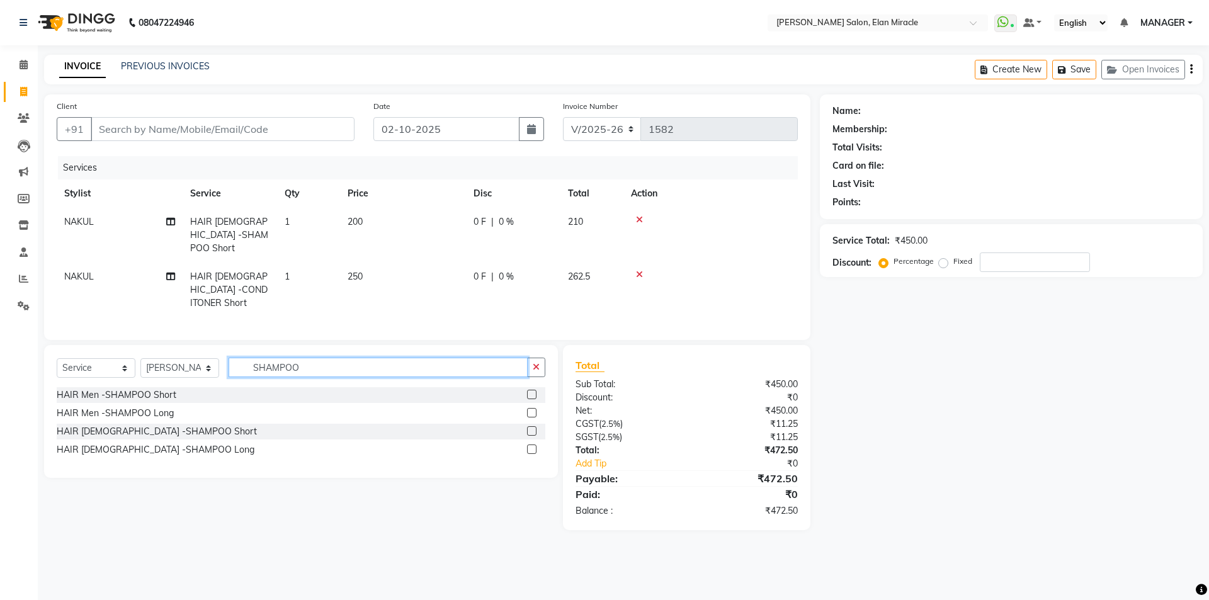
type input "SHAMPOO"
click at [533, 426] on label at bounding box center [531, 430] width 9 height 9
click at [533, 427] on input "checkbox" at bounding box center [531, 431] width 8 height 8
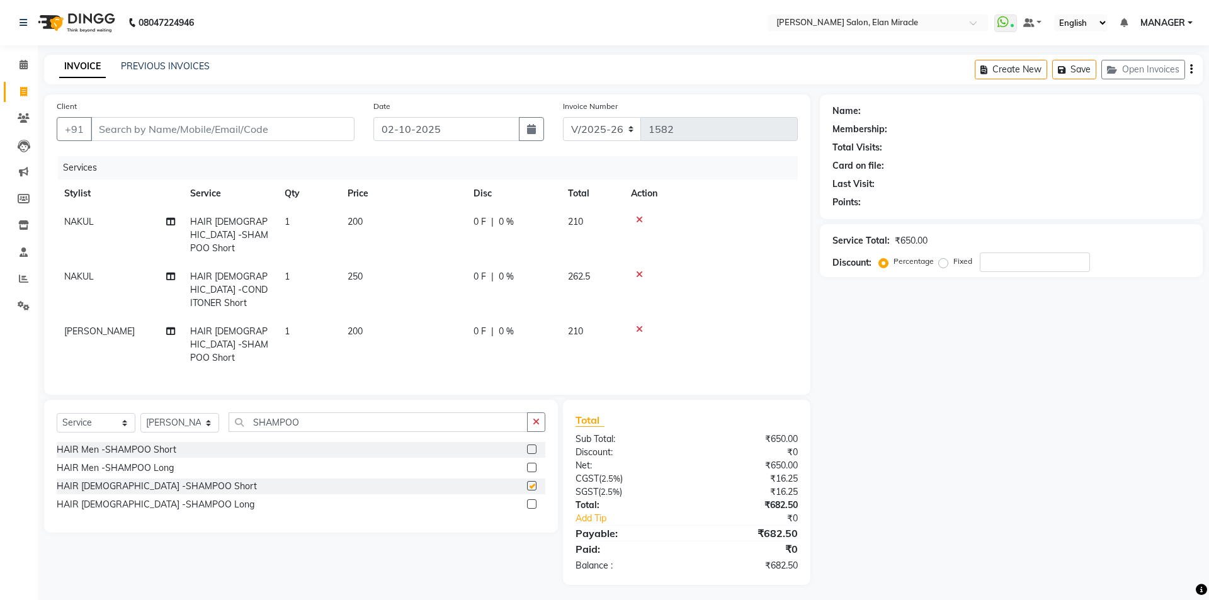
checkbox input "false"
drag, startPoint x: 312, startPoint y: 398, endPoint x: 199, endPoint y: 396, distance: 112.7
click at [199, 412] on div "Select Service Product Membership Package Voucher Prepaid Gift Card Select Styl…" at bounding box center [301, 427] width 489 height 30
type input "COND"
click at [535, 481] on label at bounding box center [531, 485] width 9 height 9
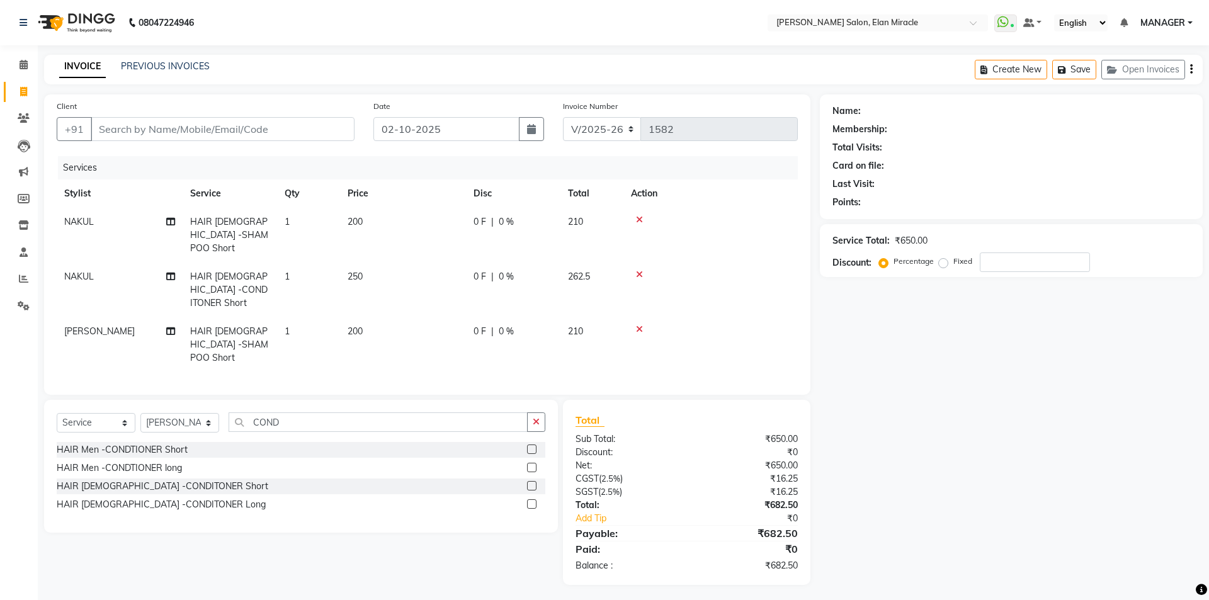
click at [535, 482] on input "checkbox" at bounding box center [531, 486] width 8 height 8
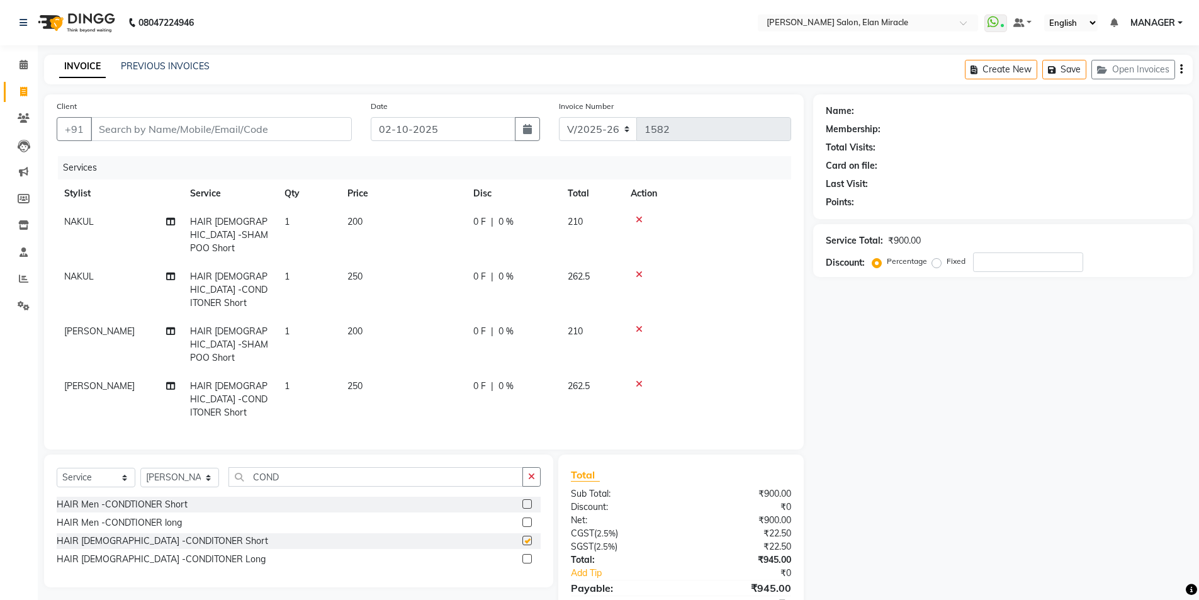
checkbox input "false"
click at [217, 135] on input "Client" at bounding box center [221, 129] width 261 height 24
type input "9"
type input "0"
type input "9910093802"
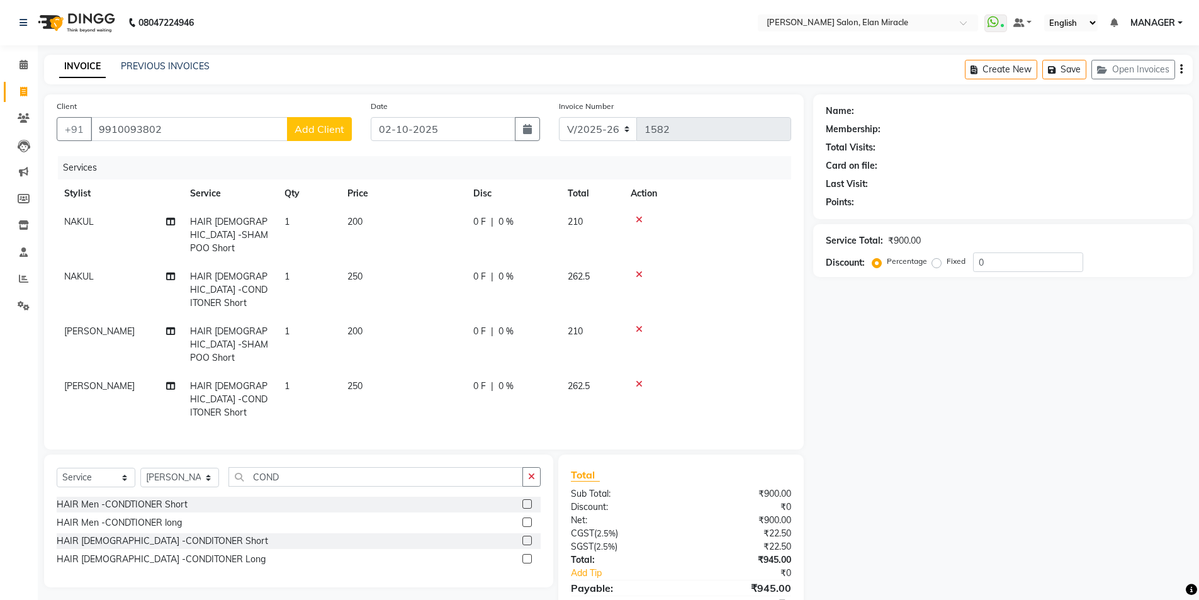
click at [334, 131] on span "Add Client" at bounding box center [320, 129] width 50 height 13
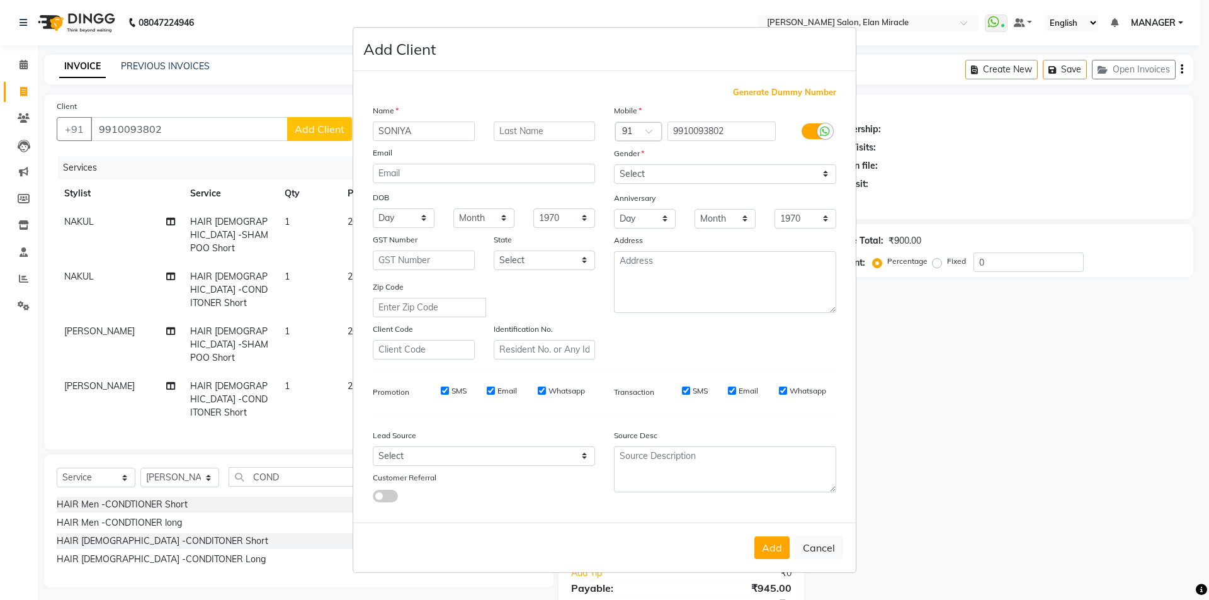
type input "SONIYA"
click at [706, 179] on select "Select [DEMOGRAPHIC_DATA] [DEMOGRAPHIC_DATA] Other Prefer Not To Say" at bounding box center [725, 174] width 222 height 20
select select "[DEMOGRAPHIC_DATA]"
click at [614, 164] on select "Select [DEMOGRAPHIC_DATA] [DEMOGRAPHIC_DATA] Other Prefer Not To Say" at bounding box center [725, 174] width 222 height 20
click at [773, 558] on button "Add" at bounding box center [771, 547] width 35 height 23
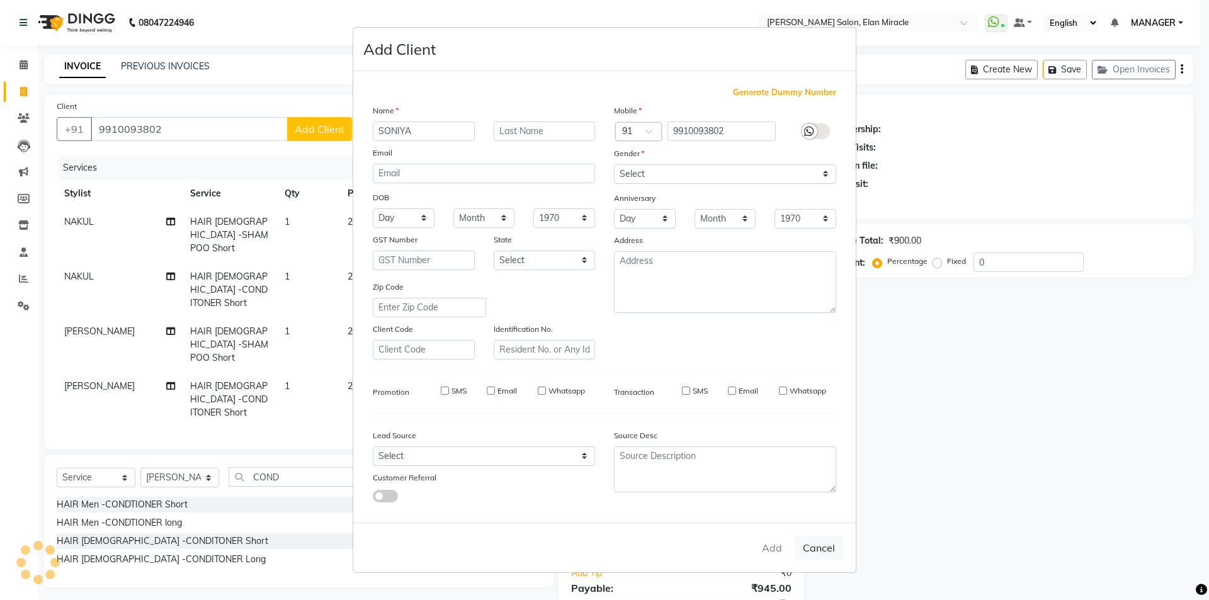
select select
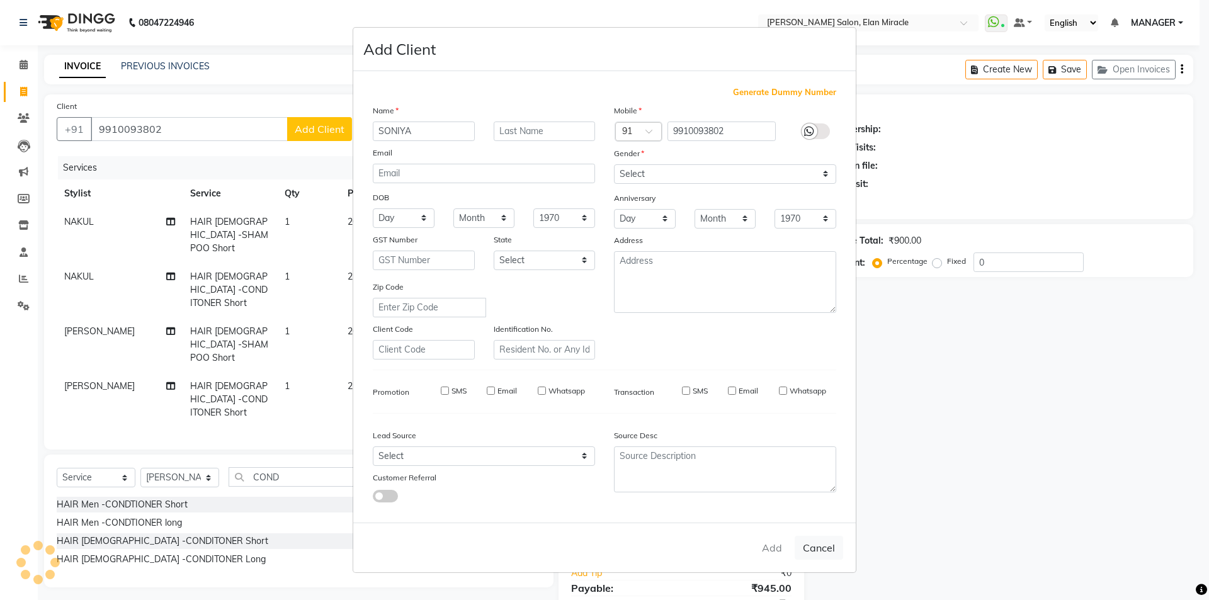
select select
checkbox input "false"
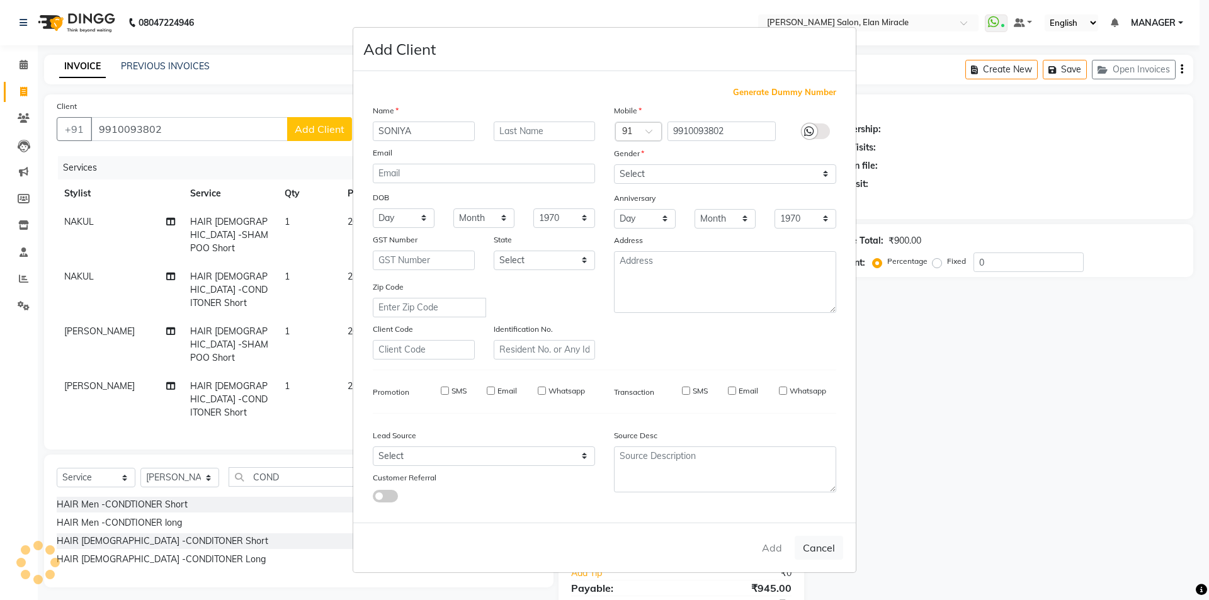
checkbox input "false"
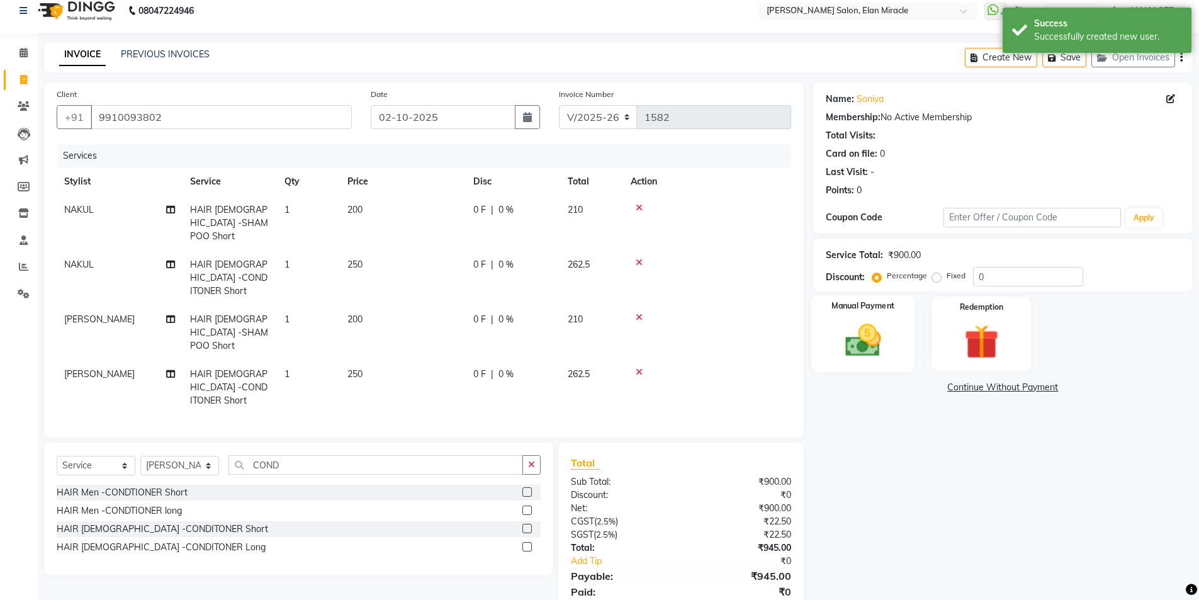
scroll to position [15, 0]
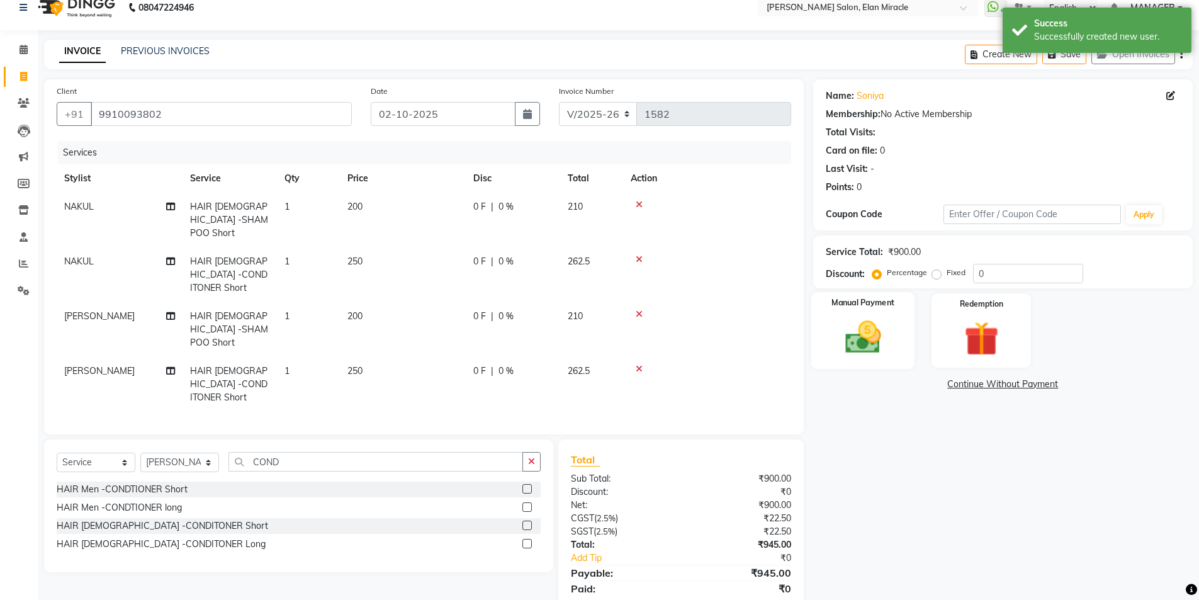
click at [881, 334] on img at bounding box center [863, 337] width 58 height 41
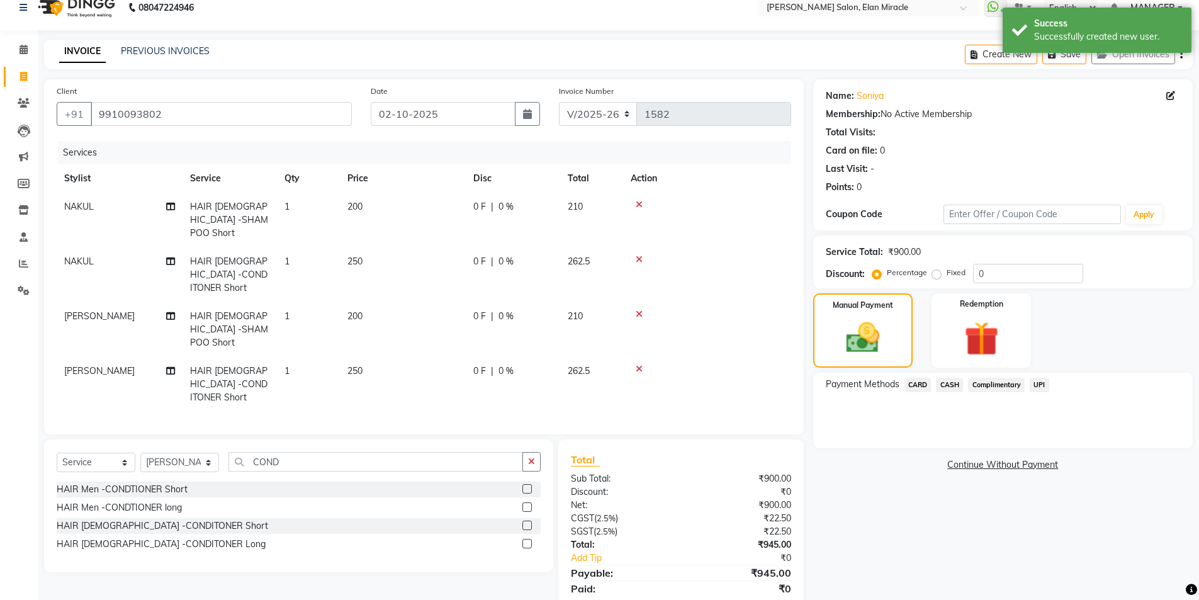
click at [917, 383] on span "CARD" at bounding box center [918, 385] width 27 height 14
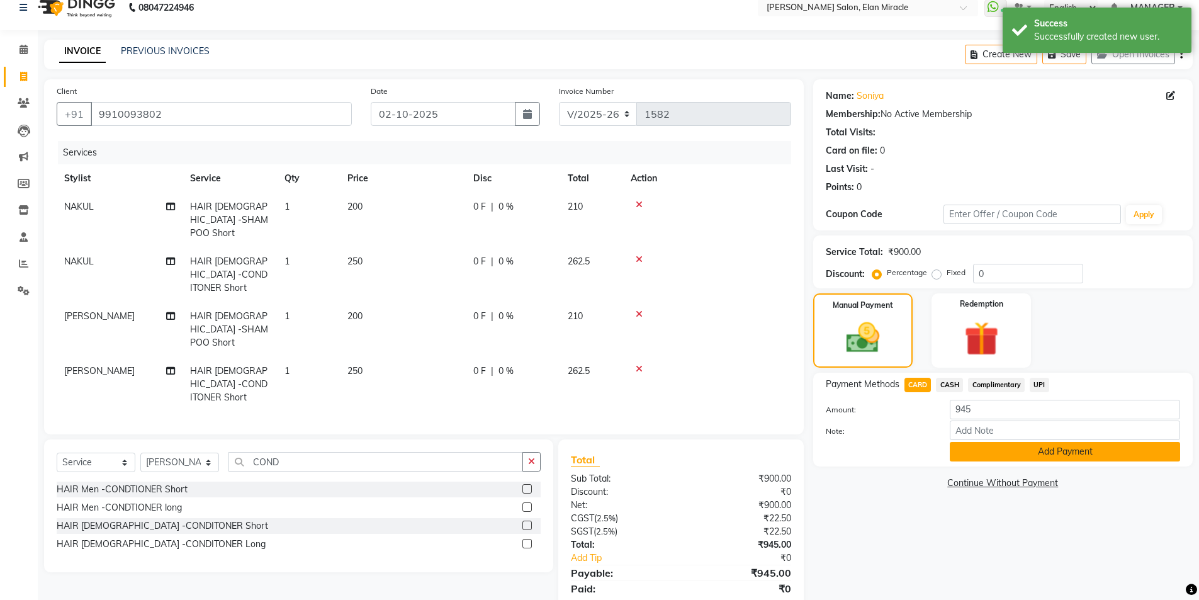
click at [1012, 453] on button "Add Payment" at bounding box center [1065, 452] width 230 height 20
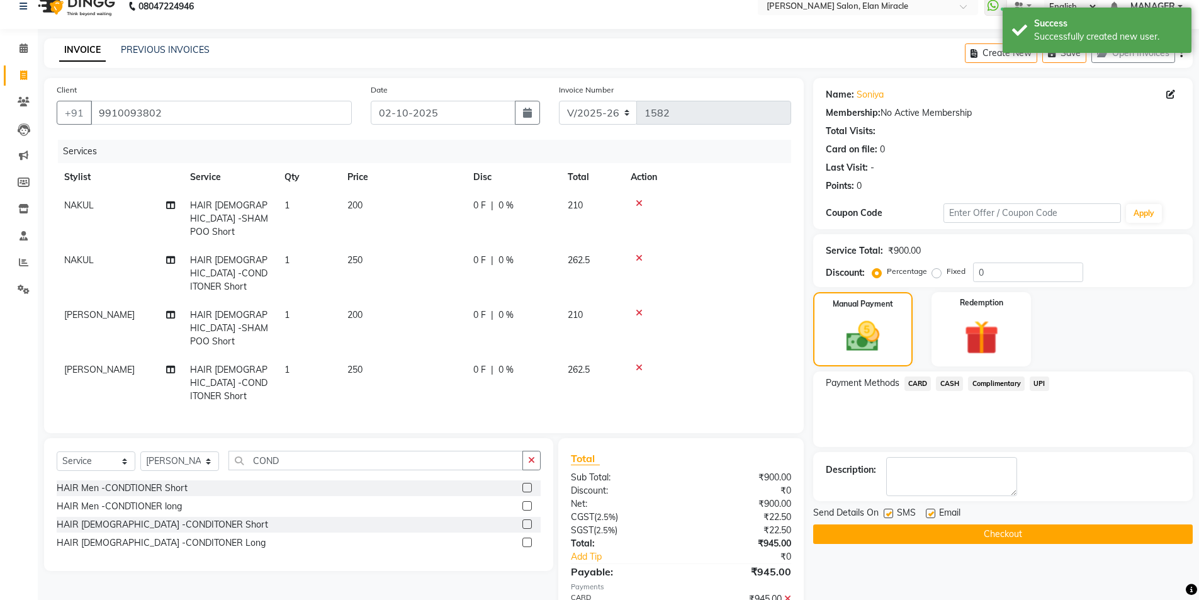
scroll to position [42, 0]
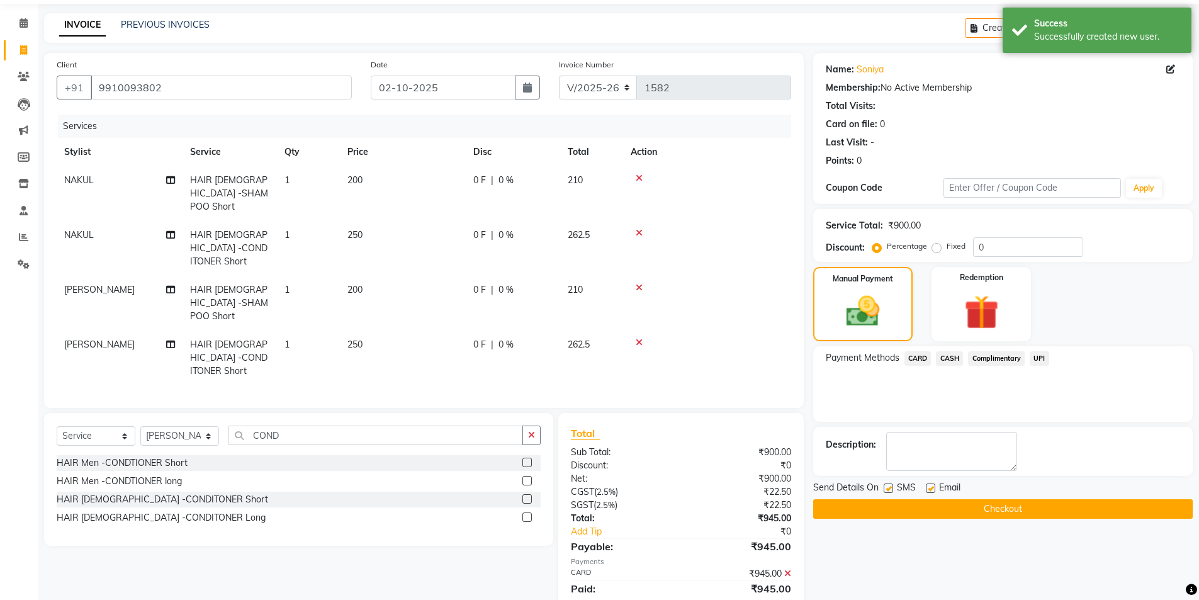
click at [992, 507] on button "Checkout" at bounding box center [1003, 509] width 380 height 20
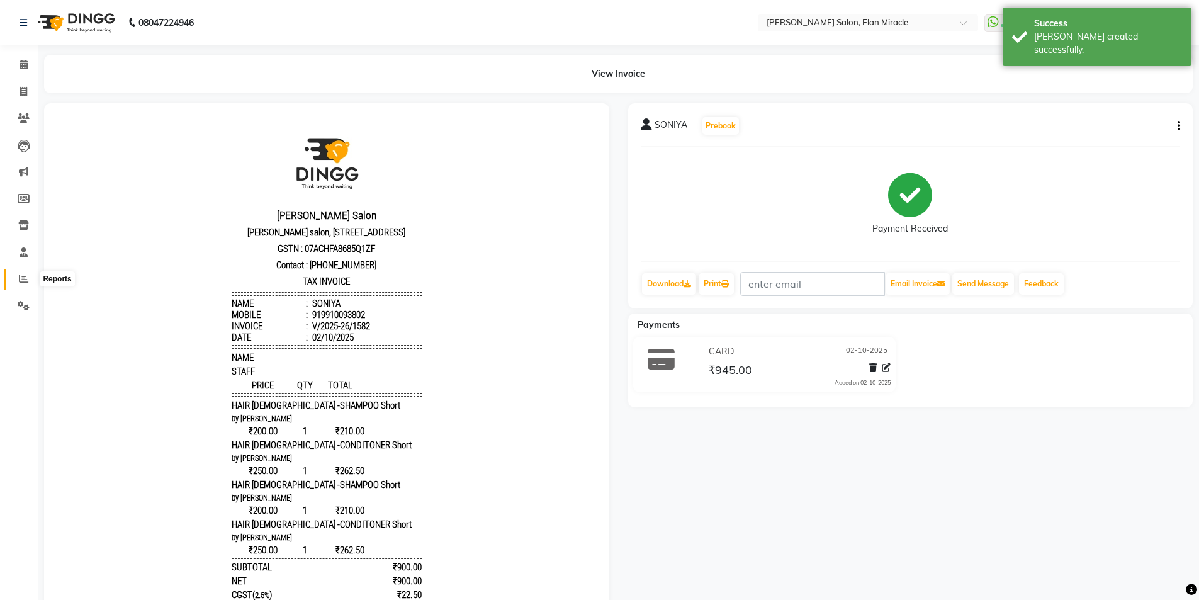
click at [25, 280] on icon at bounding box center [23, 278] width 9 height 9
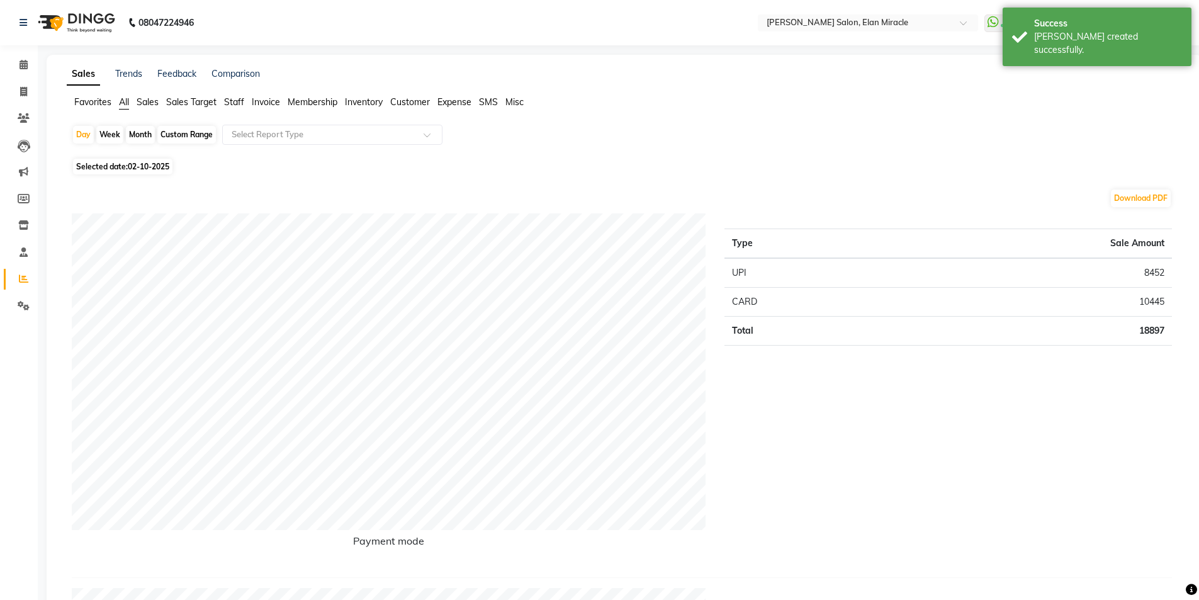
click at [237, 103] on span "Staff" at bounding box center [234, 101] width 20 height 11
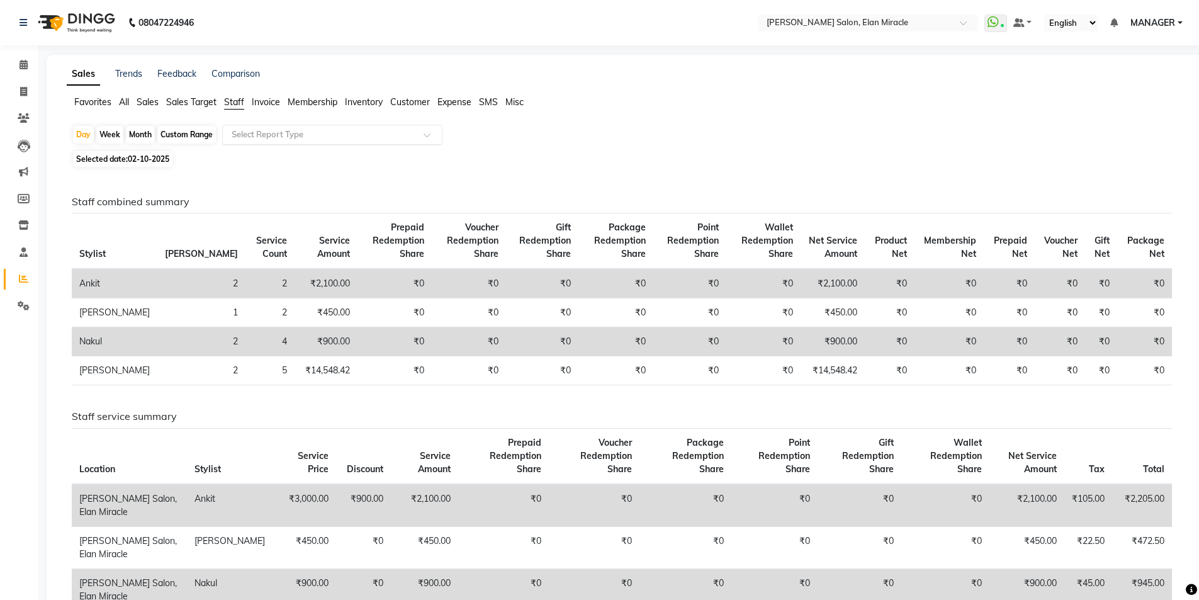
click at [278, 135] on input "text" at bounding box center [319, 134] width 181 height 13
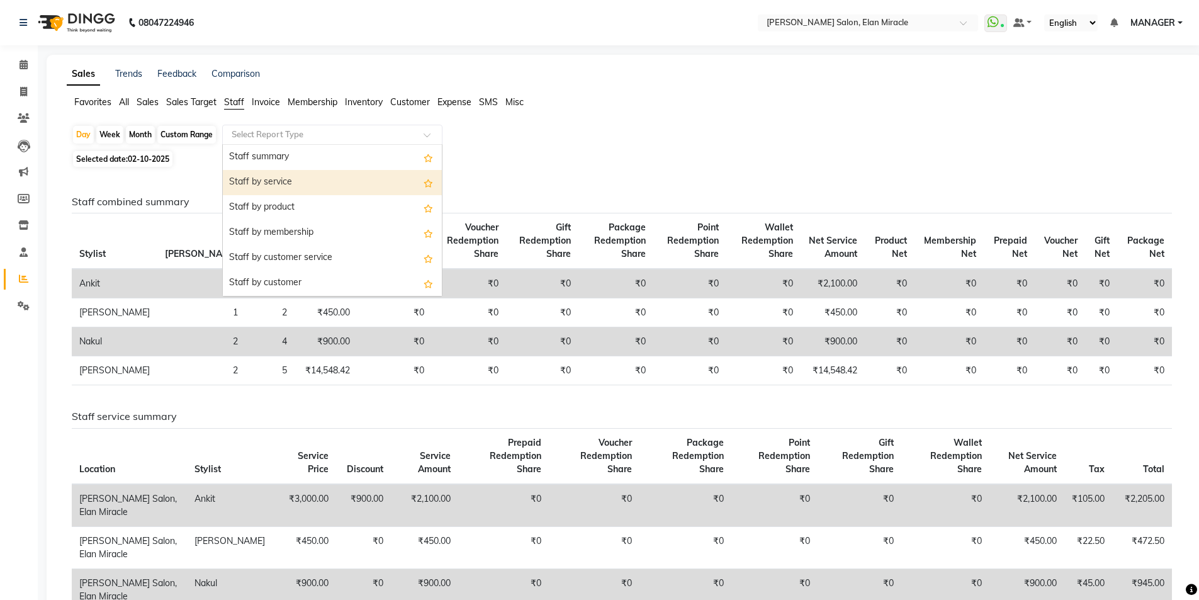
click at [286, 179] on div "Staff by service" at bounding box center [332, 182] width 219 height 25
select select "full_report"
select select "csv"
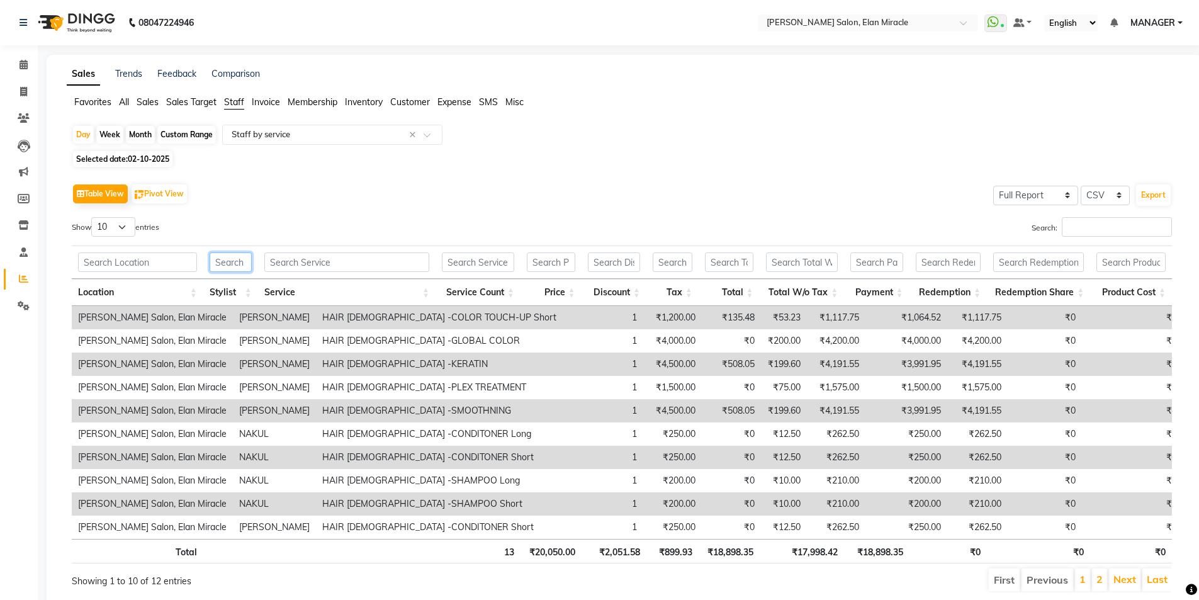
click at [240, 261] on input "text" at bounding box center [231, 262] width 42 height 20
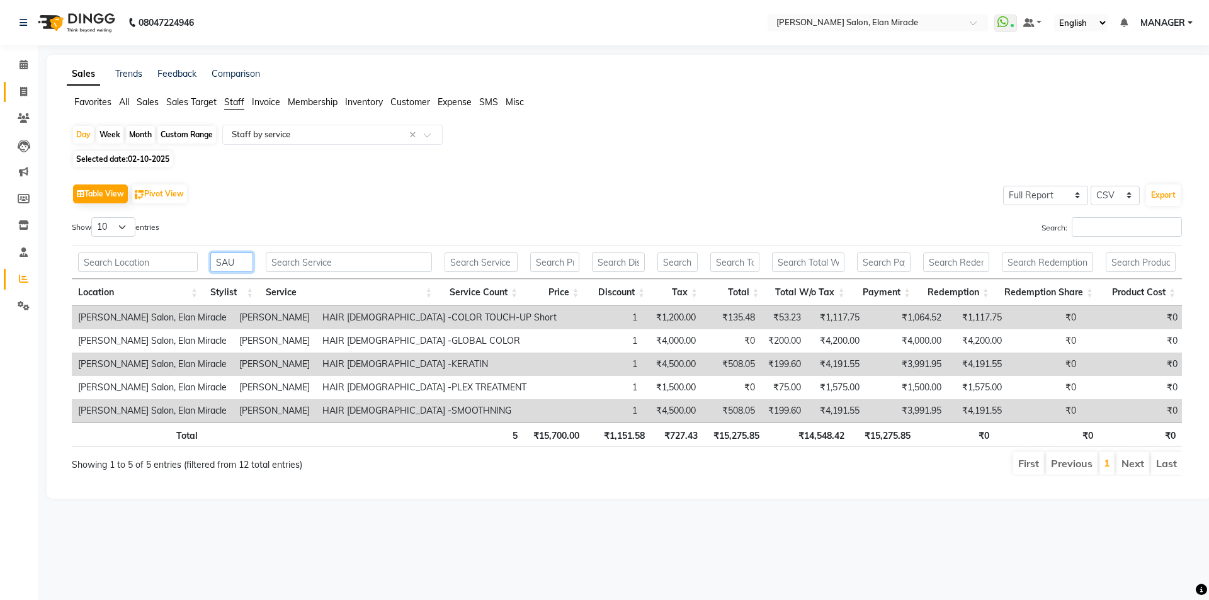
type input "SAU"
click at [20, 98] on span at bounding box center [24, 92] width 22 height 14
select select "7738"
select select "service"
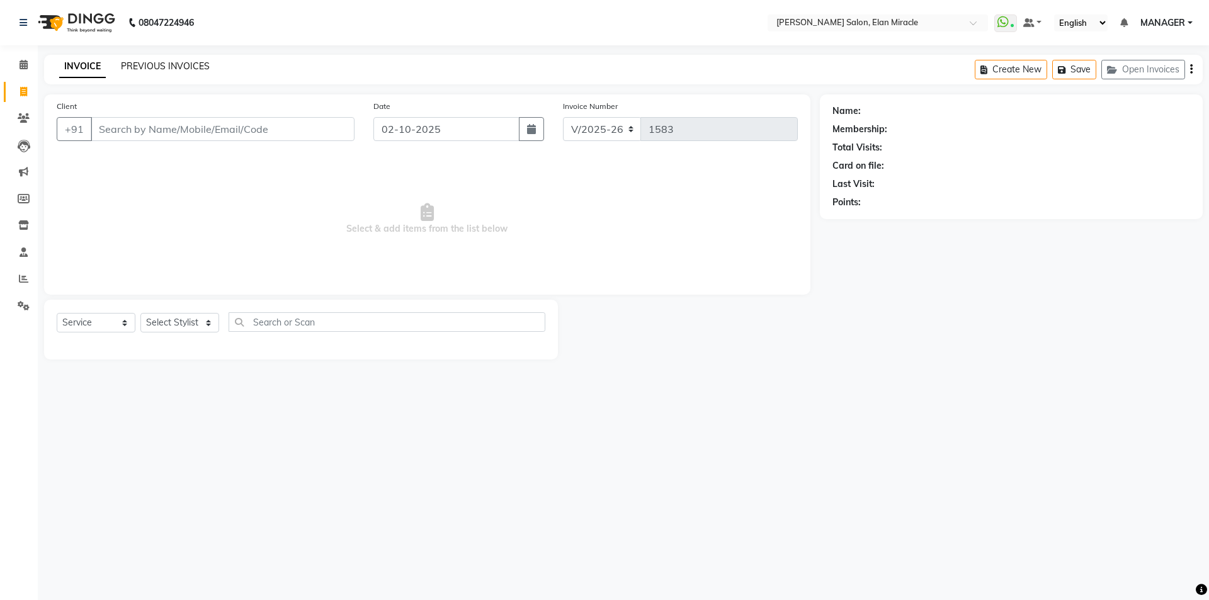
click at [161, 69] on link "PREVIOUS INVOICES" at bounding box center [165, 65] width 89 height 11
